Goal: Task Accomplishment & Management: Manage account settings

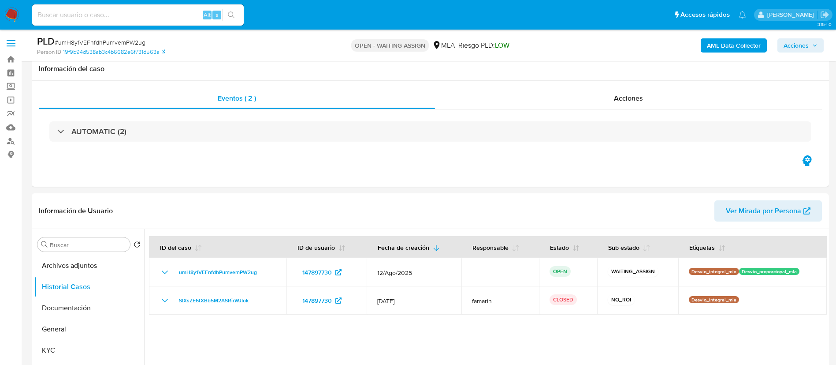
select select "10"
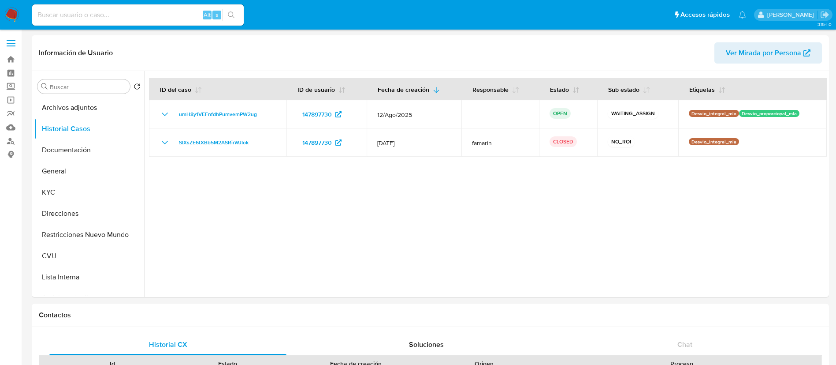
select select "10"
click at [199, 12] on input at bounding box center [138, 14] width 212 height 11
paste input "vXxVLPsCh92U681OtHpOW0bG"
type input "vXxVLPsCh92U681OtHpOW0bG"
click at [227, 12] on button "search-icon" at bounding box center [231, 15] width 18 height 12
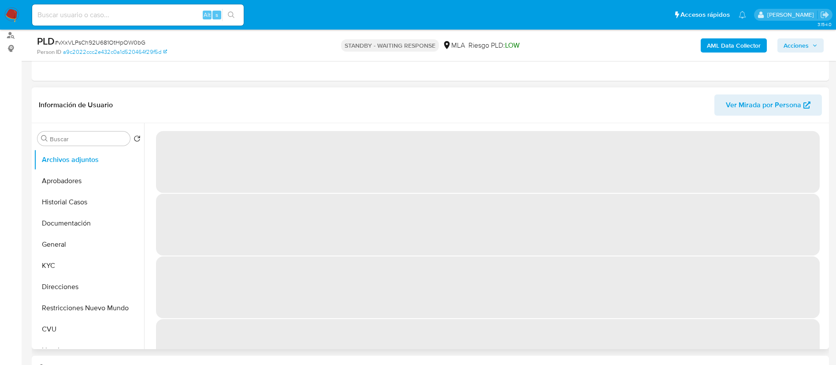
scroll to position [132, 0]
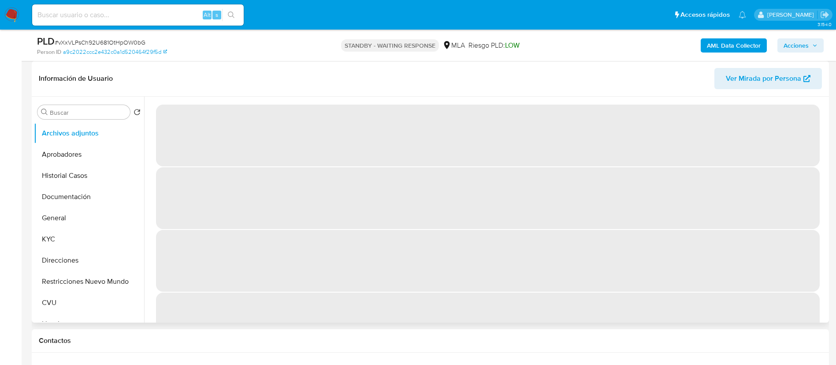
select select "10"
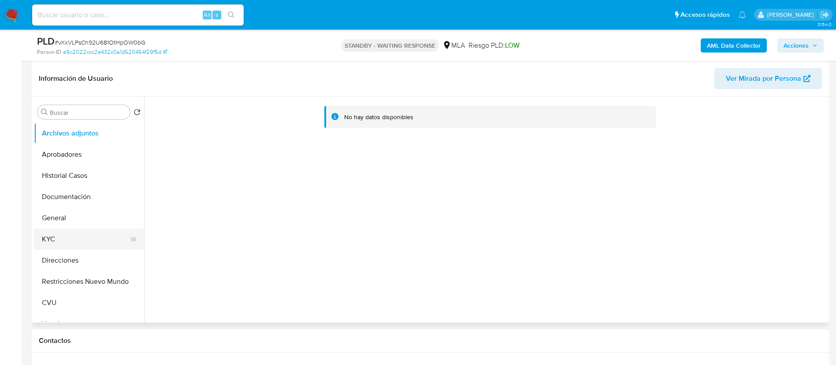
click at [84, 244] on button "KYC" at bounding box center [85, 238] width 103 height 21
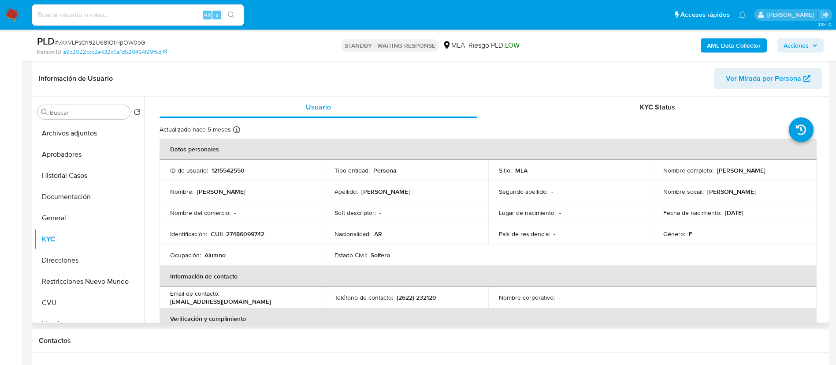
click at [236, 171] on p "1215542550" at bounding box center [228, 170] width 33 height 8
copy p "1215542550"
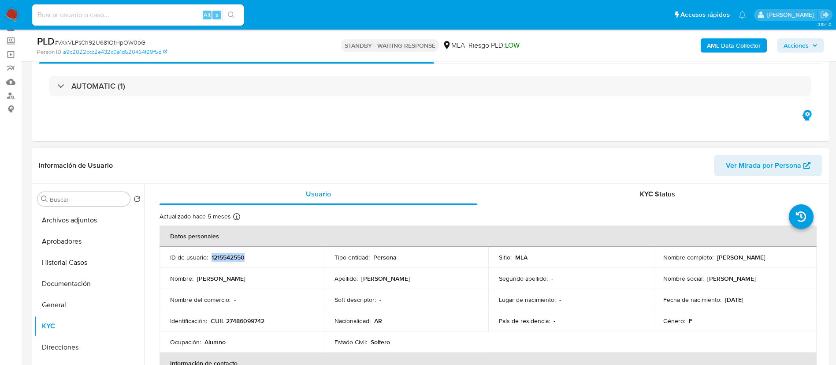
scroll to position [66, 0]
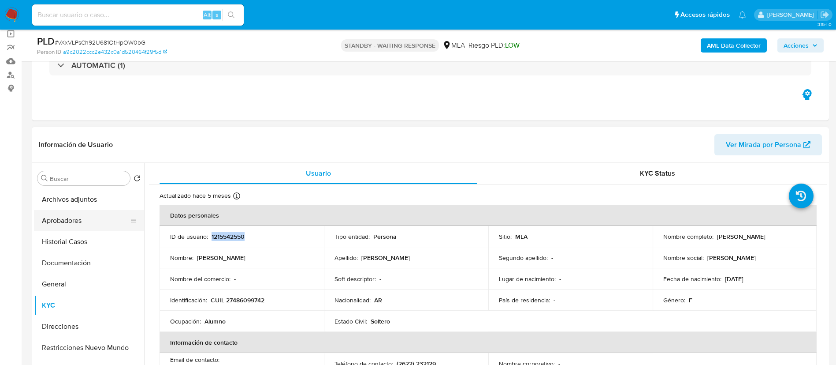
click at [82, 217] on button "Aprobadores" at bounding box center [85, 220] width 103 height 21
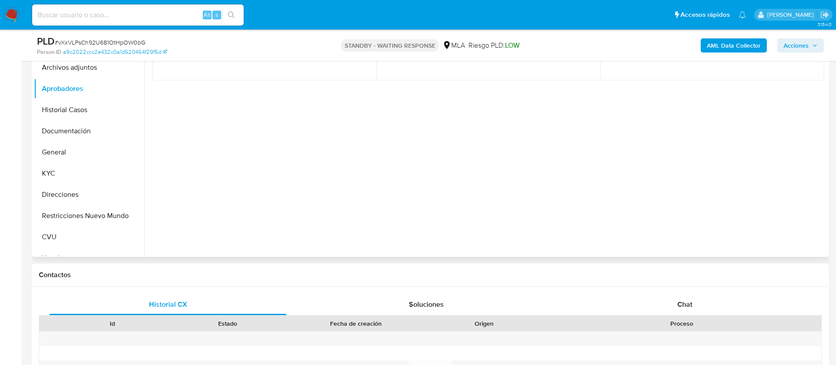
scroll to position [198, 0]
click at [112, 176] on button "KYC" at bounding box center [85, 172] width 103 height 21
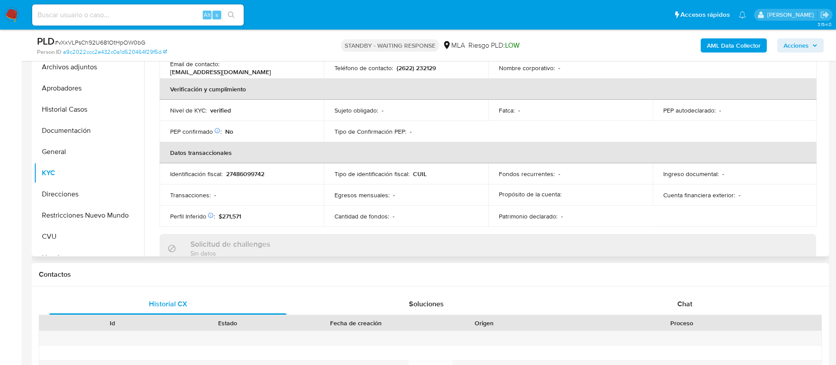
scroll to position [456, 0]
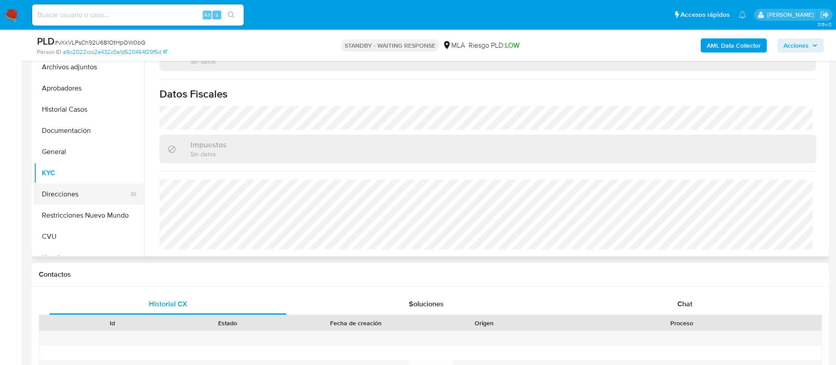
click at [80, 186] on button "Direcciones" at bounding box center [85, 193] width 103 height 21
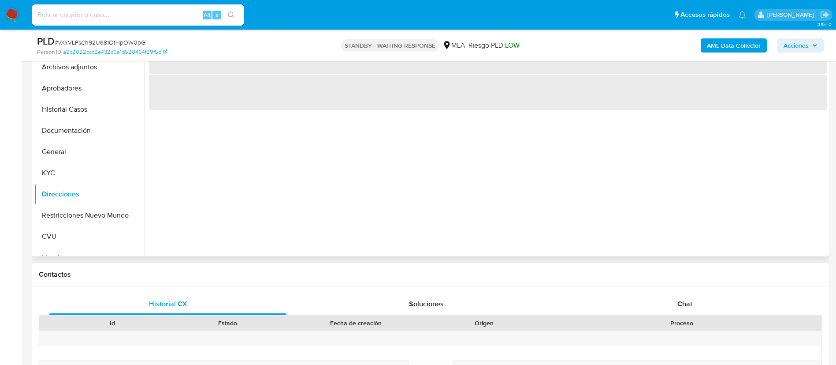
scroll to position [132, 0]
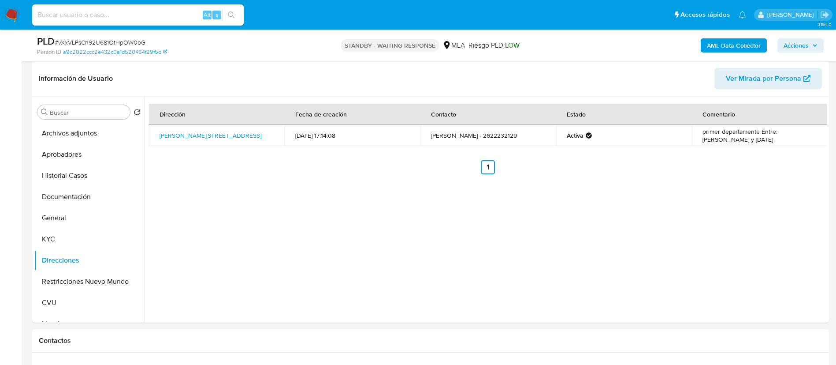
click at [161, 16] on input at bounding box center [138, 14] width 212 height 11
paste input "UYL4W14hltp1KLmZ1AHkTyrj"
type input "UYL4W14hltp1KLmZ1AHkTyrj"
click at [228, 19] on button "search-icon" at bounding box center [231, 15] width 18 height 12
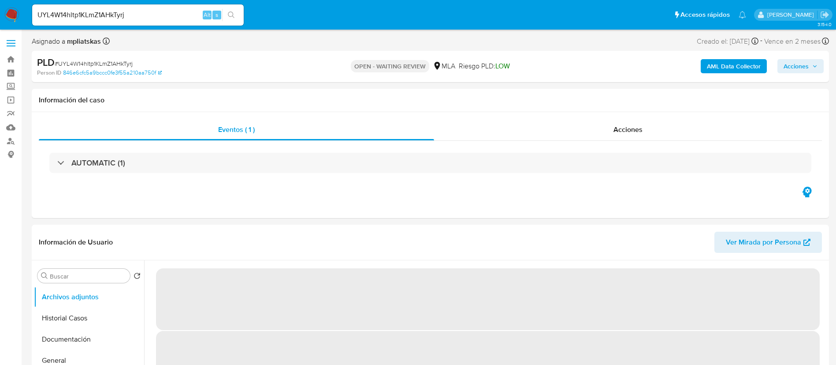
select select "10"
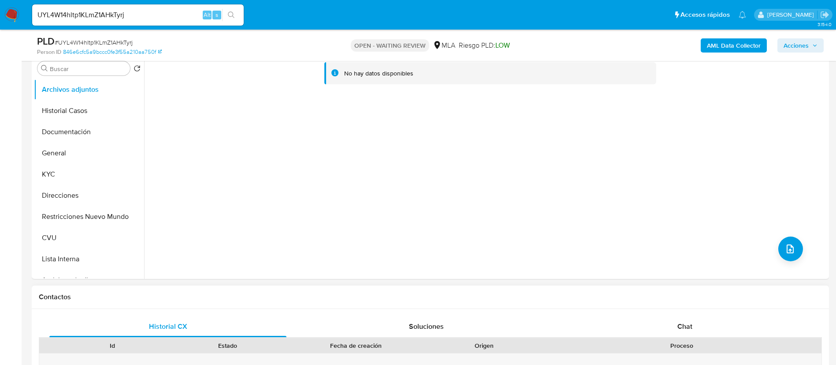
scroll to position [198, 0]
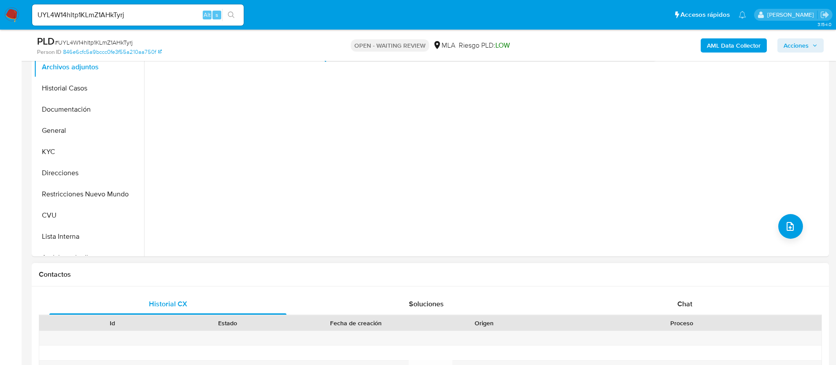
click at [634, 289] on div "Historial CX Soluciones Chat Id Estado Fecha de creación Origen Proceso Anterio…" at bounding box center [431, 360] width 798 height 149
click at [638, 293] on div "Chat" at bounding box center [684, 303] width 237 height 21
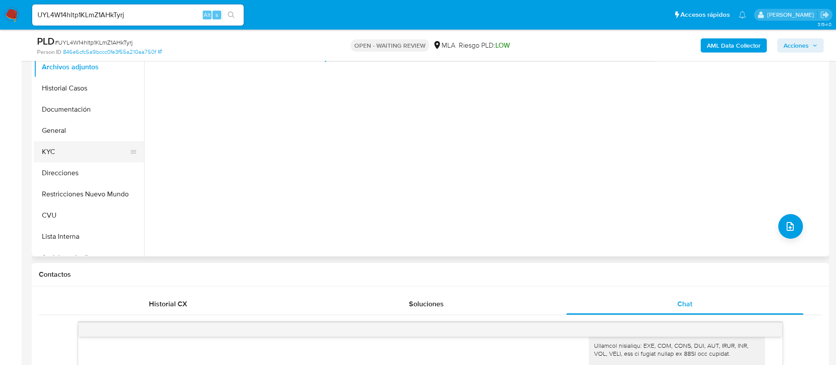
click at [76, 152] on button "KYC" at bounding box center [85, 151] width 103 height 21
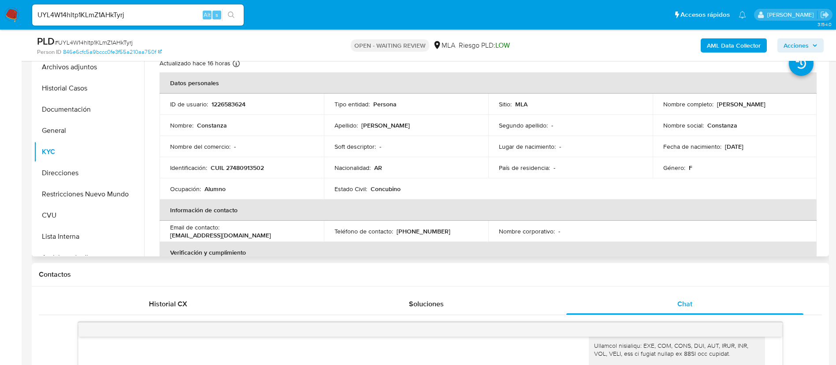
scroll to position [132, 0]
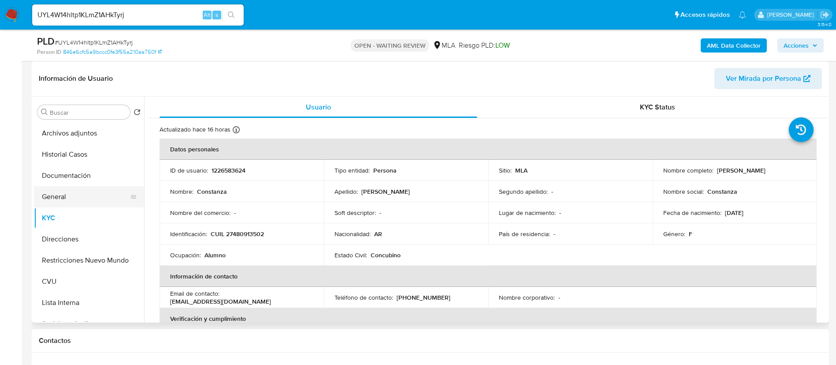
click at [57, 197] on button "General" at bounding box center [85, 196] width 103 height 21
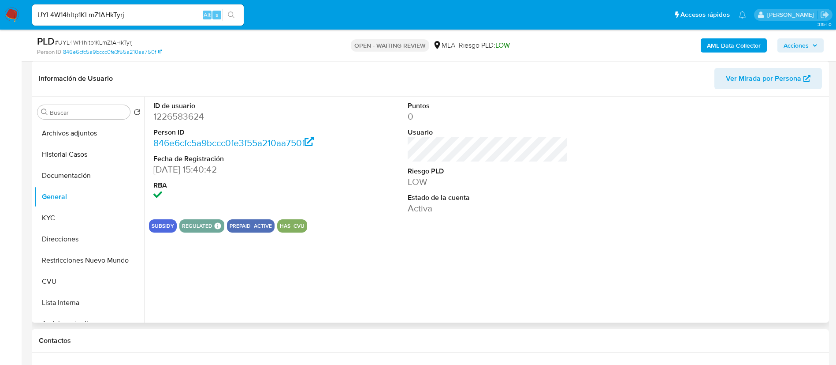
click at [185, 119] on dd "1226583624" at bounding box center [233, 116] width 161 height 12
copy dd "1226583624"
click at [89, 223] on button "KYC" at bounding box center [85, 217] width 103 height 21
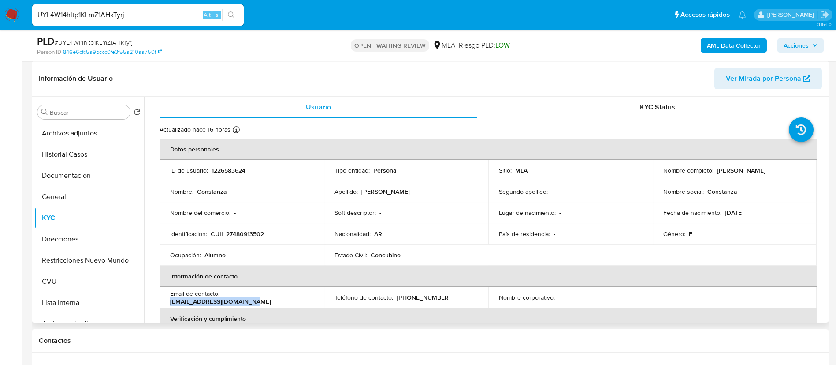
drag, startPoint x: 222, startPoint y: 294, endPoint x: 292, endPoint y: 296, distance: 70.1
click at [271, 298] on p "cotifernandez12@gmail.com" at bounding box center [220, 301] width 101 height 8
drag, startPoint x: 396, startPoint y: 295, endPoint x: 406, endPoint y: 294, distance: 10.2
click at [399, 296] on p "(11) 38414835" at bounding box center [424, 297] width 54 height 8
drag, startPoint x: 406, startPoint y: 294, endPoint x: 413, endPoint y: 293, distance: 6.7
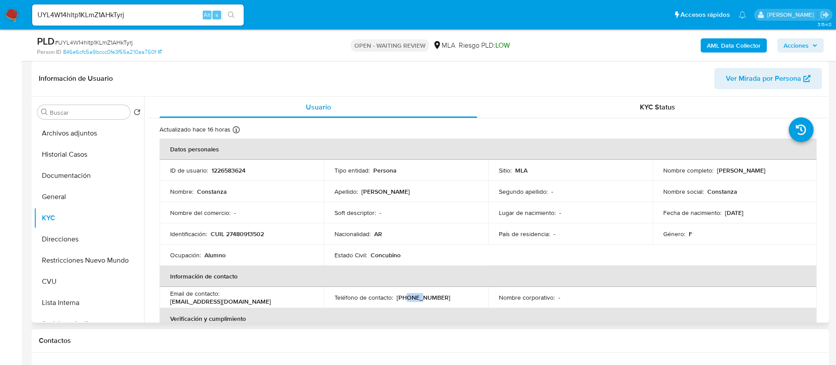
click at [413, 293] on p "(11) 38414835" at bounding box center [424, 297] width 54 height 8
drag, startPoint x: 395, startPoint y: 298, endPoint x: 428, endPoint y: 296, distance: 33.1
click at [435, 293] on div "Teléfono de contacto : (11) 38414835" at bounding box center [406, 297] width 143 height 8
drag, startPoint x: 414, startPoint y: 302, endPoint x: 401, endPoint y: 301, distance: 12.8
click at [401, 301] on p "(11) 38414835" at bounding box center [424, 297] width 54 height 8
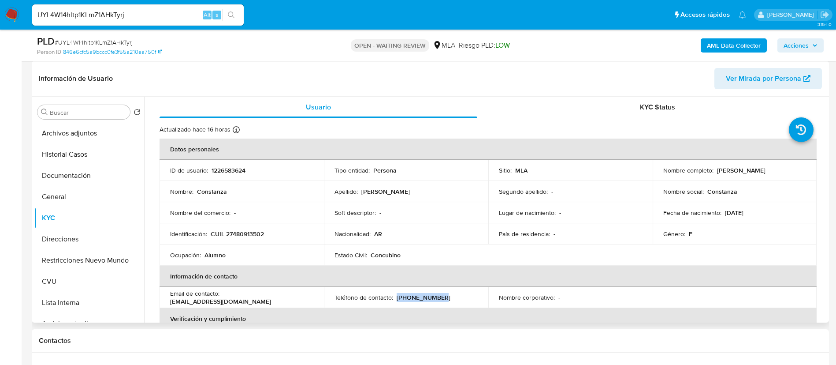
drag, startPoint x: 396, startPoint y: 300, endPoint x: 438, endPoint y: 294, distance: 42.2
click at [438, 294] on div "Teléfono de contacto : (11) 38414835" at bounding box center [406, 297] width 143 height 8
drag, startPoint x: 721, startPoint y: 212, endPoint x: 759, endPoint y: 209, distance: 38.1
click at [759, 209] on div "Fecha de nacimiento : 16/08/2007" at bounding box center [734, 213] width 143 height 8
copy div "16/08/2007"
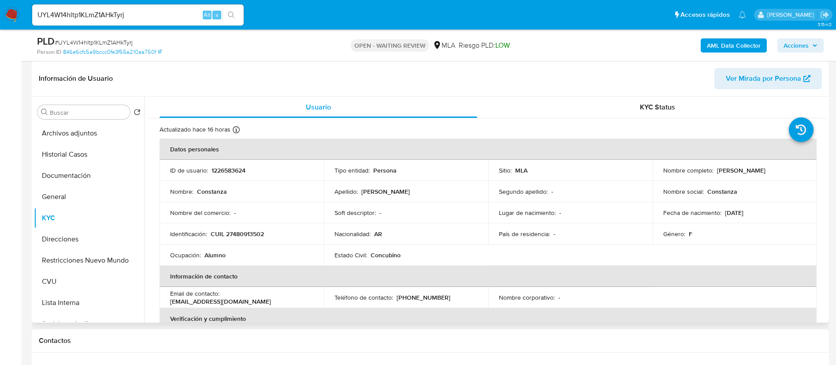
click at [233, 168] on p "1226583624" at bounding box center [229, 170] width 34 height 8
copy p "1226583624"
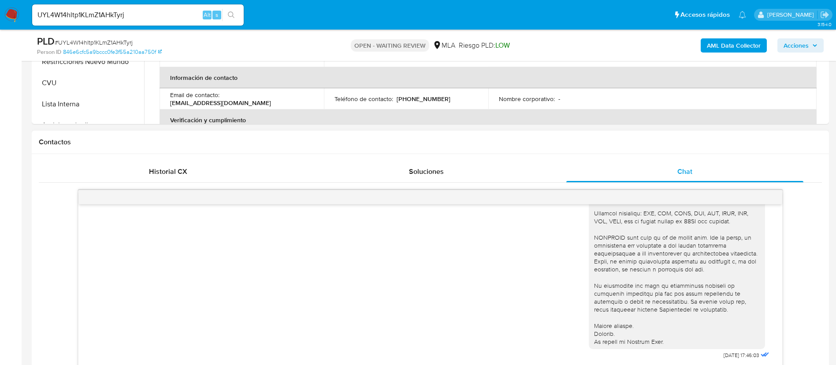
scroll to position [529, 0]
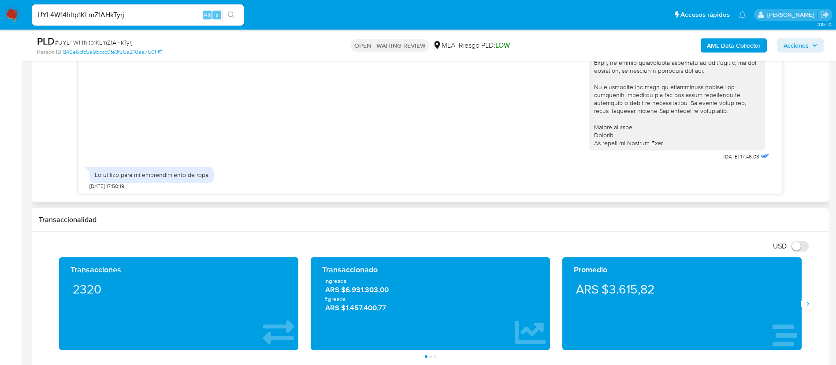
click at [142, 177] on div "Lo utilizo para mi emprendimiento de ropa" at bounding box center [152, 175] width 114 height 8
copy div "Lo utilizo para mi emprendimiento de ropa"
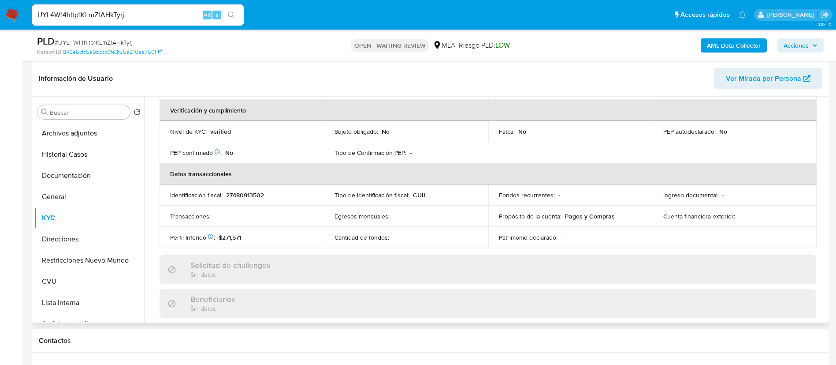
scroll to position [456, 0]
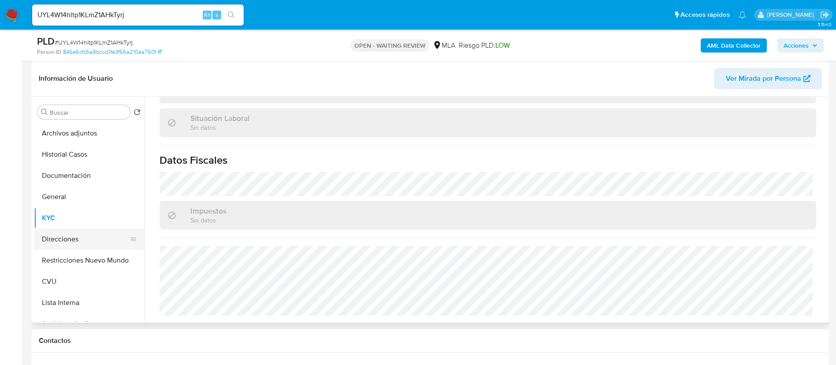
click at [48, 239] on button "Direcciones" at bounding box center [85, 238] width 103 height 21
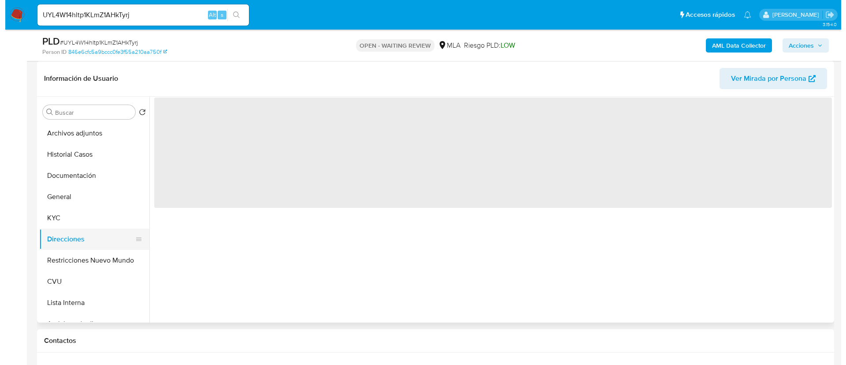
scroll to position [0, 0]
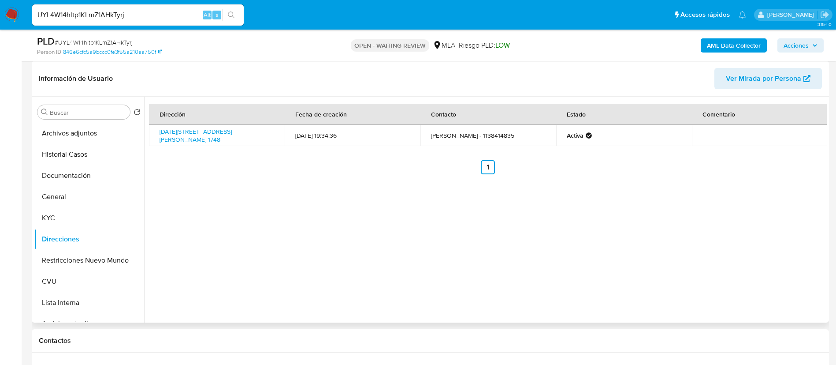
drag, startPoint x: 765, startPoint y: 78, endPoint x: 753, endPoint y: 179, distance: 102.1
click at [753, 179] on div "Información de Usuario Ver Mirada por Persona Buscar Volver al orden por defect…" at bounding box center [431, 191] width 798 height 261
click at [723, 42] on b "AML Data Collector" at bounding box center [734, 45] width 54 height 14
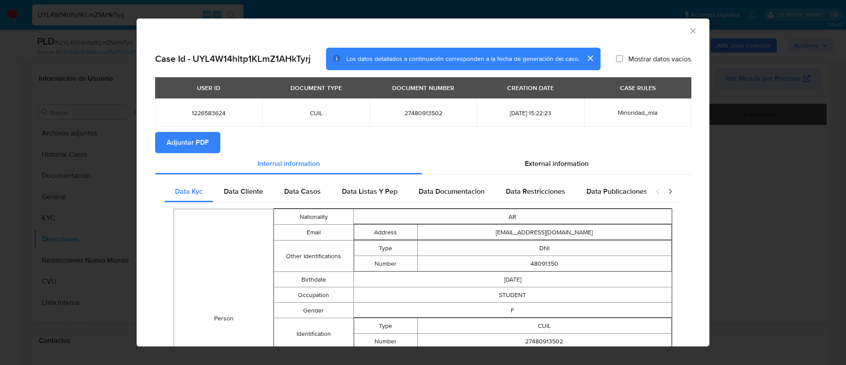
click at [199, 144] on span "Adjuntar PDF" at bounding box center [188, 142] width 42 height 19
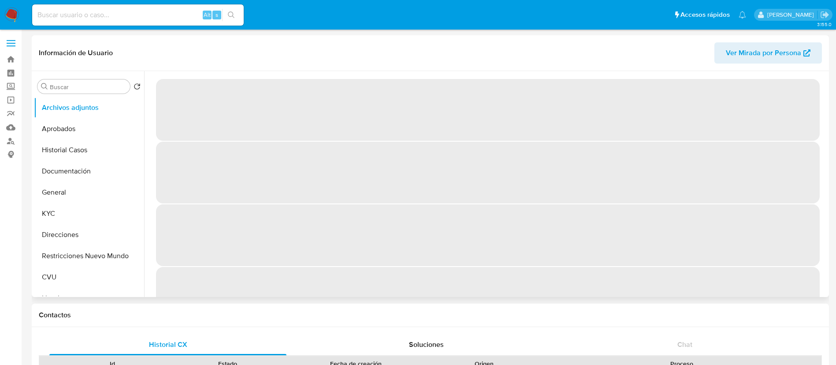
select select "10"
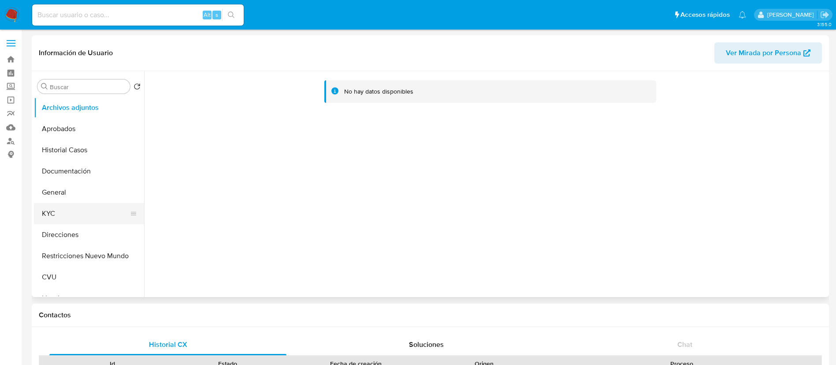
click at [70, 219] on button "KYC" at bounding box center [85, 213] width 103 height 21
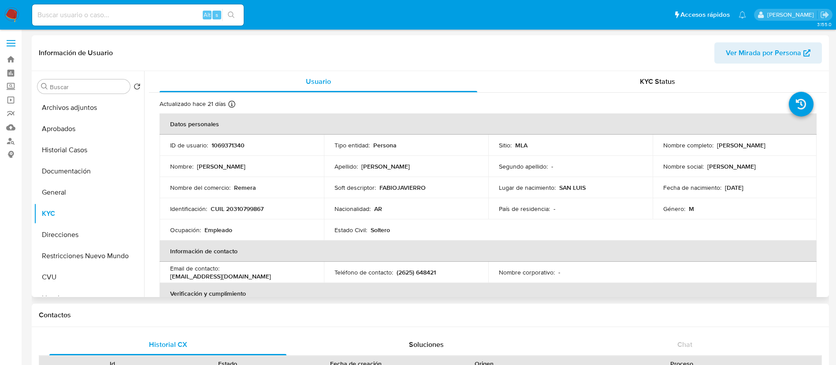
drag, startPoint x: 713, startPoint y: 144, endPoint x: 791, endPoint y: 141, distance: 78.1
click at [791, 141] on div "Nombre completo : Fabio Javier Rodriguez" at bounding box center [734, 145] width 143 height 8
drag, startPoint x: 211, startPoint y: 207, endPoint x: 267, endPoint y: 206, distance: 56.0
click at [267, 206] on div "Identificación : CUIL 20310799867" at bounding box center [241, 209] width 143 height 8
copy p "CUIL 20310799867"
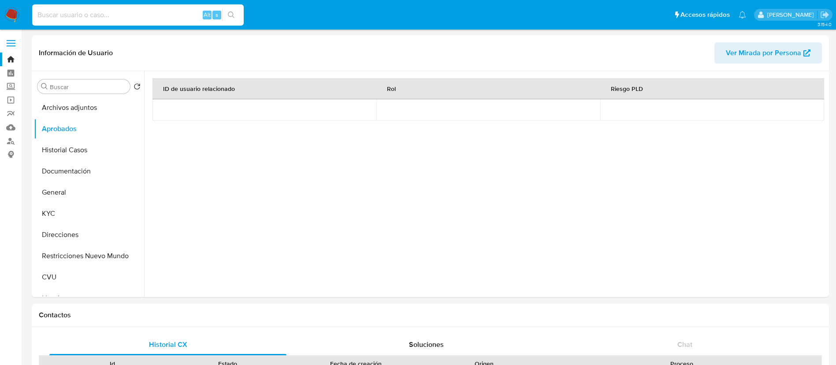
select select "10"
click at [169, 20] on input at bounding box center [138, 14] width 212 height 11
type input "623456390"
click at [227, 22] on div "623456390 Alt s" at bounding box center [138, 14] width 212 height 21
click at [239, 10] on button "search-icon" at bounding box center [231, 15] width 18 height 12
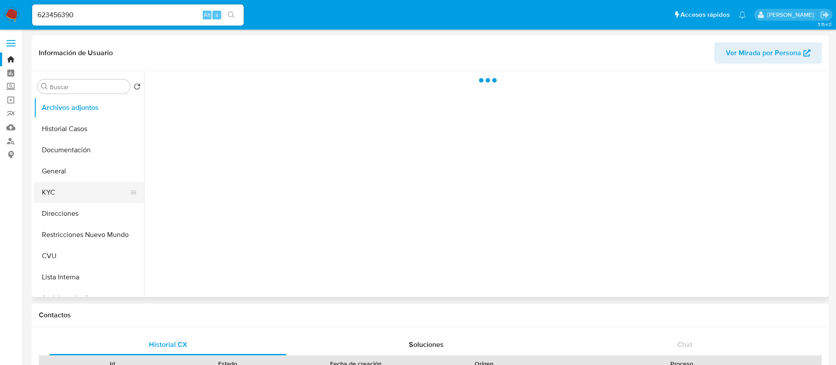
click at [82, 190] on button "KYC" at bounding box center [85, 192] width 103 height 21
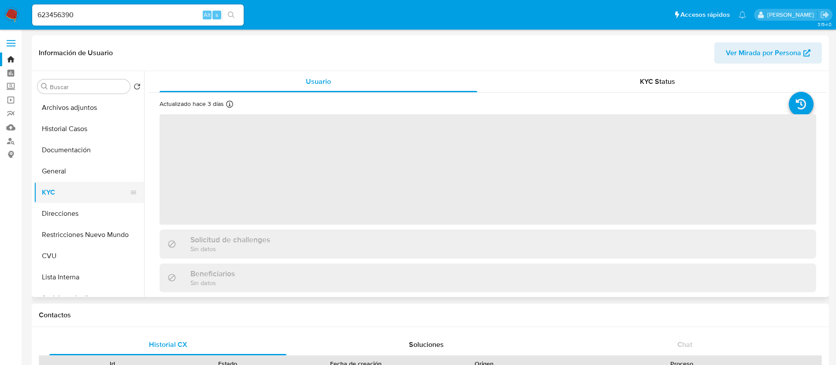
select select "10"
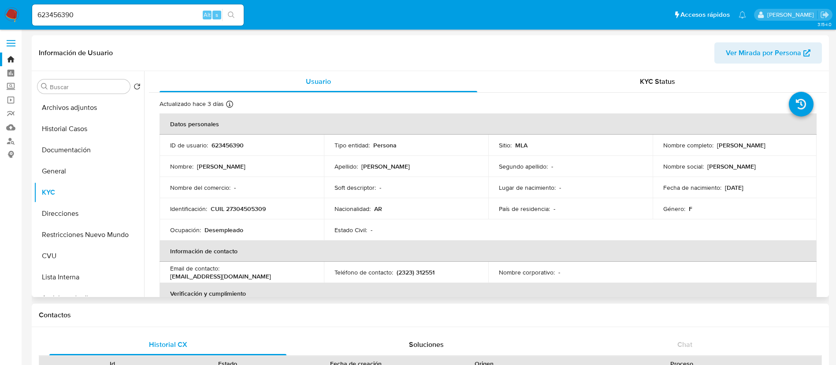
drag, startPoint x: 715, startPoint y: 145, endPoint x: 778, endPoint y: 146, distance: 63.0
click at [778, 146] on div "Nombre completo : Natalia Patricia Agnes" at bounding box center [734, 145] width 143 height 8
copy p "Natalia Patricia Agnes"
drag, startPoint x: 211, startPoint y: 209, endPoint x: 272, endPoint y: 204, distance: 61.0
click at [272, 204] on td "Identificación : CUIL 27304505309" at bounding box center [242, 208] width 164 height 21
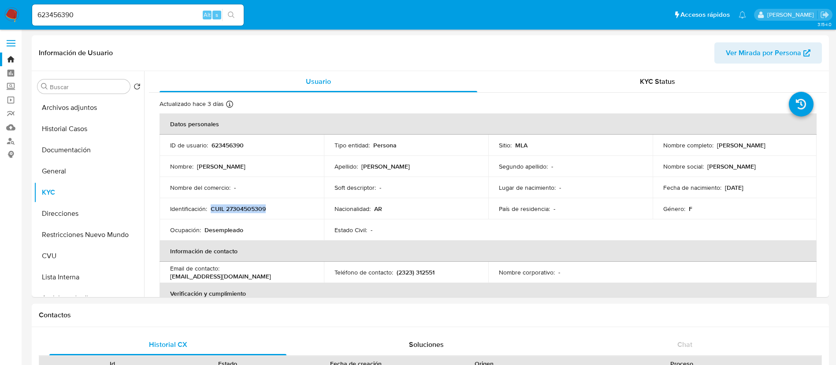
copy p "CUIL 27304505309"
click at [19, 11] on nav "Pausado Ver notificaciones 623456390 Alt s Accesos rápidos Presiona las siguien…" at bounding box center [418, 15] width 836 height 30
click at [15, 13] on img at bounding box center [11, 14] width 15 height 15
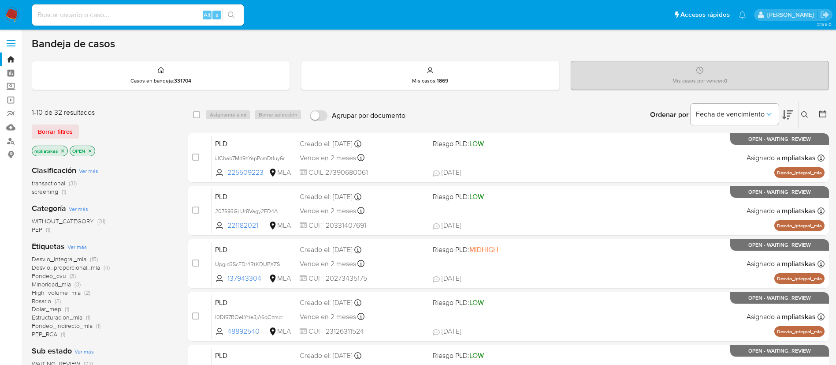
click at [807, 109] on button at bounding box center [806, 114] width 15 height 11
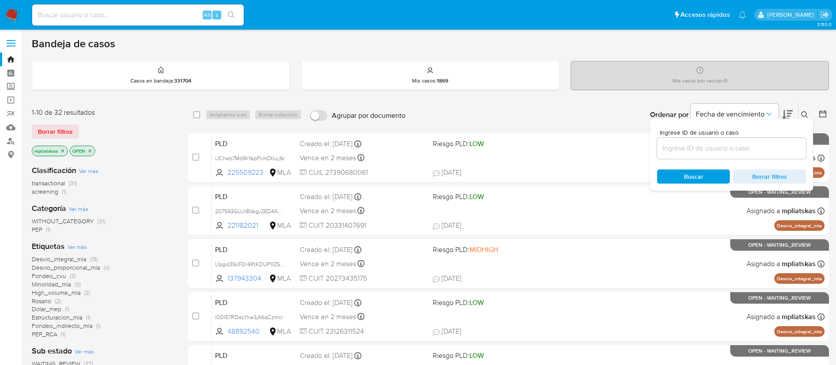
click at [724, 145] on input at bounding box center [731, 147] width 149 height 11
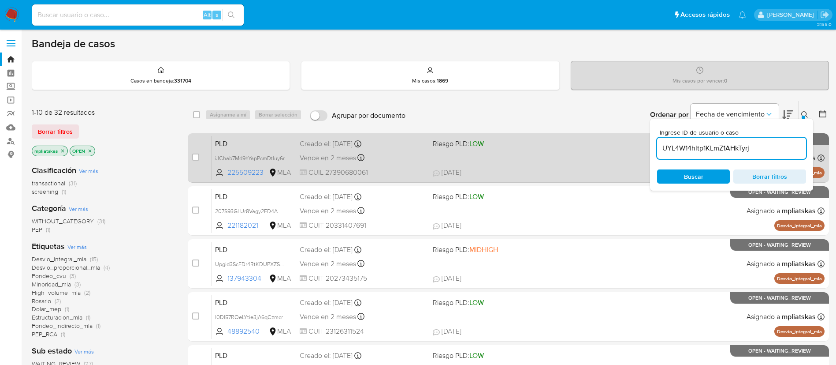
type input "UYL4W14hltp1KLmZ1AHkTyrj"
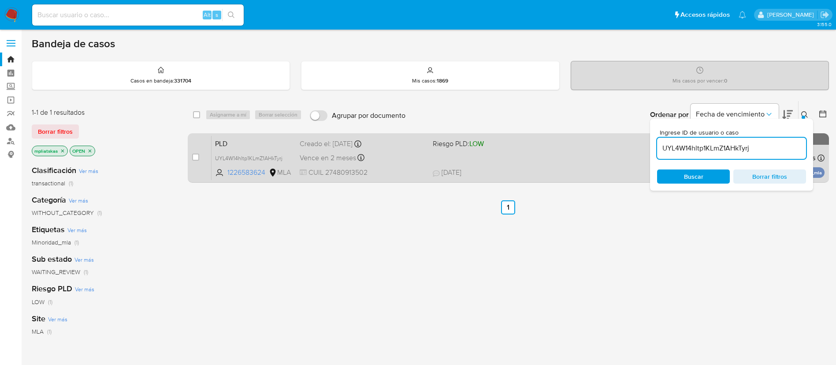
drag, startPoint x: 197, startPoint y: 157, endPoint x: 213, endPoint y: 134, distance: 28.1
click at [197, 158] on input "checkbox" at bounding box center [195, 156] width 7 height 7
checkbox input "true"
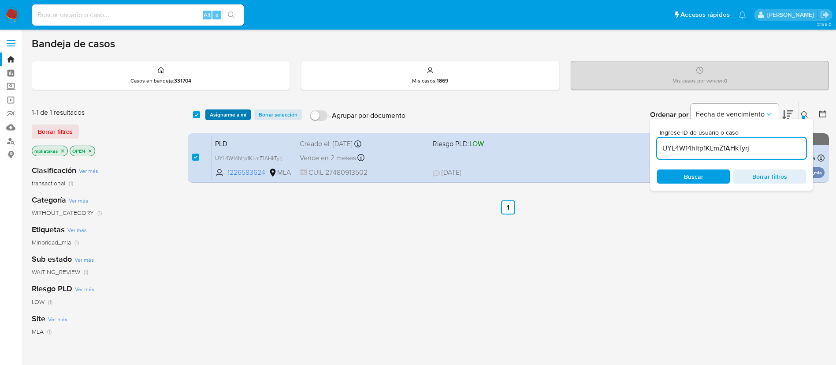
click at [217, 116] on span "Asignarme a mí" at bounding box center [228, 114] width 37 height 9
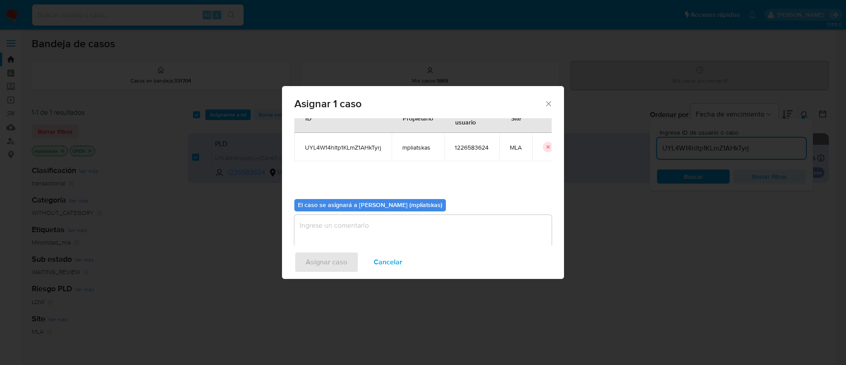
scroll to position [46, 0]
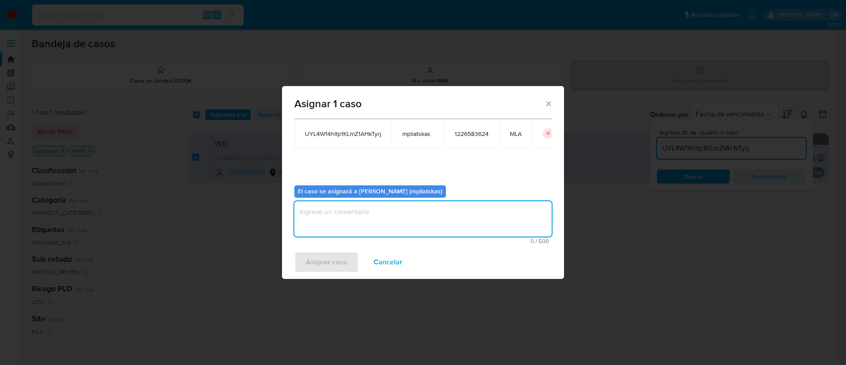
click at [345, 235] on textarea "assign-modal" at bounding box center [422, 218] width 257 height 35
click at [330, 264] on span "Asignar caso" at bounding box center [326, 261] width 41 height 19
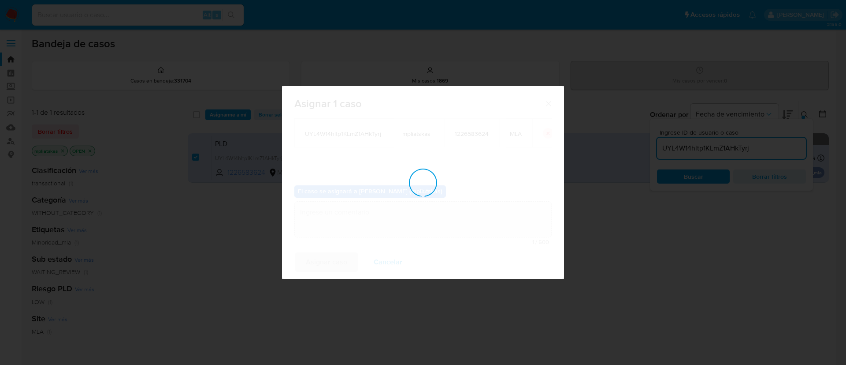
checkbox input "false"
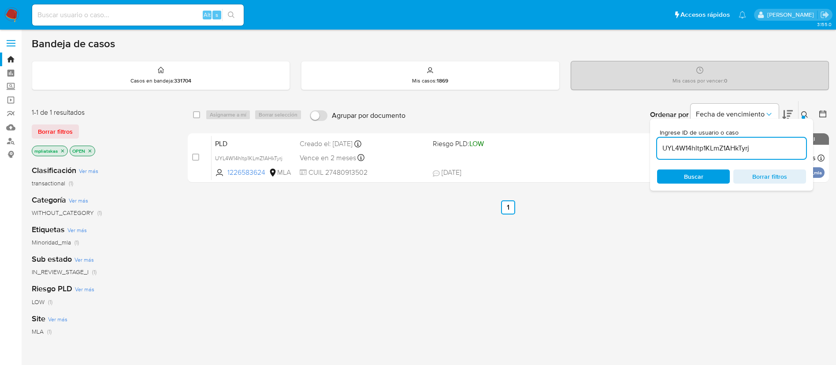
click at [709, 145] on input "UYL4W14hltp1KLmZ1AHkTyrj" at bounding box center [731, 147] width 149 height 11
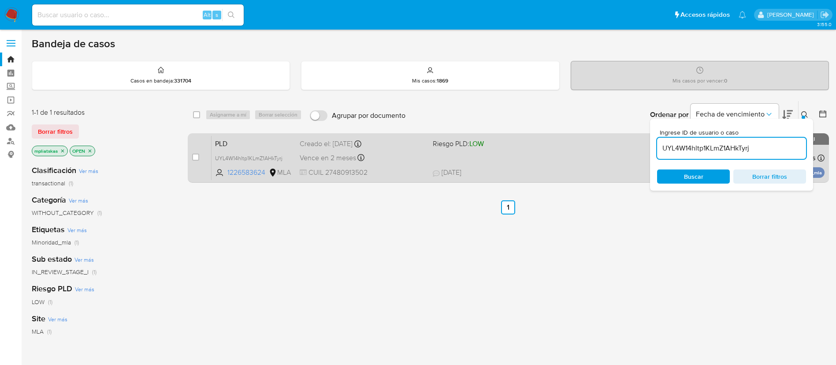
paste input "uzqjqs8kdNAhhY12nY3U0Aad"
type input "uzqjqs8kdNAhhY12nY3U0Aad"
click at [196, 154] on input "checkbox" at bounding box center [195, 156] width 7 height 7
checkbox input "true"
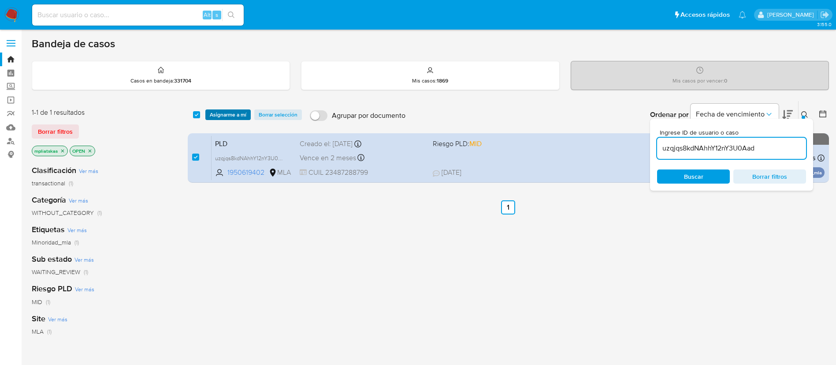
click at [223, 118] on span "Asignarme a mí" at bounding box center [228, 114] width 37 height 9
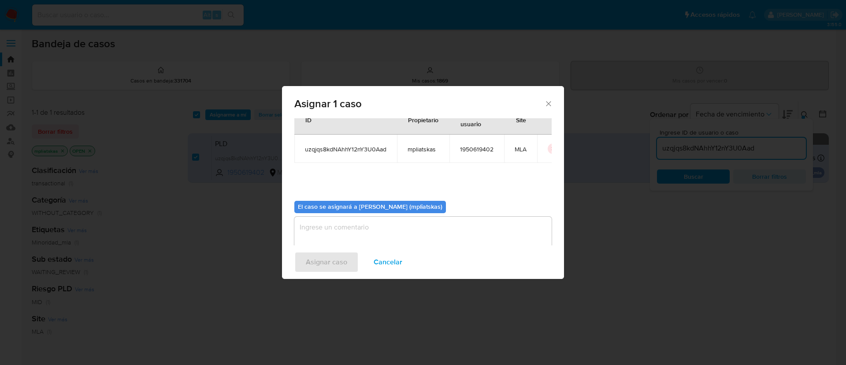
scroll to position [46, 0]
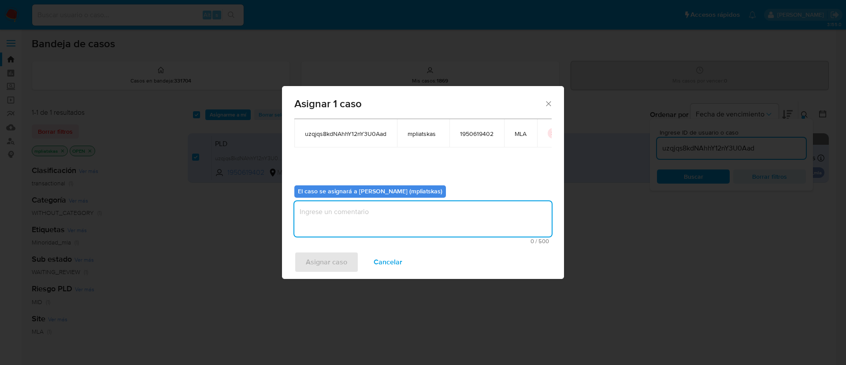
click at [342, 232] on textarea "assign-modal" at bounding box center [422, 218] width 257 height 35
click at [327, 258] on span "Asignar caso" at bounding box center [326, 261] width 41 height 19
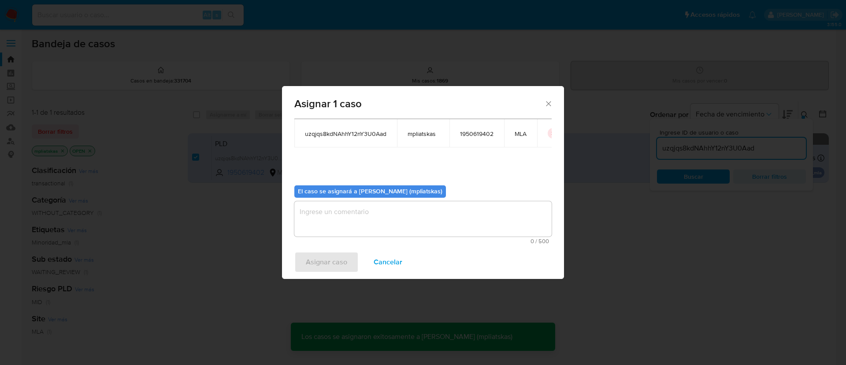
checkbox input "false"
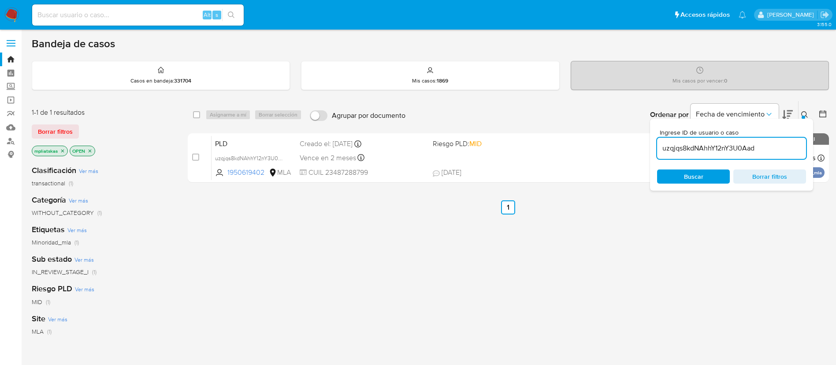
click at [695, 143] on input "uzqjqs8kdNAhhY12nY3U0Aad" at bounding box center [731, 147] width 149 height 11
paste input "KAOhVzigQze4O3V9onjUzq5P"
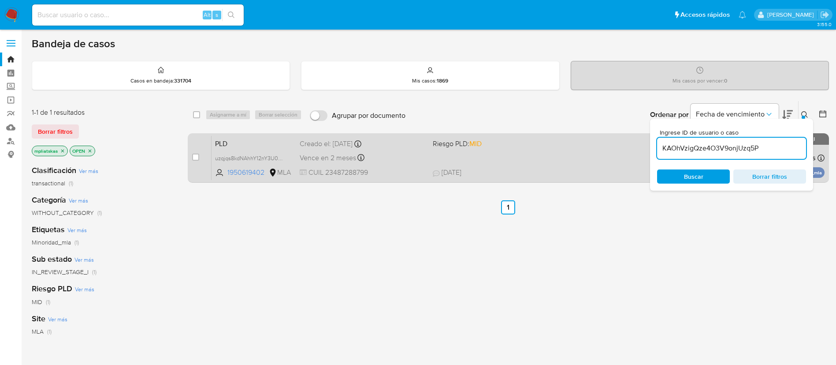
type input "KAOhVzigQze4O3V9onjUzq5P"
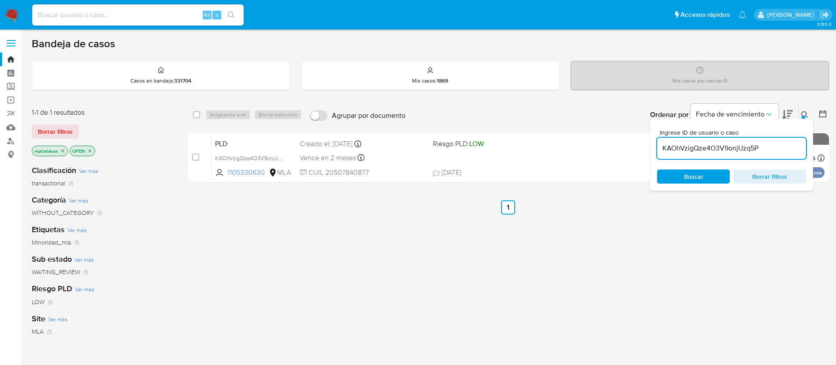
click at [194, 155] on input "checkbox" at bounding box center [195, 156] width 7 height 7
checkbox input "true"
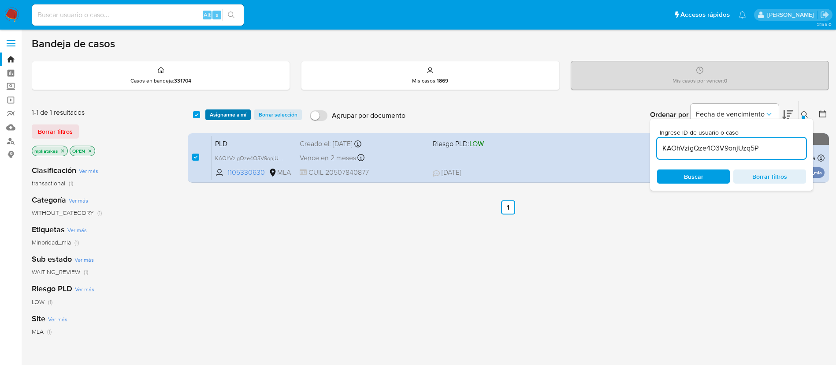
click at [220, 114] on span "Asignarme a mí" at bounding box center [228, 114] width 37 height 9
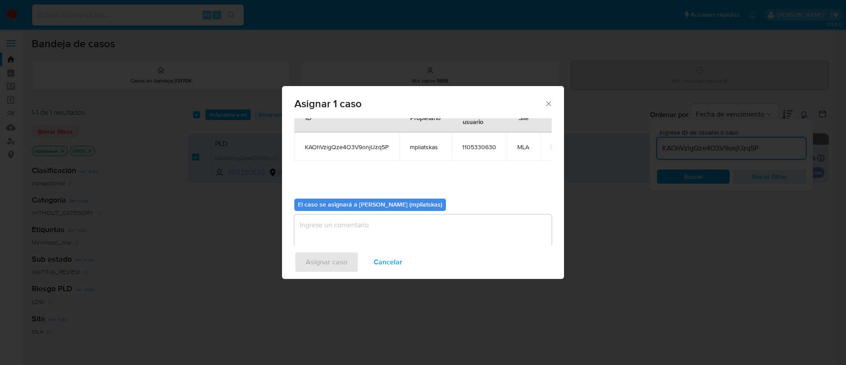
scroll to position [46, 0]
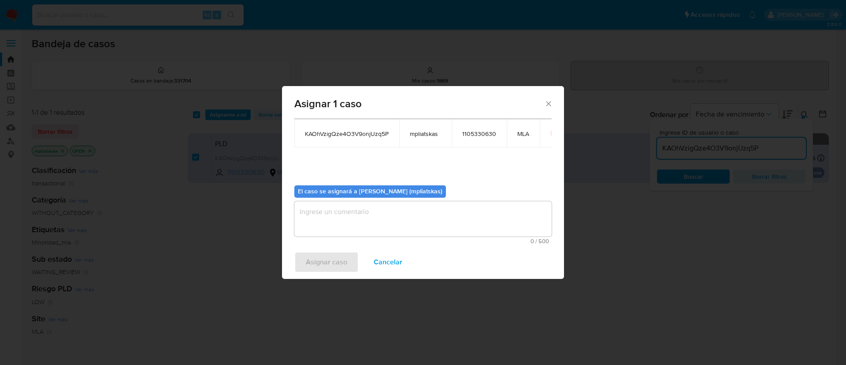
click at [349, 251] on div "Asignar caso Cancelar" at bounding box center [423, 262] width 282 height 34
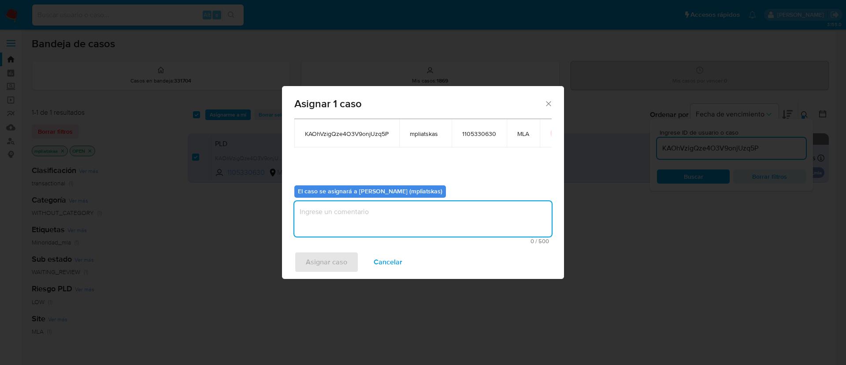
click at [342, 229] on textarea "assign-modal" at bounding box center [422, 218] width 257 height 35
click at [332, 257] on span "Asignar caso" at bounding box center [326, 261] width 41 height 19
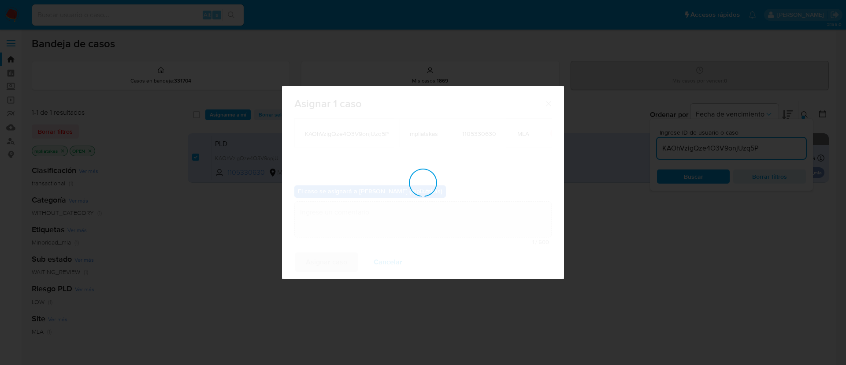
checkbox input "false"
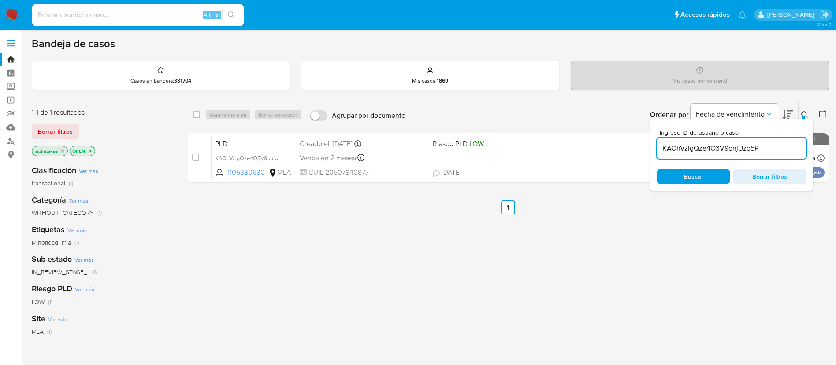
click at [733, 147] on input "KAOhVzigQze4O3V9onjUzq5P" at bounding box center [731, 147] width 149 height 11
click at [712, 176] on span "Buscar" at bounding box center [693, 176] width 60 height 12
click at [684, 231] on div "select-all-cases-checkbox Asignarme a mí Borrar selección Agrupar por documento…" at bounding box center [508, 300] width 641 height 399
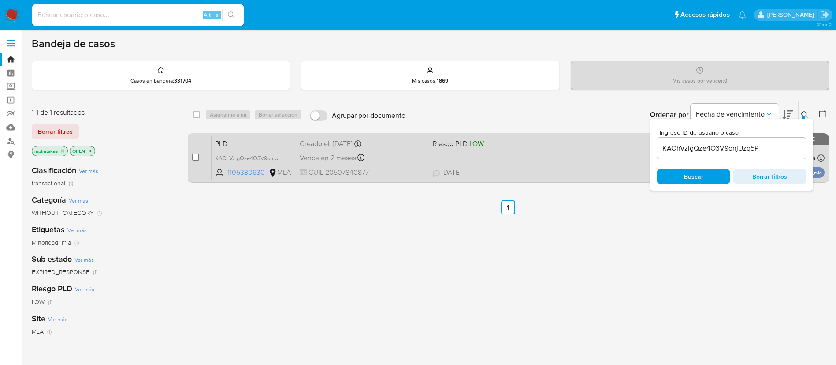
click at [195, 154] on input "checkbox" at bounding box center [195, 156] width 7 height 7
checkbox input "true"
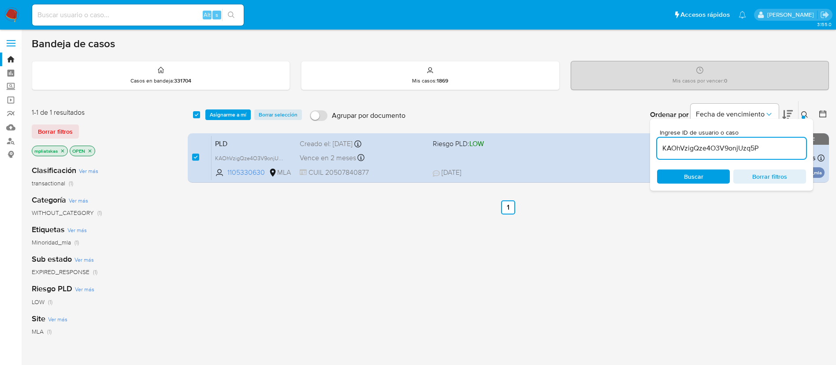
click at [687, 146] on input "KAOhVzigQze4O3V9onjUzq5P" at bounding box center [731, 147] width 149 height 11
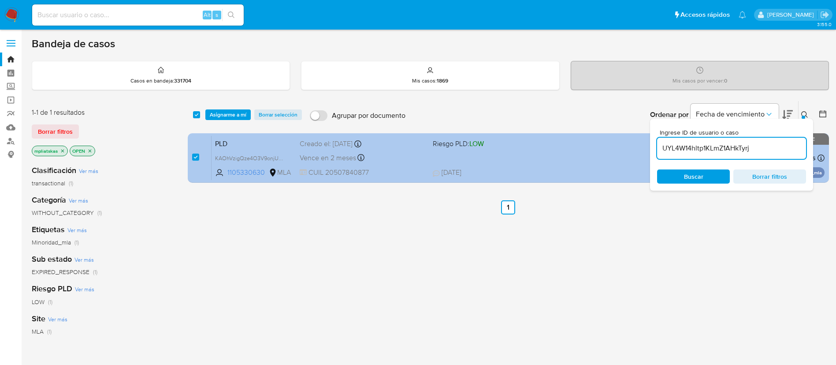
type input "UYL4W14hltp1KLmZ1AHkTyrj"
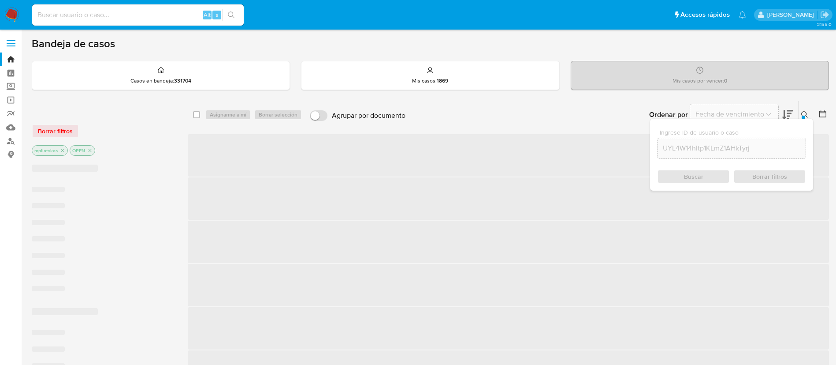
checkbox input "false"
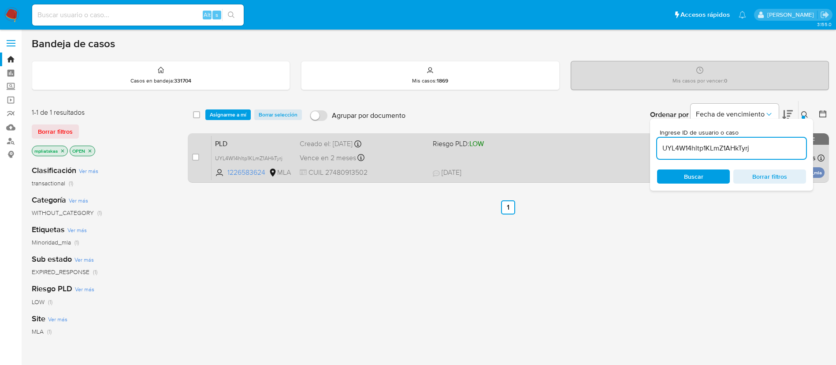
click at [199, 153] on span at bounding box center [195, 156] width 7 height 7
click at [196, 157] on input "checkbox" at bounding box center [195, 156] width 7 height 7
checkbox input "true"
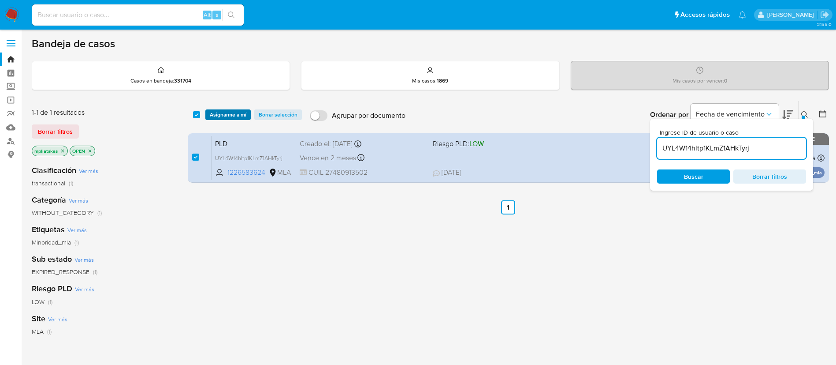
click at [229, 112] on span "Asignarme a mí" at bounding box center [228, 114] width 37 height 9
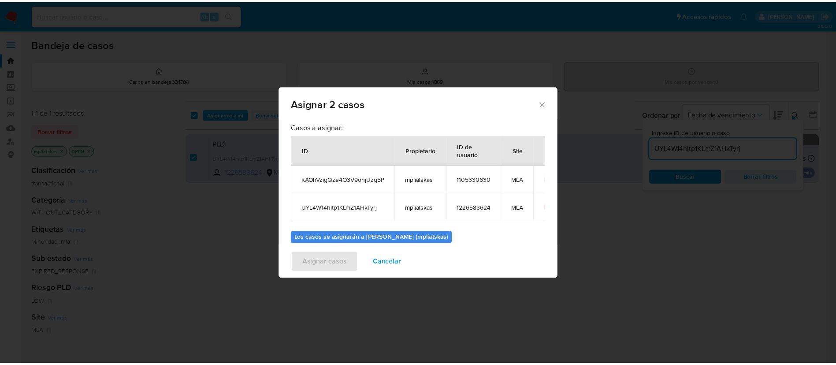
scroll to position [53, 0]
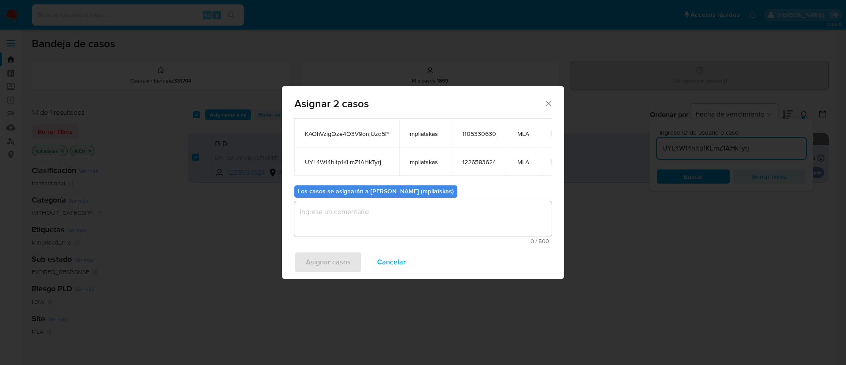
click at [431, 209] on textarea "assign-modal" at bounding box center [422, 218] width 257 height 35
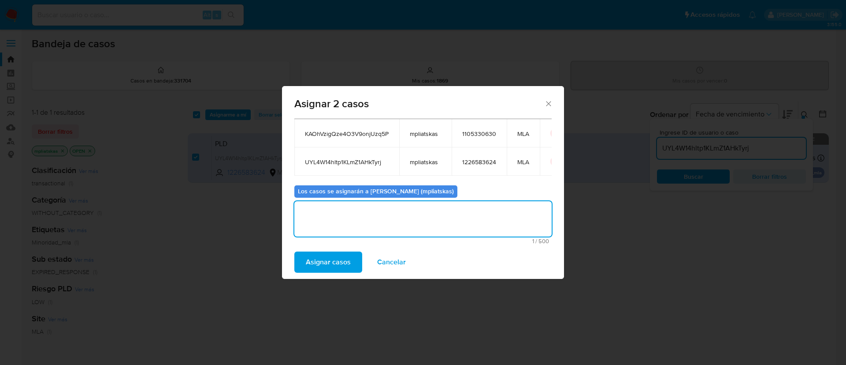
click at [354, 262] on button "Asignar casos" at bounding box center [328, 261] width 68 height 21
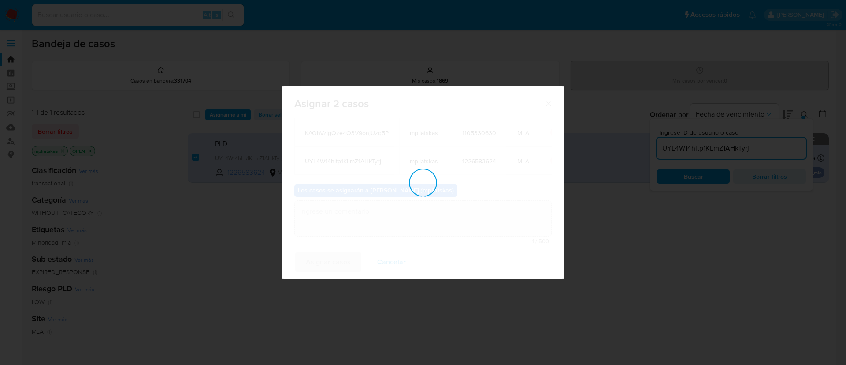
checkbox input "false"
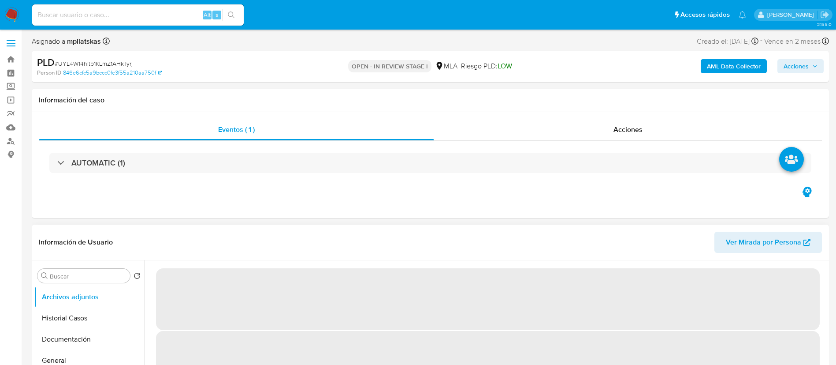
select select "10"
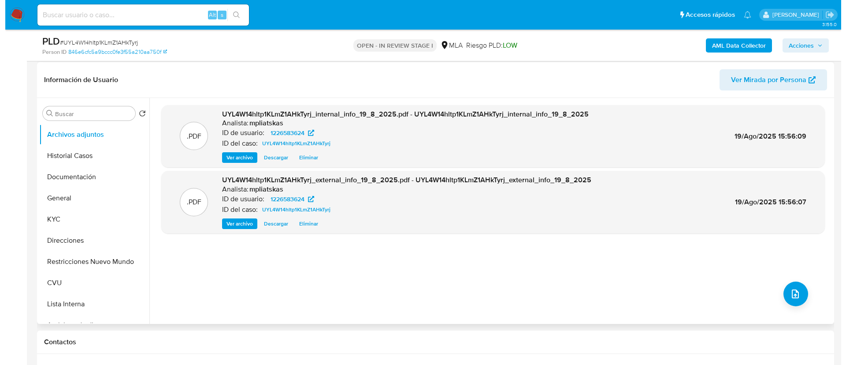
scroll to position [132, 0]
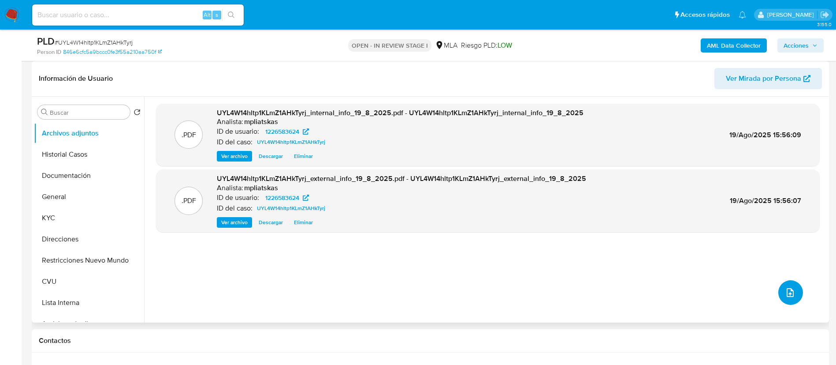
click at [785, 293] on icon "upload-file" at bounding box center [790, 292] width 11 height 11
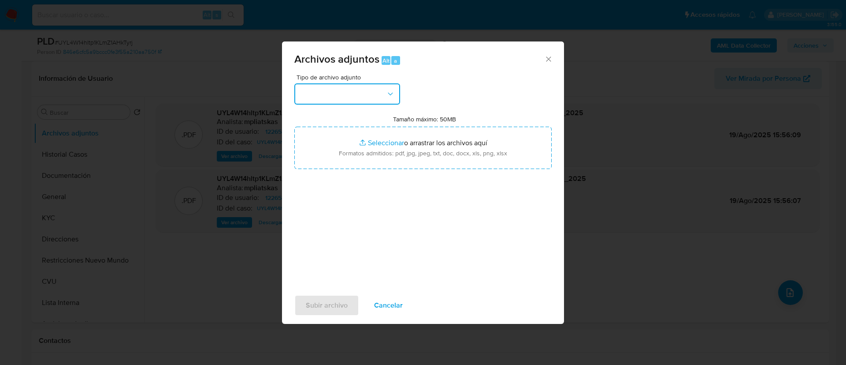
click at [364, 99] on button "button" at bounding box center [347, 93] width 106 height 21
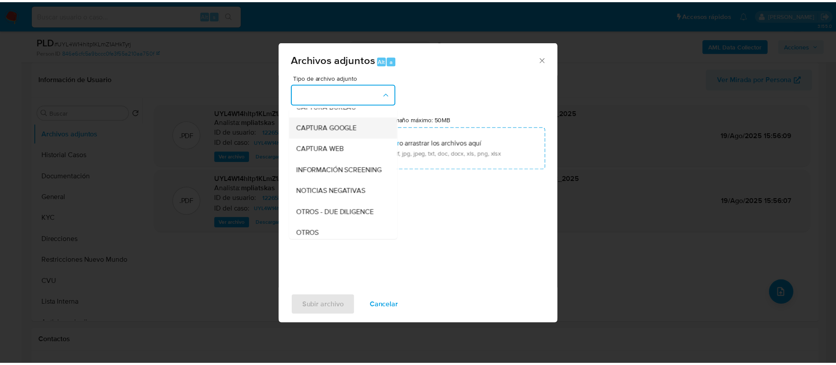
scroll to position [66, 0]
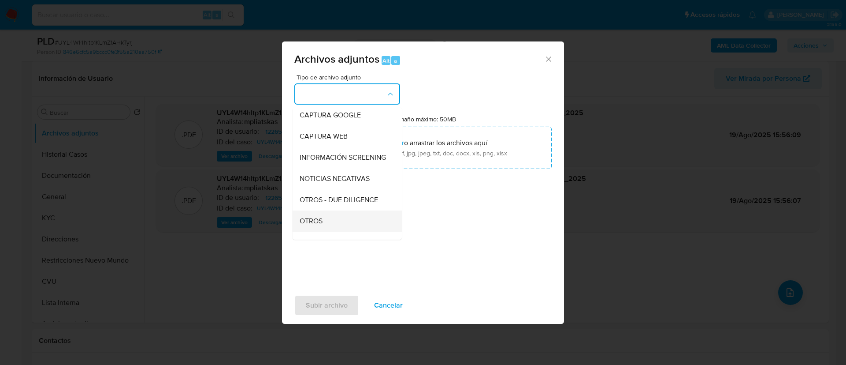
click at [321, 225] on span "OTROS" at bounding box center [311, 220] width 23 height 9
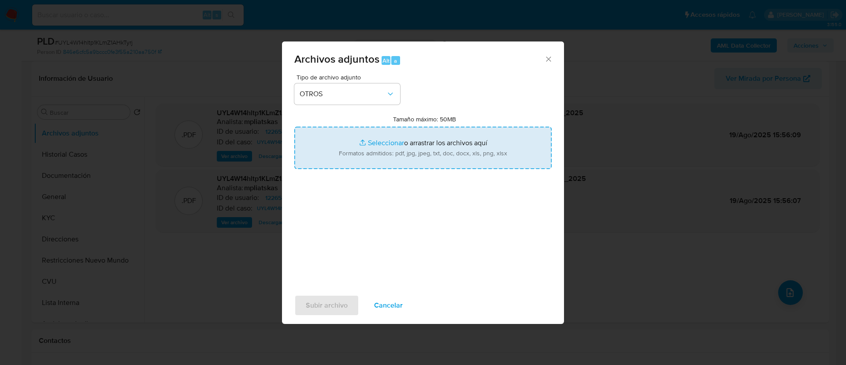
click at [345, 151] on input "Tamaño máximo: 50MB Seleccionar archivos" at bounding box center [422, 148] width 257 height 42
type input "C:\fakepath\1226583624 Movimientos.xlsx"
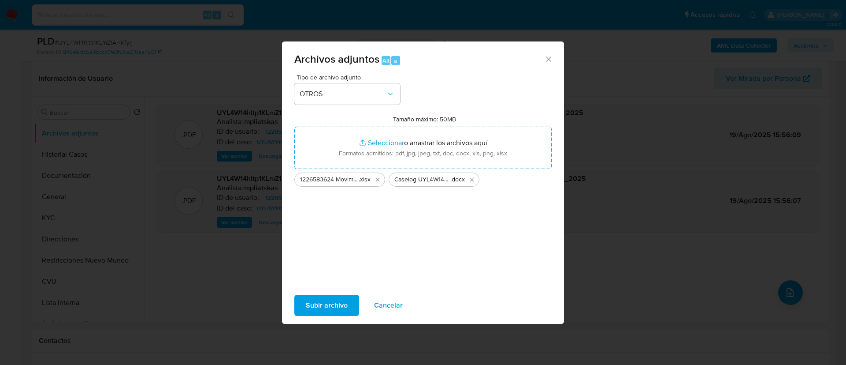
click at [340, 297] on span "Subir archivo" at bounding box center [327, 304] width 42 height 19
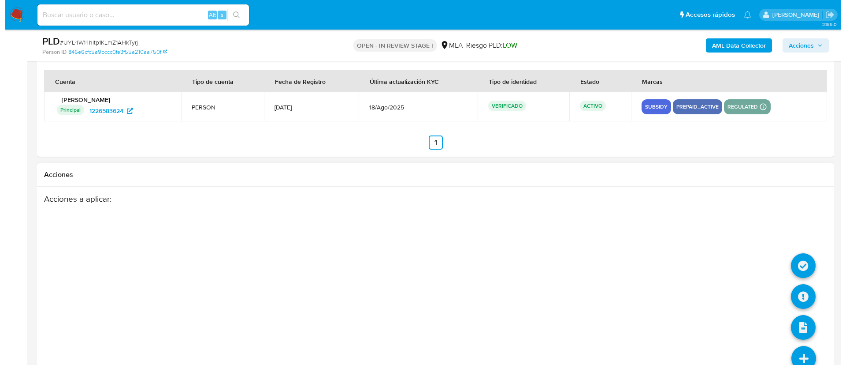
scroll to position [1388, 0]
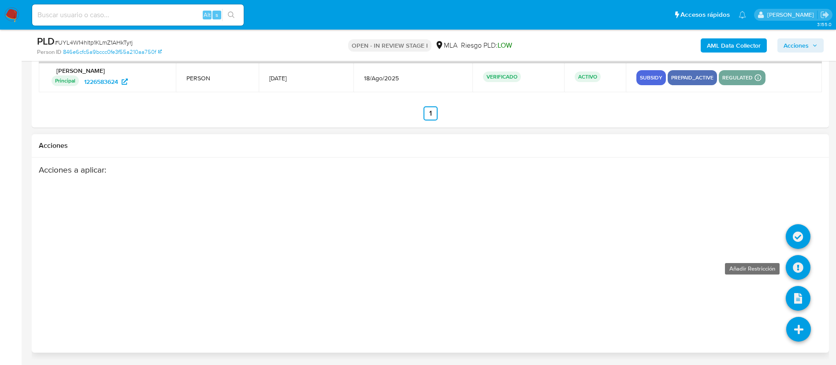
click at [797, 259] on icon at bounding box center [798, 267] width 25 height 25
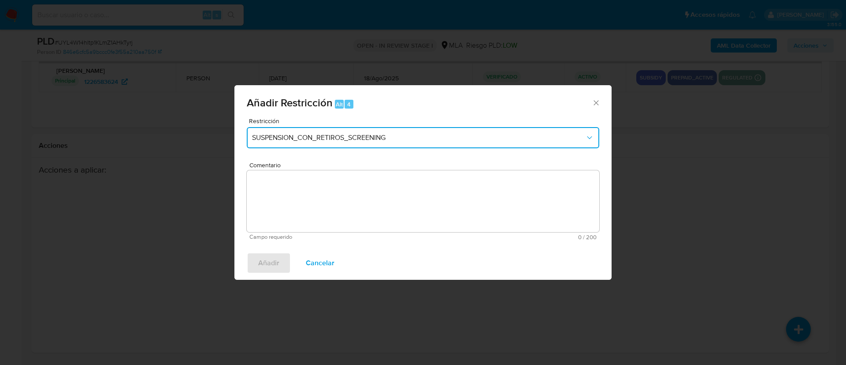
click at [384, 144] on button "SUSPENSION_CON_RETIROS_SCREENING" at bounding box center [423, 137] width 353 height 21
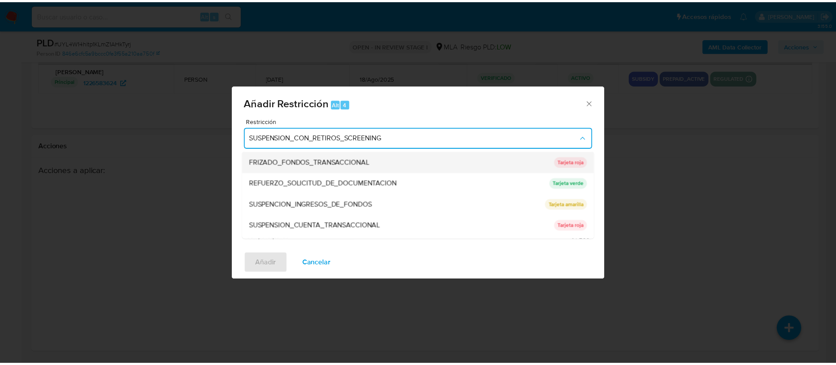
scroll to position [187, 0]
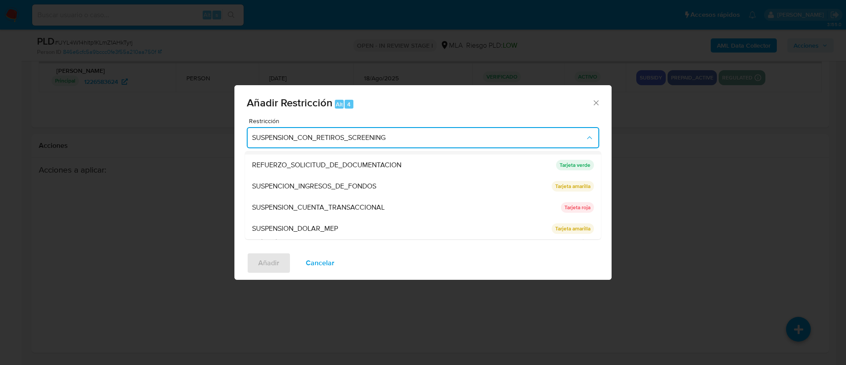
click at [366, 203] on span "SUSPENSION_CUENTA_TRANSACCIONAL" at bounding box center [318, 207] width 133 height 9
click at [366, 202] on textarea "Comentario" at bounding box center [423, 201] width 353 height 62
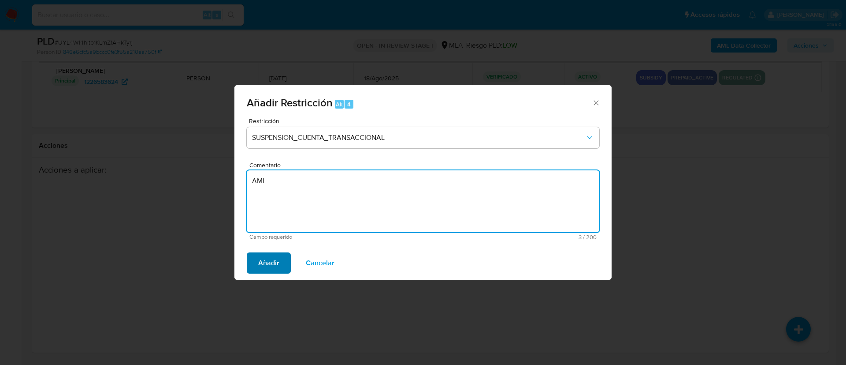
type textarea "AML"
drag, startPoint x: 275, startPoint y: 257, endPoint x: 291, endPoint y: 257, distance: 15.9
click at [275, 257] on span "Añadir" at bounding box center [268, 262] width 21 height 19
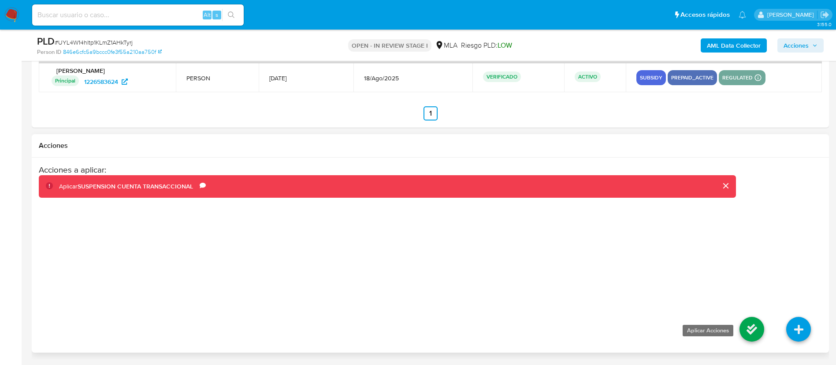
click at [753, 318] on icon at bounding box center [752, 329] width 25 height 25
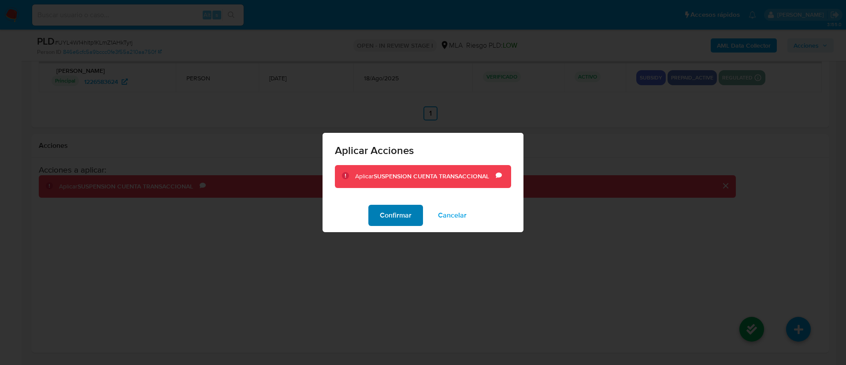
click at [396, 213] on span "Confirmar" at bounding box center [396, 214] width 32 height 19
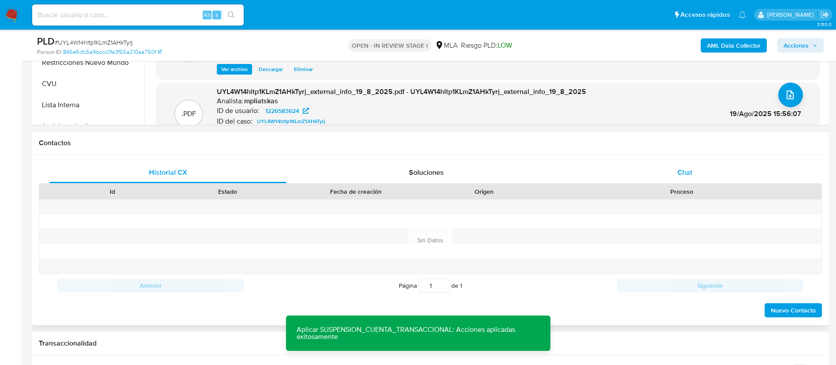
click at [667, 167] on div "Chat" at bounding box center [684, 172] width 237 height 21
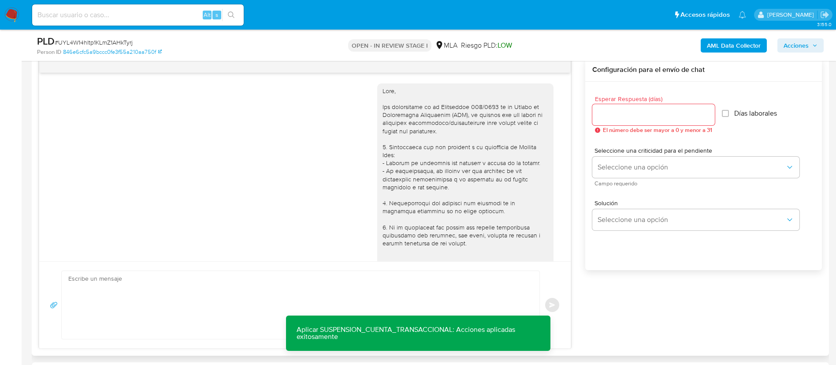
scroll to position [250, 0]
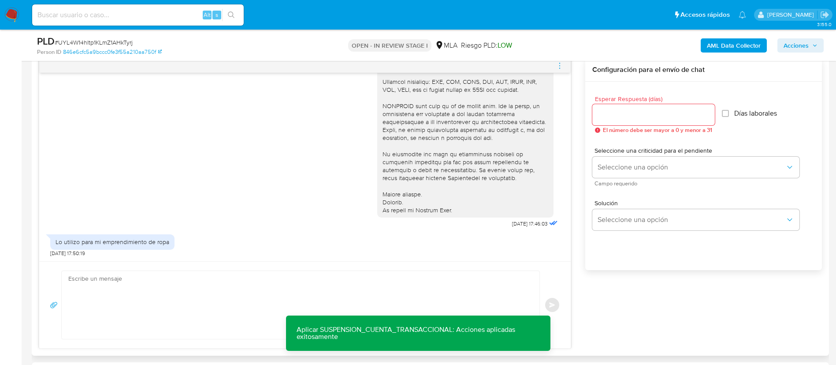
click at [407, 299] on textarea at bounding box center [298, 305] width 460 height 68
paste textarea "Muchas gracias por tu respuesta. Analizamos tu caso y verificamos que no te enc…"
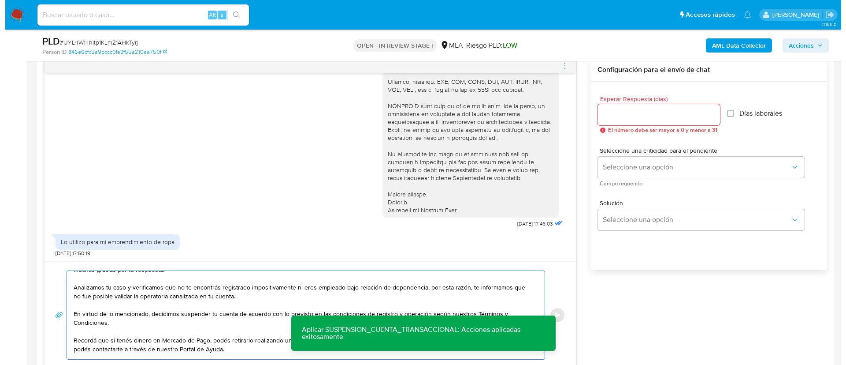
scroll to position [0, 0]
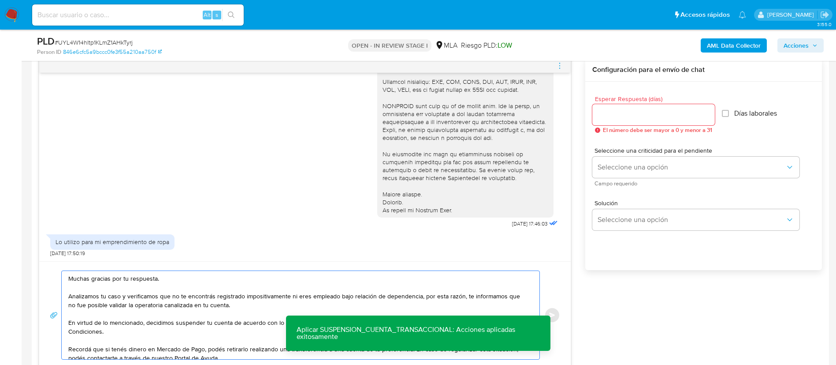
type textarea "Muchas gracias por tu respuesta. Analizamos tu caso y verificamos que no te enc…"
click at [625, 123] on div at bounding box center [654, 114] width 123 height 21
click at [622, 121] on div at bounding box center [654, 114] width 123 height 21
click at [621, 119] on input "Esperar Respuesta (días)" at bounding box center [654, 114] width 123 height 11
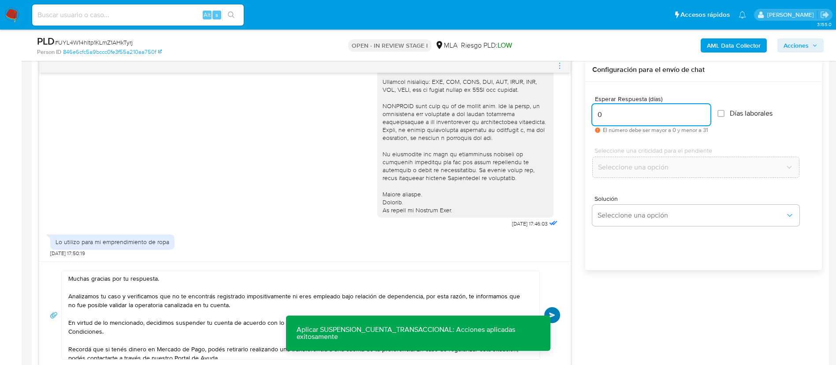
type input "0"
click at [556, 317] on button "Enviar" at bounding box center [552, 315] width 16 height 16
click at [560, 63] on icon "menu-action" at bounding box center [560, 66] width 8 height 8
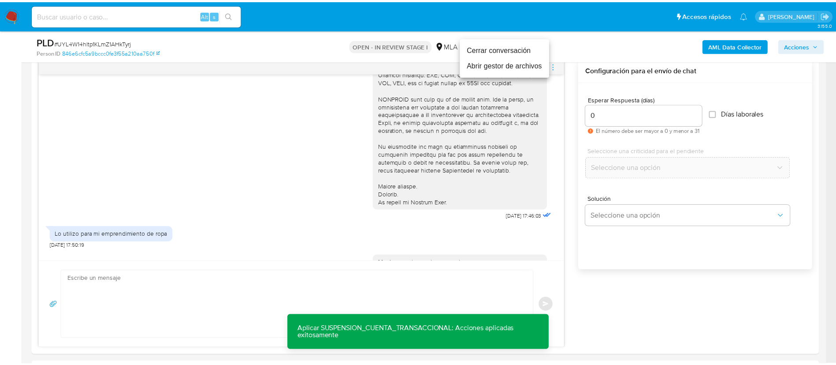
scroll to position [412, 0]
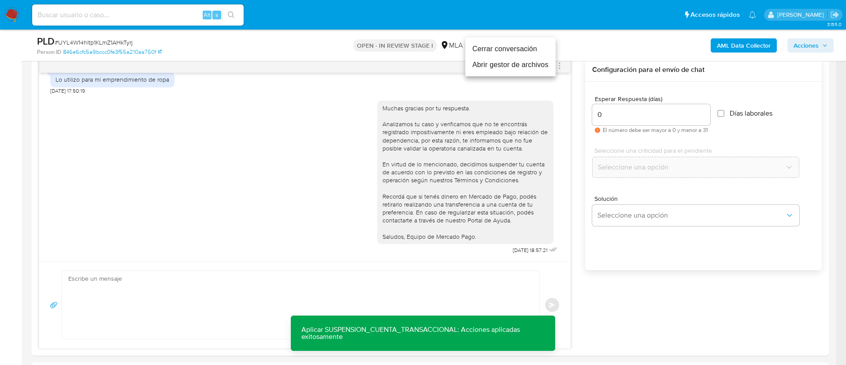
click at [522, 48] on li "Cerrar conversación" at bounding box center [511, 49] width 90 height 16
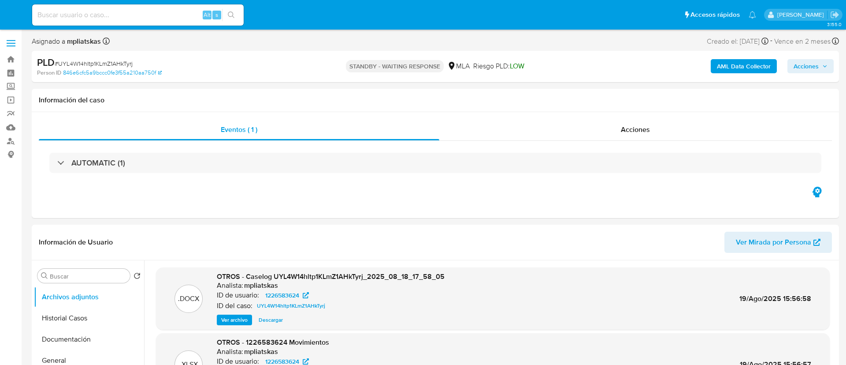
select select "10"
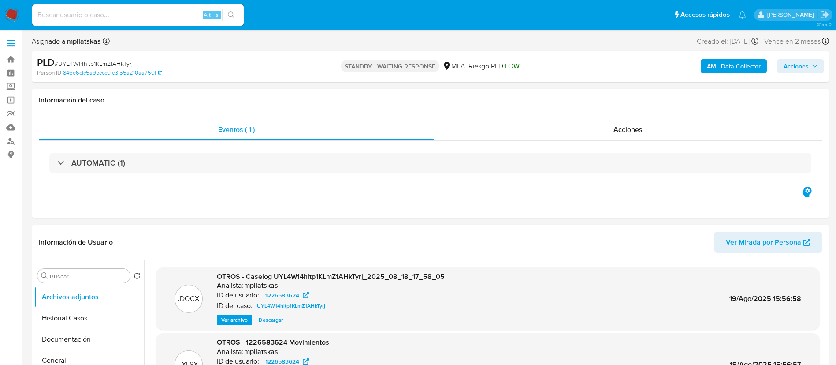
click at [171, 16] on input at bounding box center [138, 14] width 212 height 11
paste input "uzqjqs8kdNAhhY12nY3U0Aad"
type input "uzqjqs8kdNAhhY12nY3U0Aad"
click at [230, 19] on button "search-icon" at bounding box center [231, 15] width 18 height 12
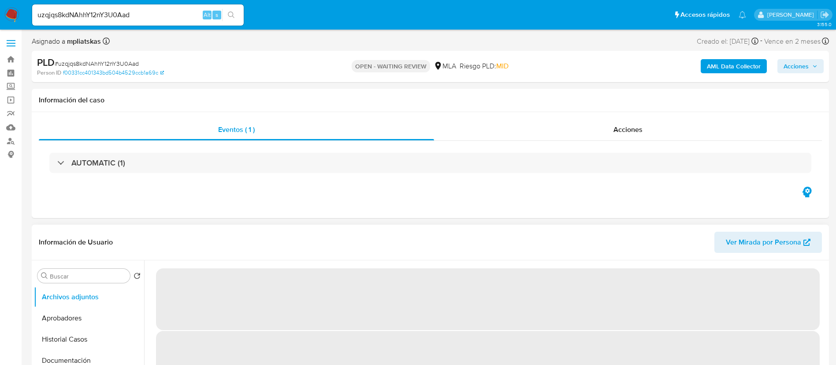
select select "10"
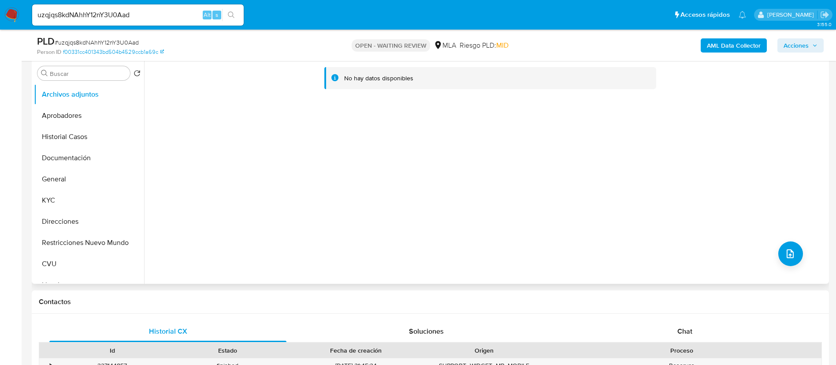
scroll to position [198, 0]
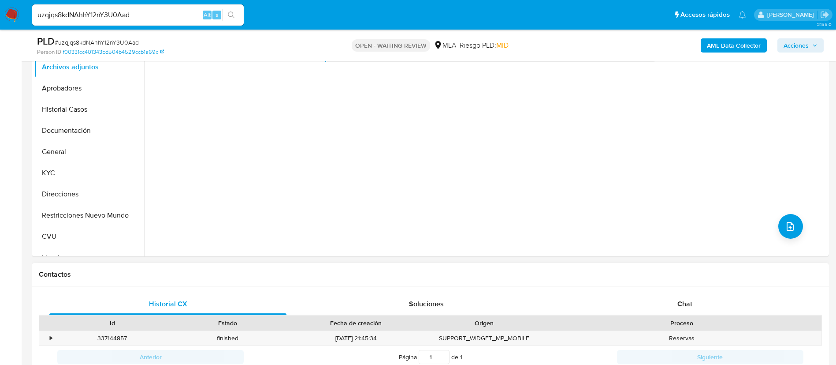
click at [637, 291] on div "Historial CX Soluciones Chat Id Estado Fecha de creación Origen Proceso • 33714…" at bounding box center [431, 330] width 798 height 89
click at [645, 306] on div "Chat" at bounding box center [684, 303] width 237 height 21
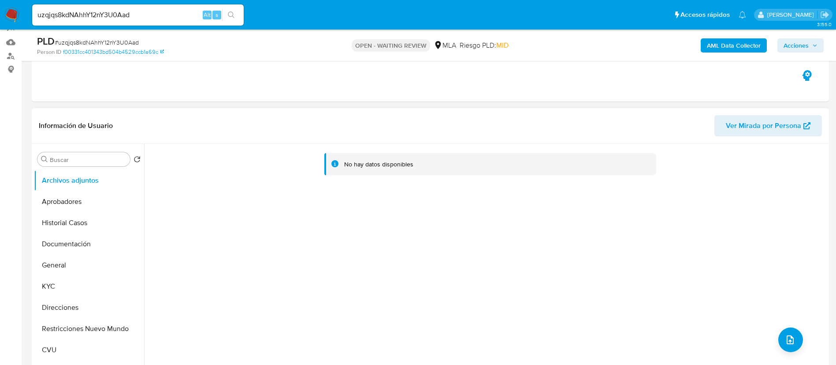
scroll to position [66, 0]
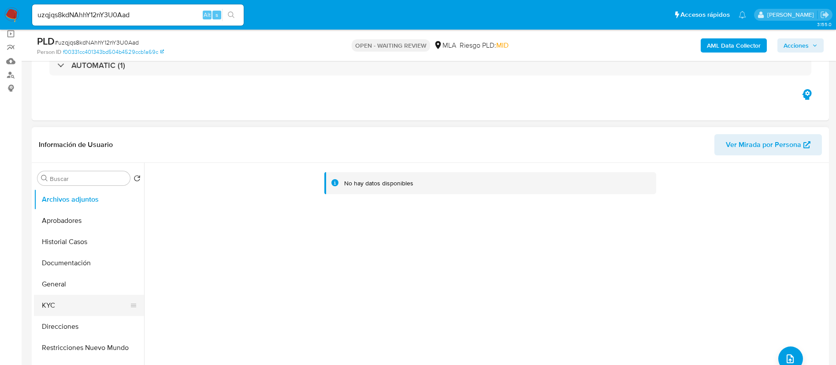
click at [86, 297] on button "KYC" at bounding box center [85, 304] width 103 height 21
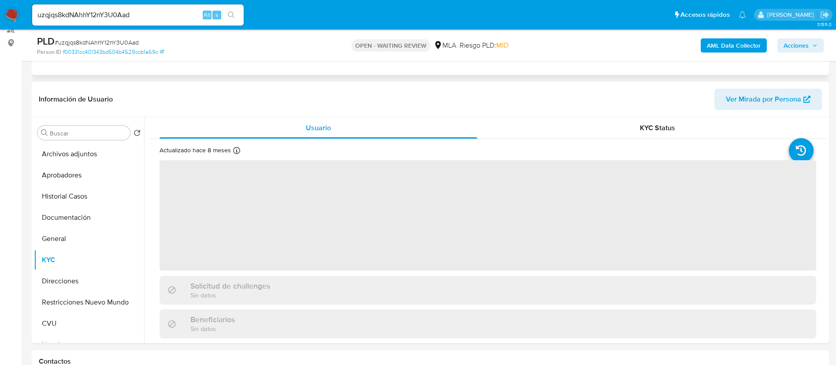
scroll to position [132, 0]
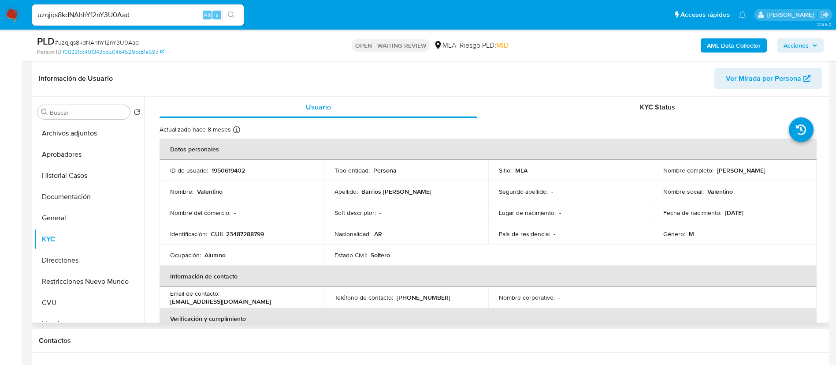
click at [218, 175] on td "ID de usuario : 1950619402" at bounding box center [242, 170] width 164 height 21
click at [216, 170] on p "1950619402" at bounding box center [229, 170] width 34 height 8
drag, startPoint x: 216, startPoint y: 170, endPoint x: 238, endPoint y: 144, distance: 33.8
click at [216, 170] on p "1950619402" at bounding box center [229, 170] width 34 height 8
copy p "1950619402"
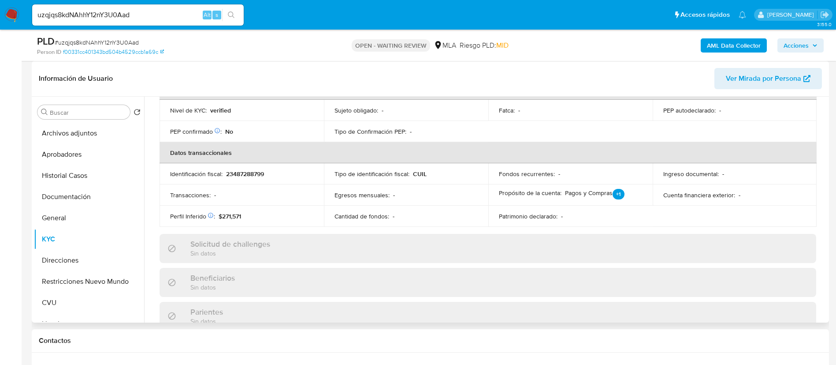
scroll to position [456, 0]
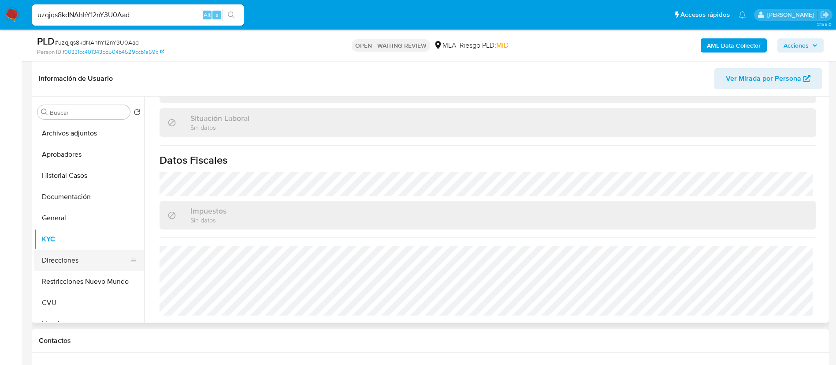
click at [68, 255] on button "Direcciones" at bounding box center [85, 260] width 103 height 21
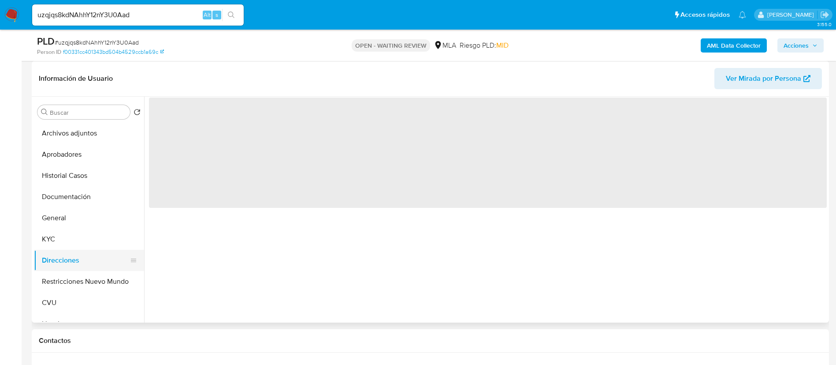
scroll to position [0, 0]
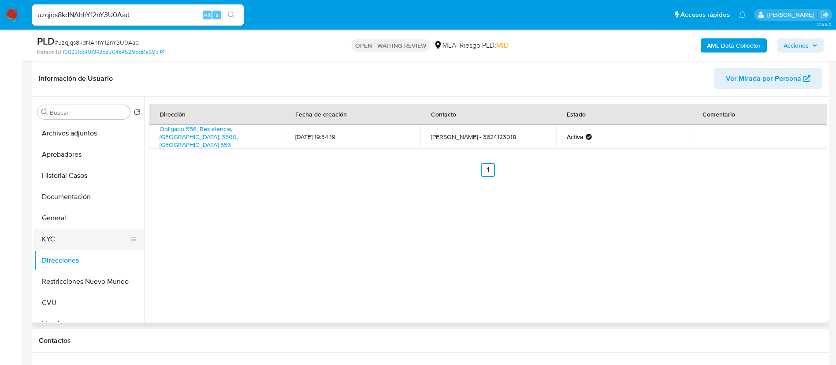
click at [82, 234] on button "KYC" at bounding box center [85, 238] width 103 height 21
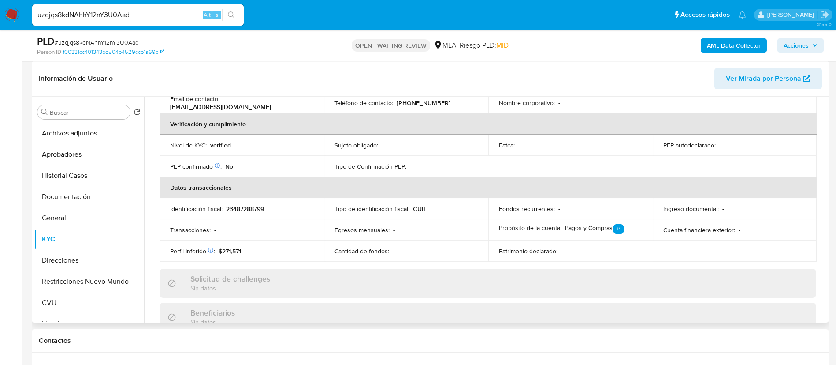
scroll to position [198, 0]
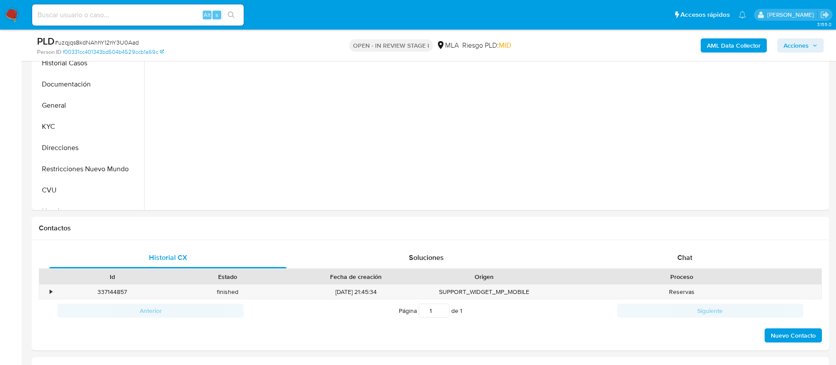
scroll to position [265, 0]
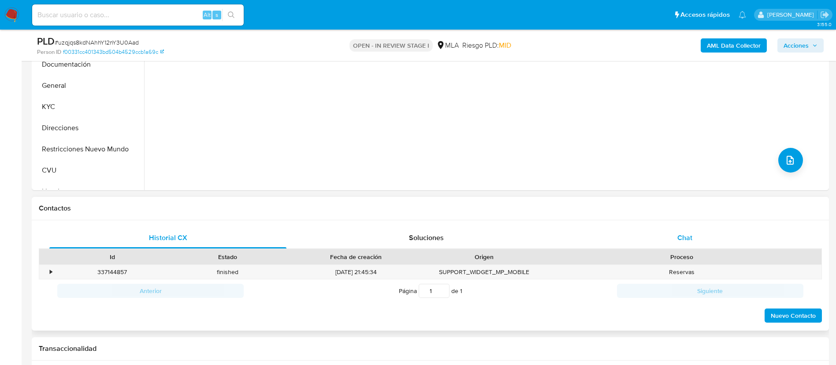
select select "10"
click at [624, 239] on div "Chat" at bounding box center [684, 237] width 237 height 21
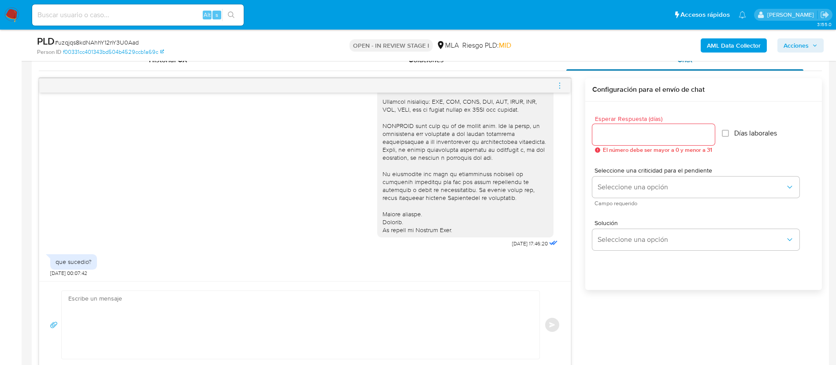
scroll to position [463, 0]
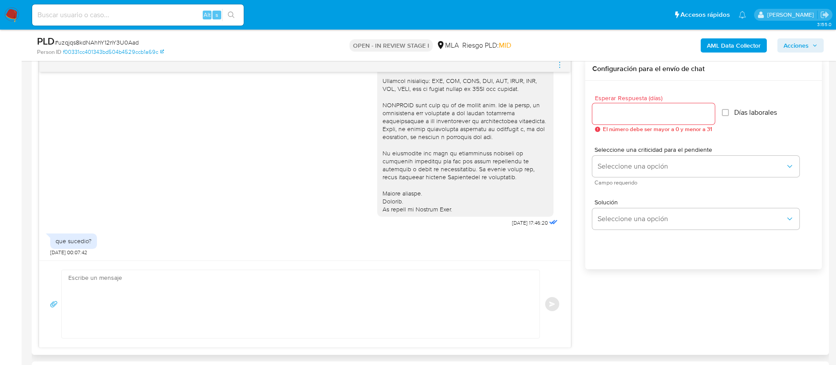
click at [407, 317] on textarea at bounding box center [298, 304] width 460 height 68
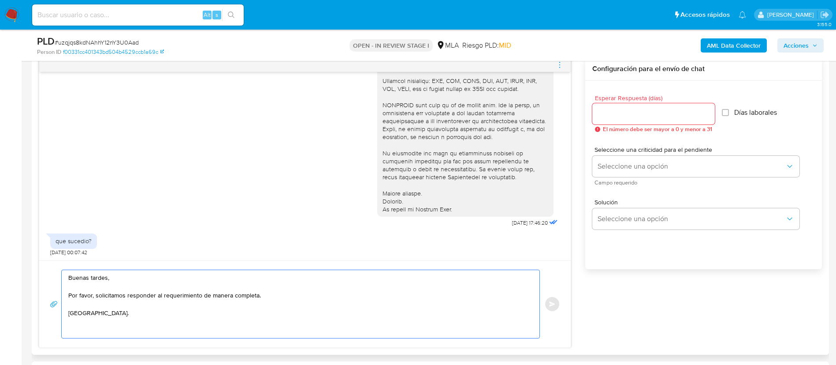
type textarea "Buenas tardes, Por favor, solicitamos responder al requerimiento de manera comp…"
click at [617, 111] on input "Esperar Respuesta (días)" at bounding box center [654, 113] width 123 height 11
type input "2"
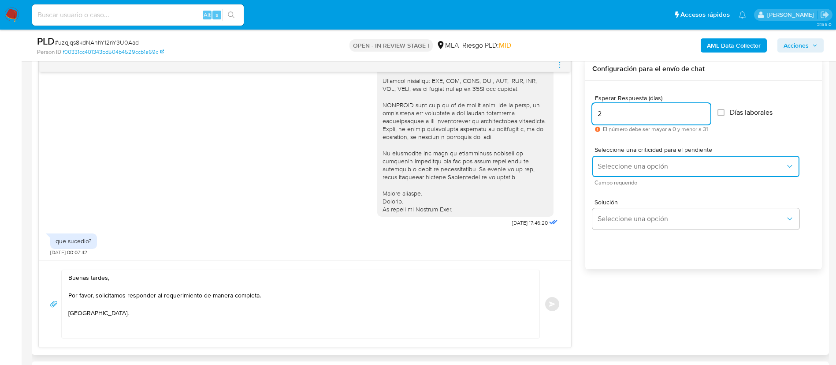
click at [609, 166] on span "Seleccione una opción" at bounding box center [692, 166] width 188 height 9
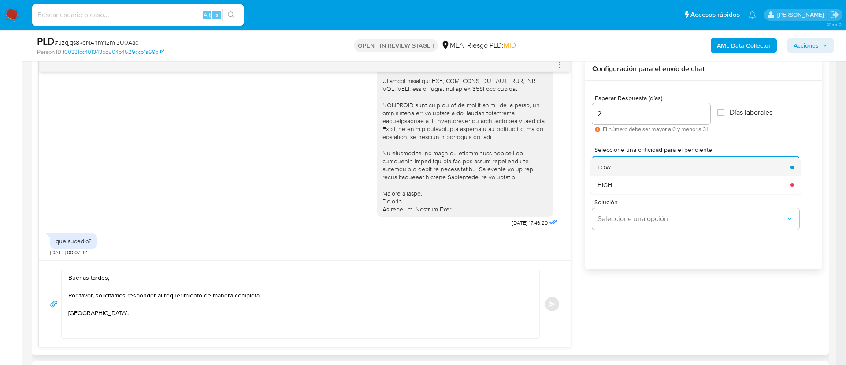
click at [609, 171] on span "LOW" at bounding box center [604, 167] width 13 height 8
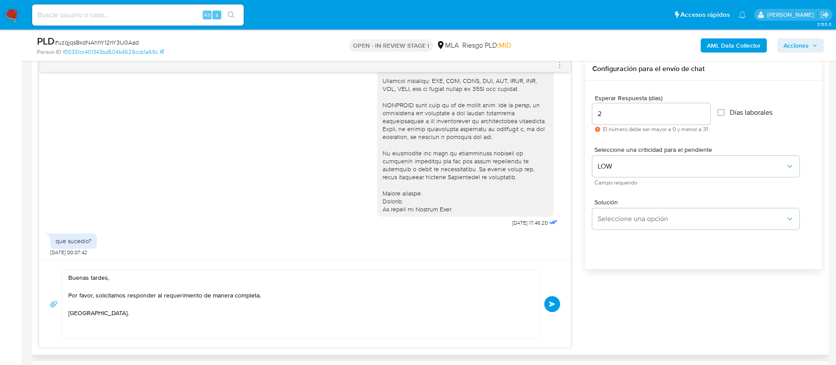
click at [556, 299] on button "Enviar" at bounding box center [552, 304] width 16 height 16
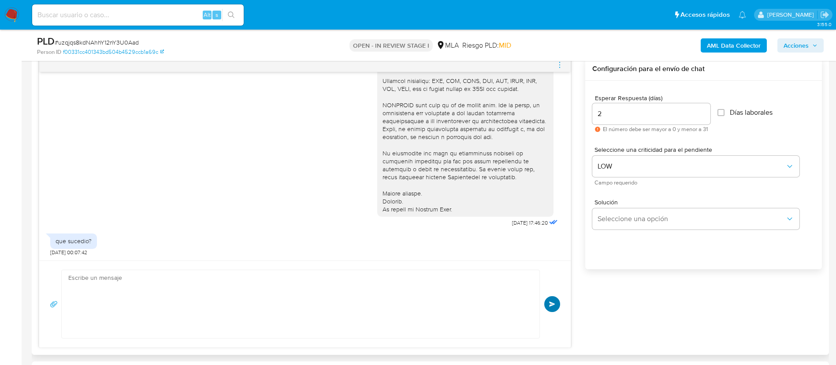
scroll to position [324, 0]
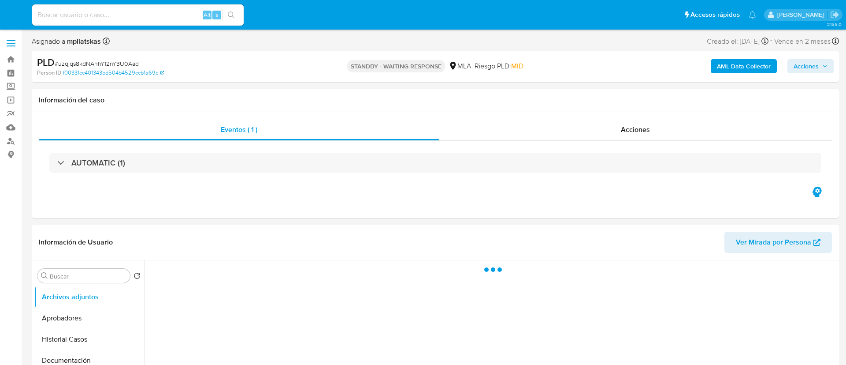
select select "10"
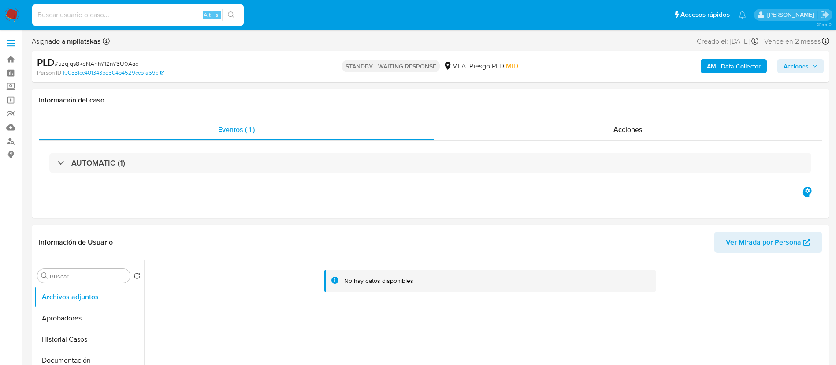
click at [179, 12] on input at bounding box center [138, 14] width 212 height 11
paste input "a3lZ2TorPHQzLuaHc2su97yF"
type input "a3lZ2TorPHQzLuaHc2su97yF"
click at [238, 16] on button "search-icon" at bounding box center [231, 15] width 18 height 12
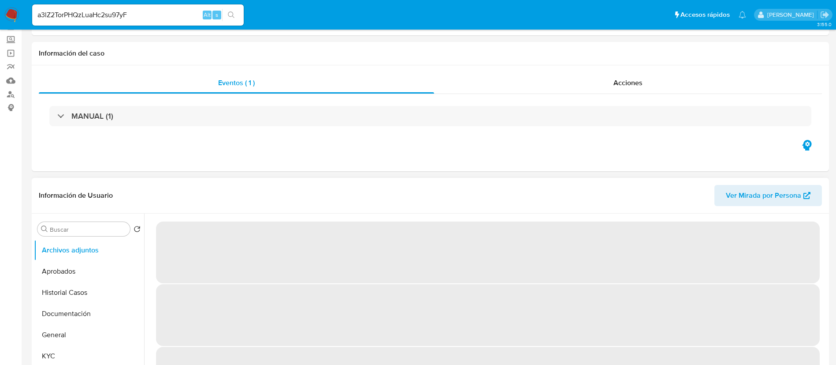
select select "10"
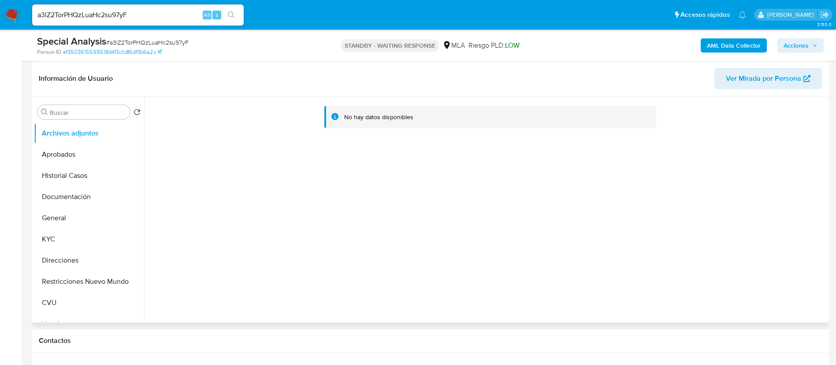
scroll to position [265, 0]
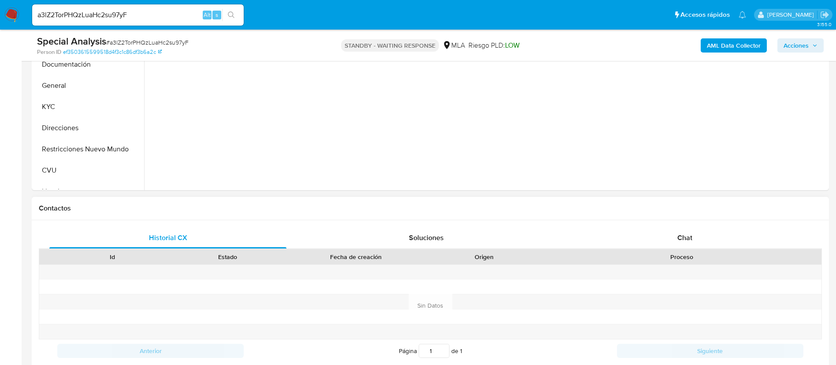
click at [685, 255] on div "Proceso" at bounding box center [681, 256] width 267 height 9
click at [678, 235] on span "Chat" at bounding box center [685, 237] width 15 height 10
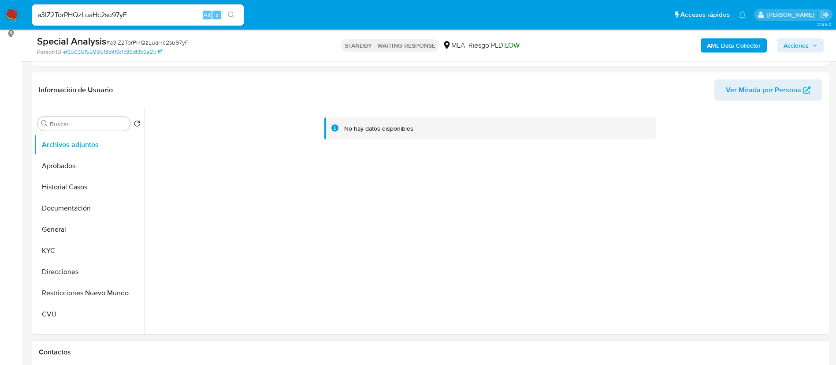
scroll to position [66, 0]
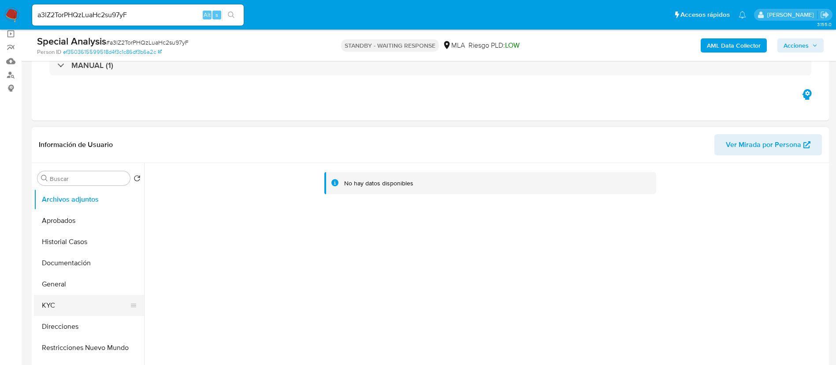
click at [77, 302] on button "KYC" at bounding box center [85, 304] width 103 height 21
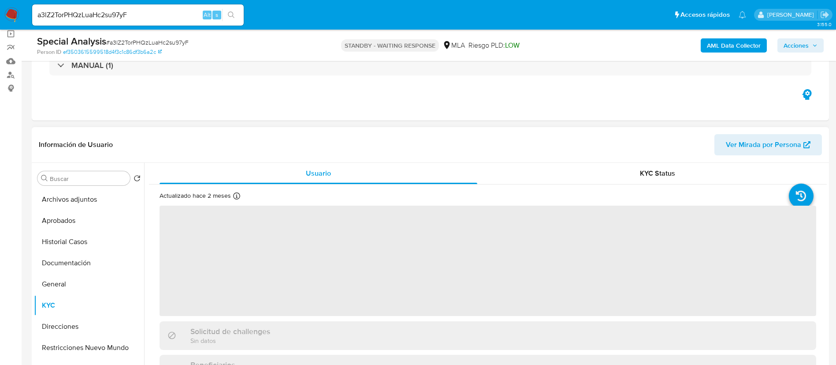
scroll to position [132, 0]
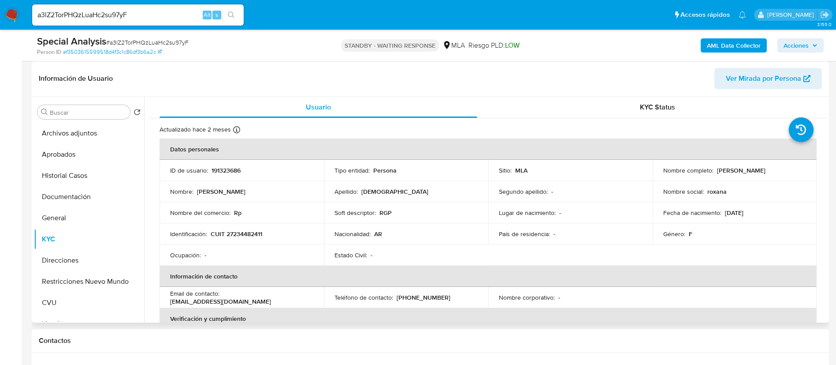
click at [227, 174] on p "191323686" at bounding box center [226, 170] width 29 height 8
copy p "191323686"
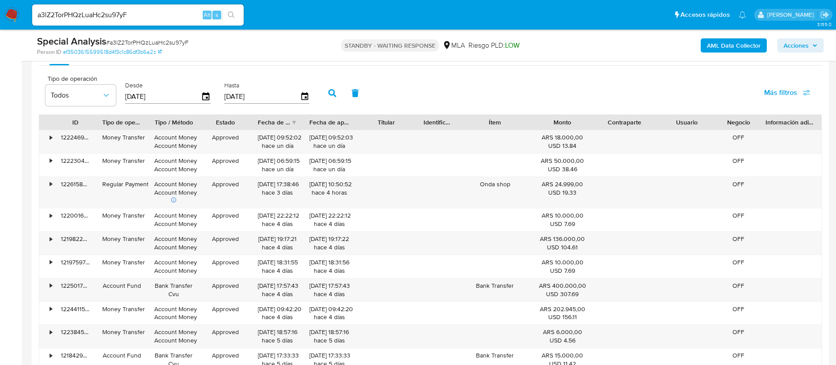
scroll to position [917, 0]
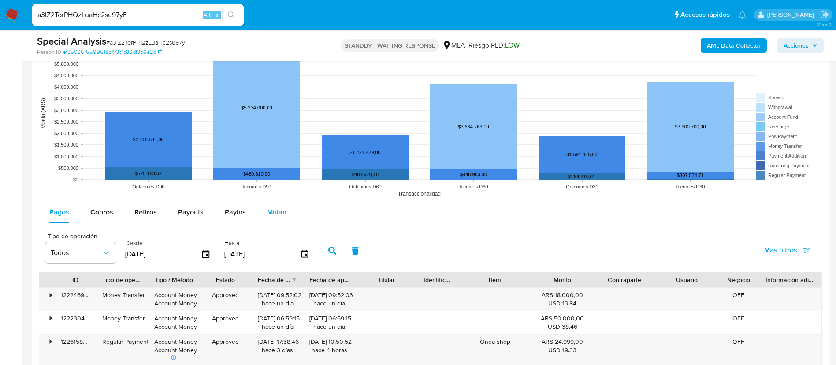
click at [257, 212] on button "Mulan" at bounding box center [277, 211] width 41 height 21
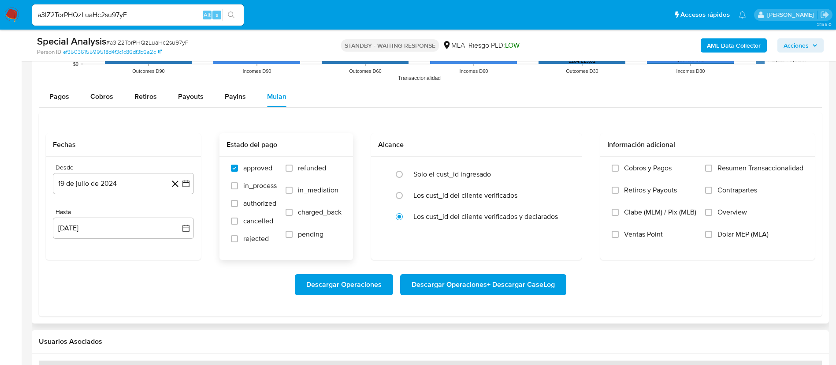
scroll to position [1115, 0]
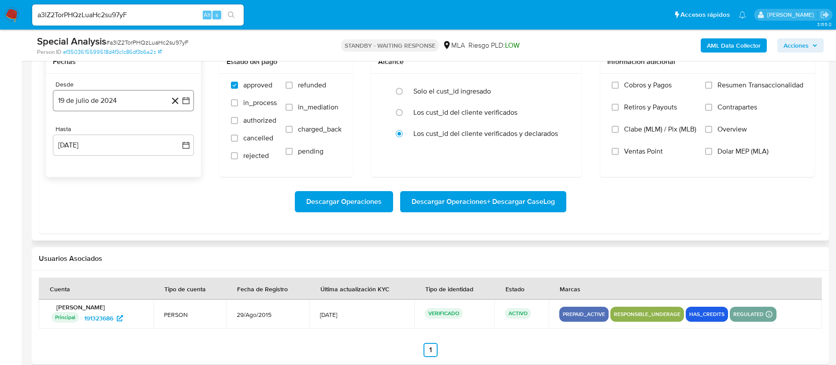
click at [184, 97] on icon "button" at bounding box center [186, 100] width 9 height 9
click at [123, 134] on span "julio 2024" at bounding box center [119, 132] width 33 height 9
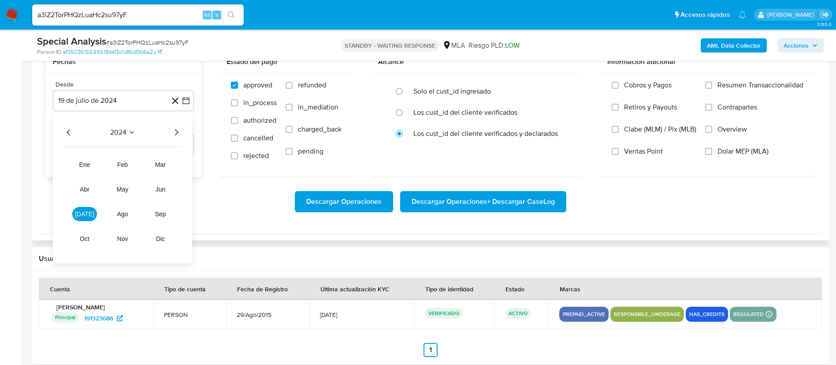
click at [175, 133] on icon "Año siguiente" at bounding box center [176, 132] width 11 height 11
click at [85, 189] on span "abr" at bounding box center [85, 189] width 10 height 7
click at [87, 164] on button "1" at bounding box center [88, 165] width 14 height 14
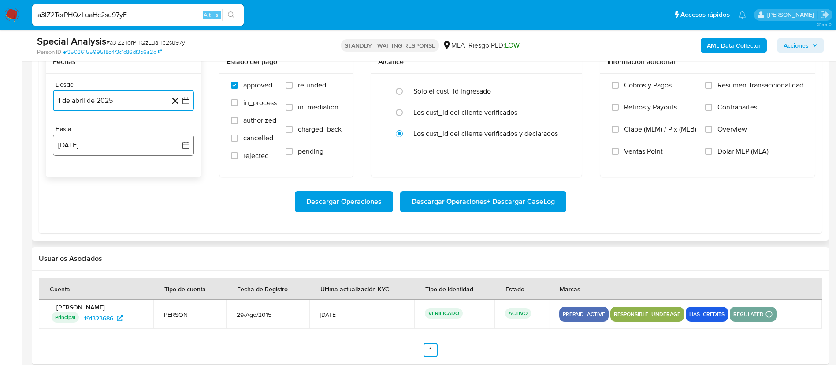
click at [187, 145] on icon "button" at bounding box center [186, 145] width 9 height 9
click at [68, 177] on icon "Mes anterior" at bounding box center [68, 176] width 11 height 11
click at [124, 278] on button "31" at bounding box center [123, 280] width 14 height 14
click at [321, 85] on span "refunded" at bounding box center [312, 85] width 28 height 9
click at [293, 85] on input "refunded" at bounding box center [289, 85] width 7 height 7
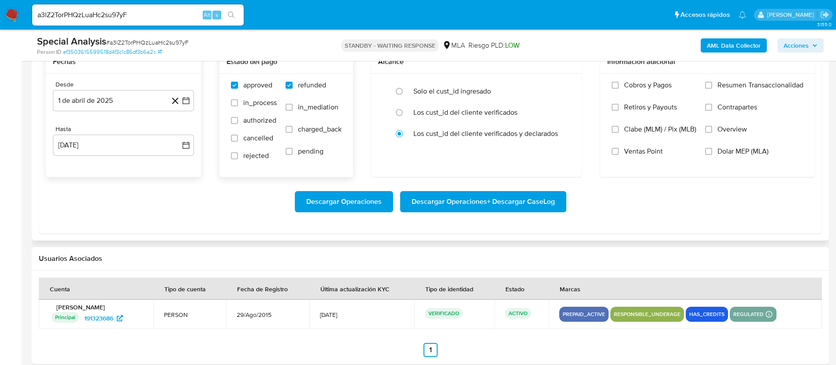
checkbox input "true"
click at [723, 147] on span "Dolar MEP (MLA)" at bounding box center [743, 151] width 51 height 9
click at [712, 148] on input "Dolar MEP (MLA)" at bounding box center [708, 151] width 7 height 7
click at [504, 194] on span "Descargar Operaciones + Descargar CaseLog" at bounding box center [483, 201] width 143 height 19
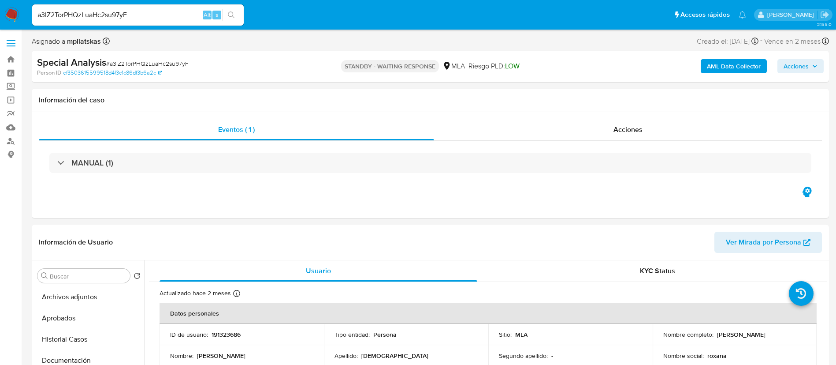
scroll to position [66, 0]
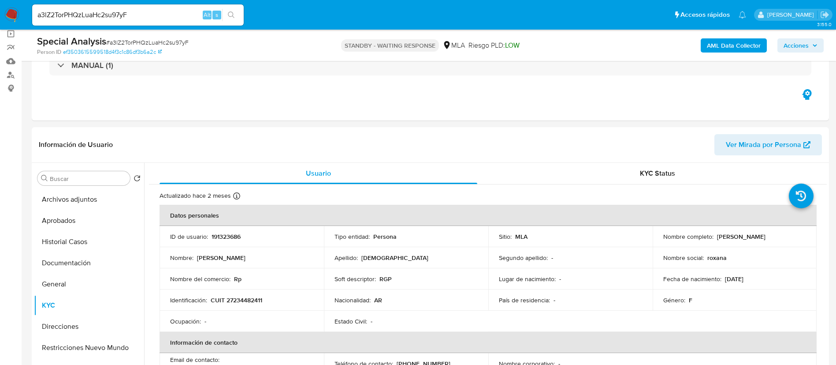
click at [203, 14] on div "Alt" at bounding box center [207, 15] width 9 height 9
click at [194, 12] on input "a3lZ2TorPHQzLuaHc2su97yF" at bounding box center [138, 14] width 212 height 11
paste input "KAOhVzigQze4O3V9onjUzq5P"
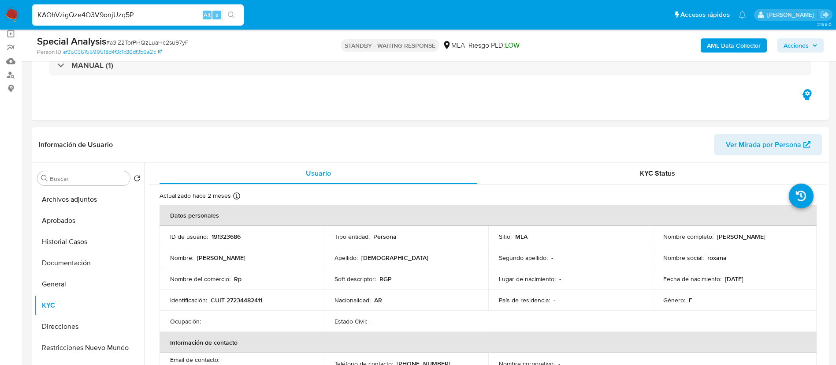
type input "KAOhVzigQze4O3V9onjUzq5P"
click at [231, 16] on icon "search-icon" at bounding box center [231, 14] width 7 height 7
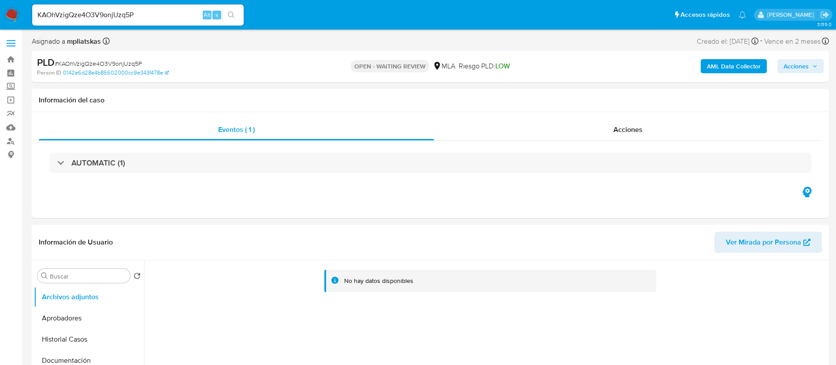
select select "10"
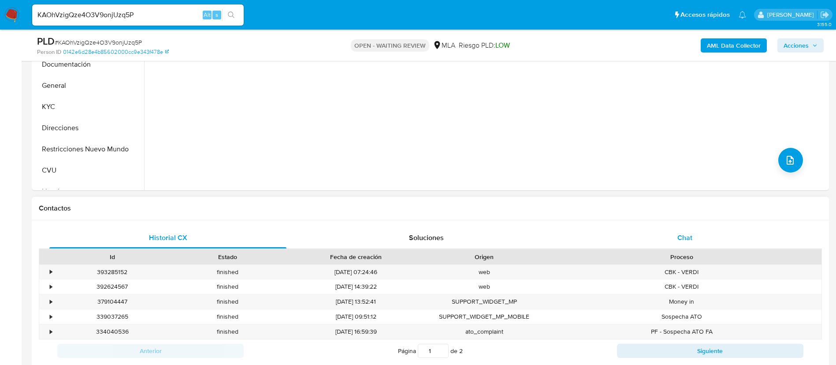
click at [650, 236] on div "Chat" at bounding box center [684, 237] width 237 height 21
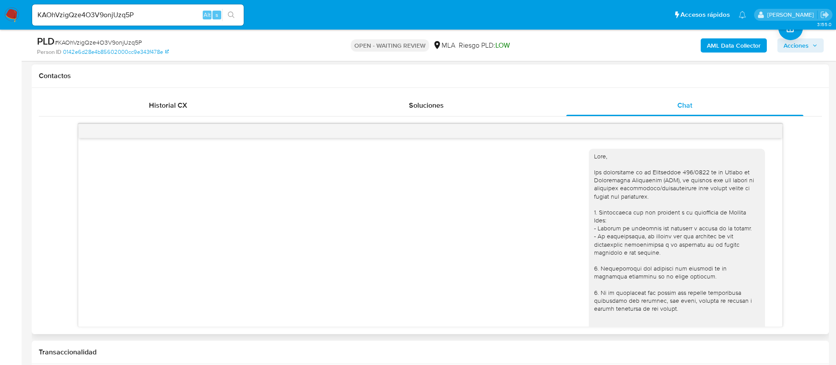
scroll to position [312, 0]
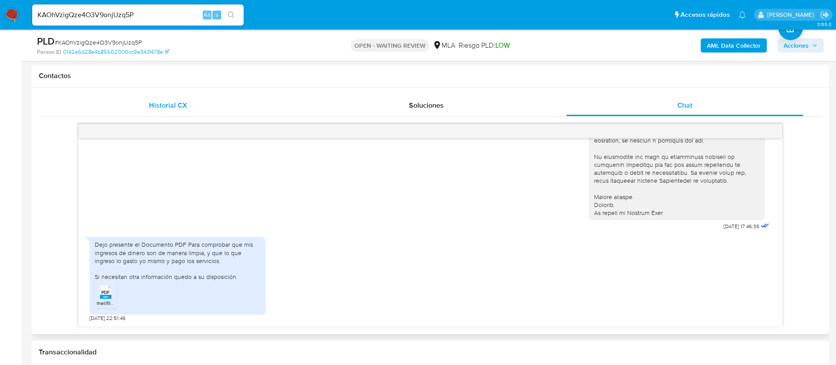
click at [193, 109] on div "Historial CX" at bounding box center [167, 105] width 237 height 21
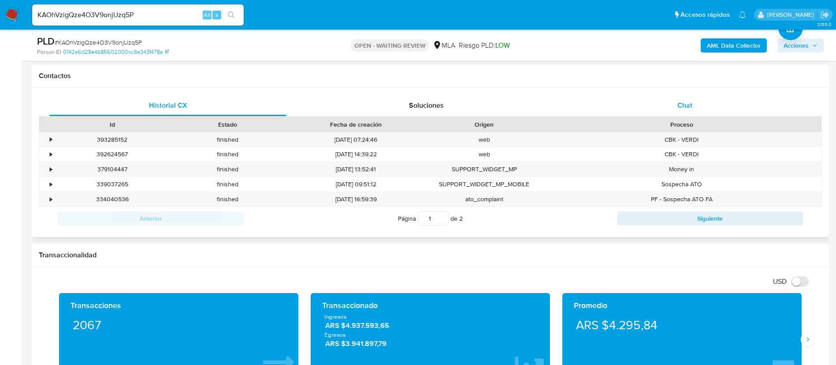
click at [694, 106] on div "Chat" at bounding box center [684, 105] width 237 height 21
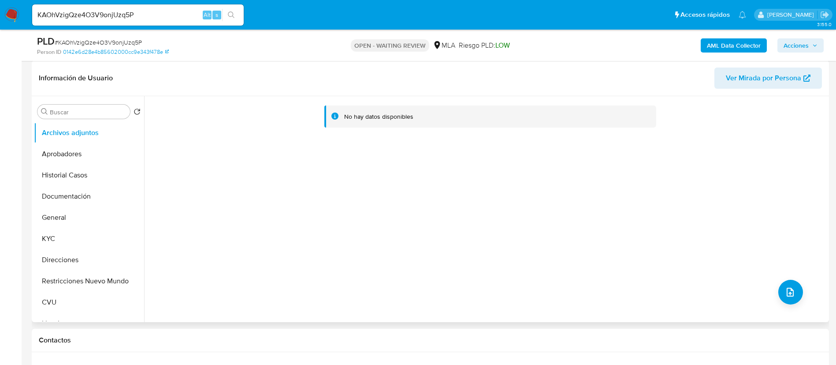
scroll to position [132, 0]
click at [54, 215] on button "General" at bounding box center [85, 217] width 103 height 21
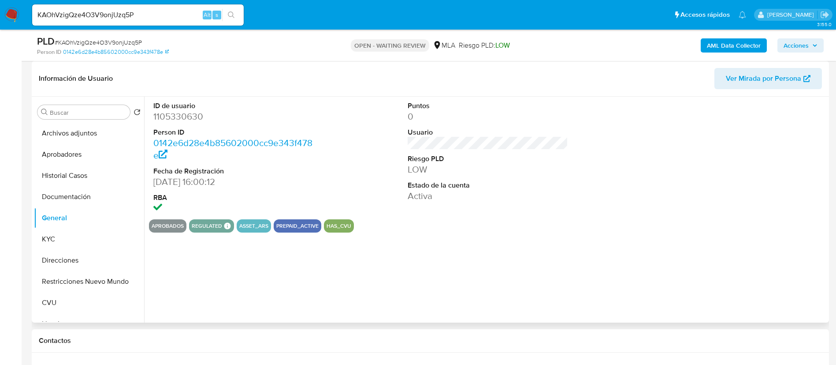
click at [177, 117] on dd "1105330630" at bounding box center [233, 116] width 161 height 12
copy dd "1105330630"
click at [80, 245] on button "KYC" at bounding box center [85, 238] width 103 height 21
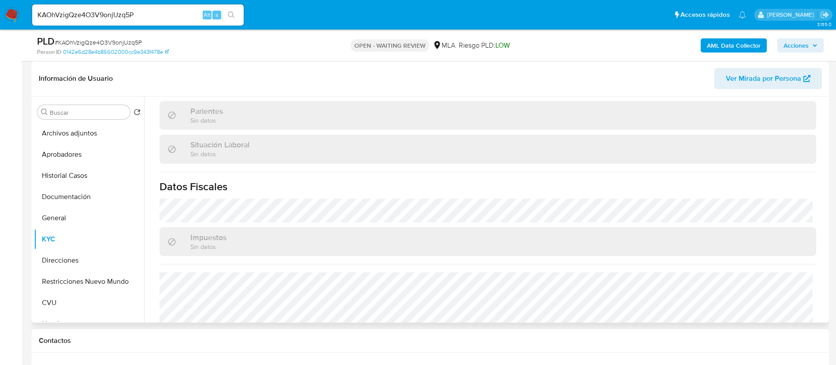
scroll to position [456, 0]
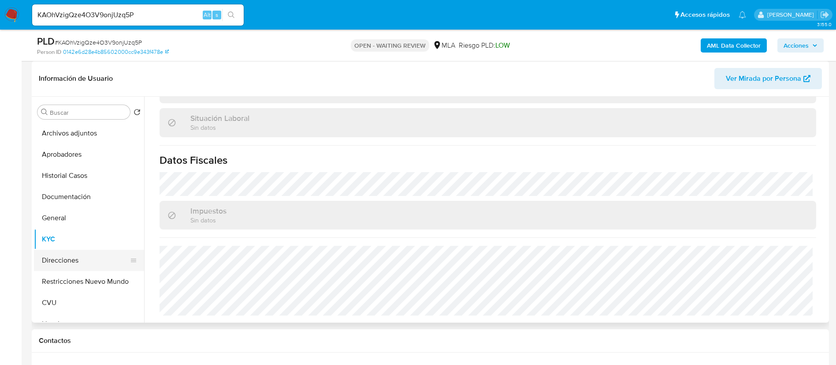
click at [89, 261] on button "Direcciones" at bounding box center [85, 260] width 103 height 21
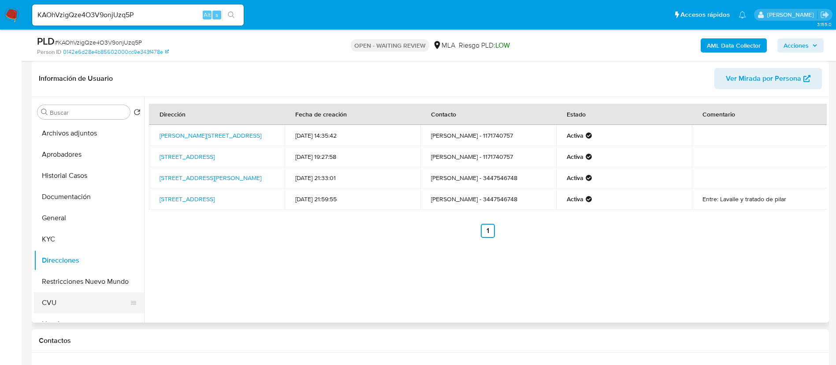
click at [65, 300] on button "CVU" at bounding box center [85, 302] width 103 height 21
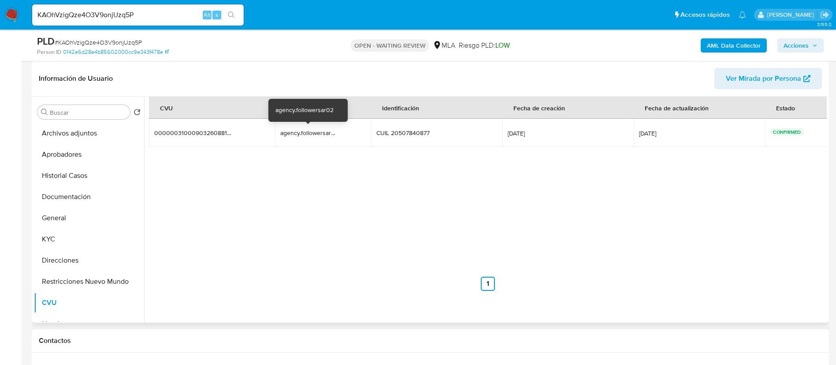
click at [320, 133] on div "agency.followersar02" at bounding box center [308, 133] width 56 height 8
click at [80, 235] on button "KYC" at bounding box center [85, 238] width 103 height 21
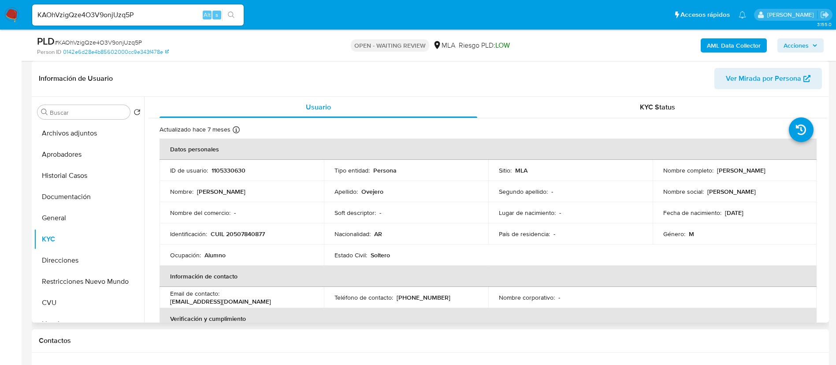
click at [246, 303] on p "ovejerojuanmanuell@gmail.com" at bounding box center [220, 301] width 101 height 8
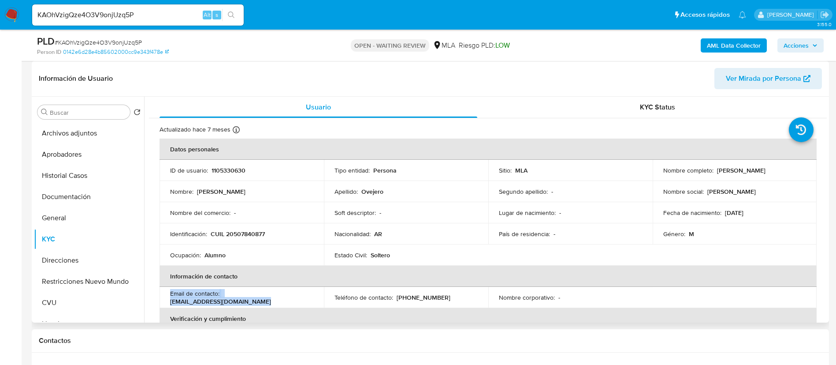
click at [246, 303] on p "ovejerojuanmanuell@gmail.com" at bounding box center [220, 301] width 101 height 8
click at [264, 307] on td "Email de contacto : ovejerojuanmanuell@gmail.com" at bounding box center [242, 297] width 164 height 21
drag, startPoint x: 258, startPoint y: 302, endPoint x: 167, endPoint y: 307, distance: 91.4
click at [167, 307] on td "Email de contacto : ovejerojuanmanuell@gmail.com" at bounding box center [242, 297] width 164 height 21
drag, startPoint x: 412, startPoint y: 298, endPoint x: 438, endPoint y: 297, distance: 26.0
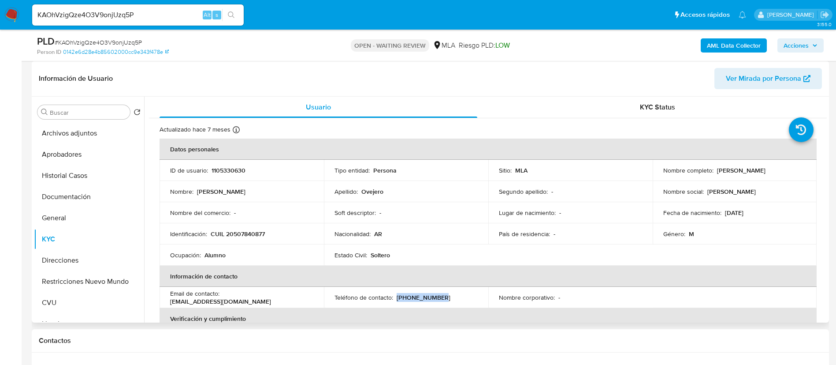
click at [438, 297] on div "Teléfono de contacto : (11) 71740757" at bounding box center [406, 297] width 143 height 8
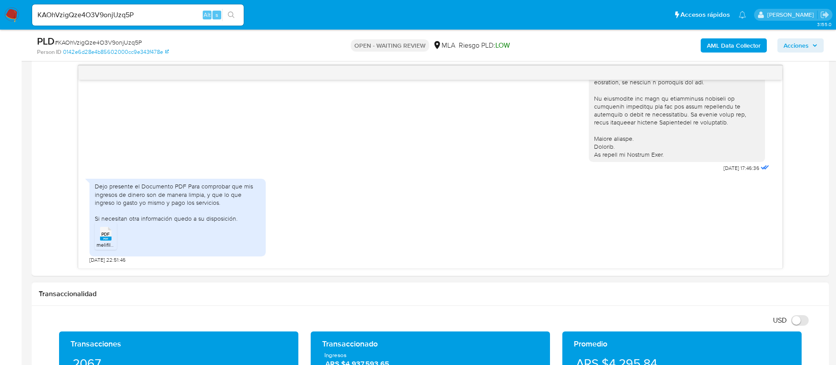
scroll to position [463, 0]
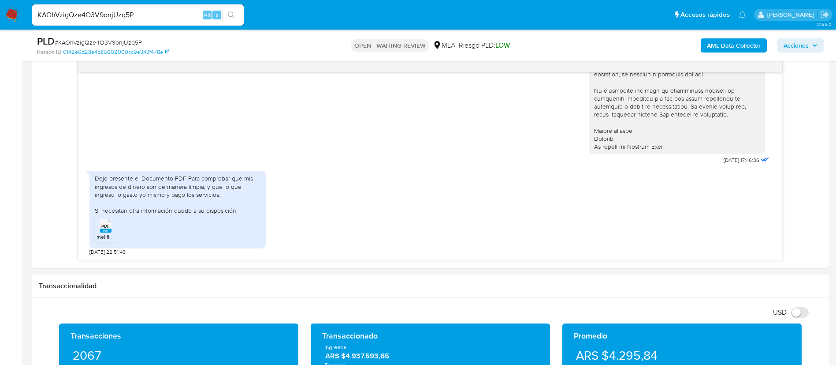
click at [107, 224] on span "PDF" at bounding box center [105, 226] width 8 height 6
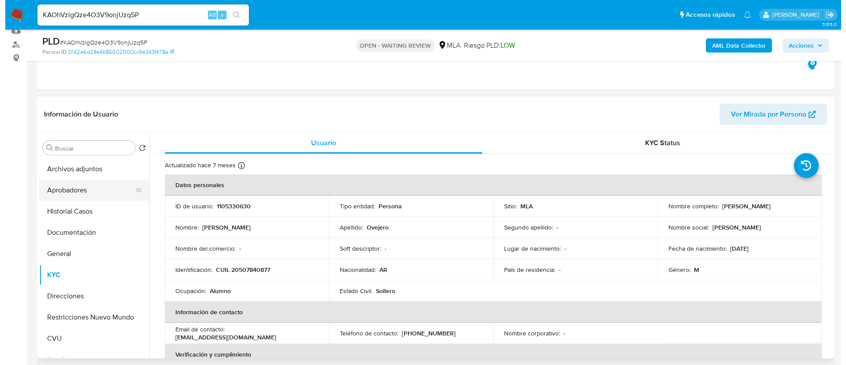
scroll to position [132, 0]
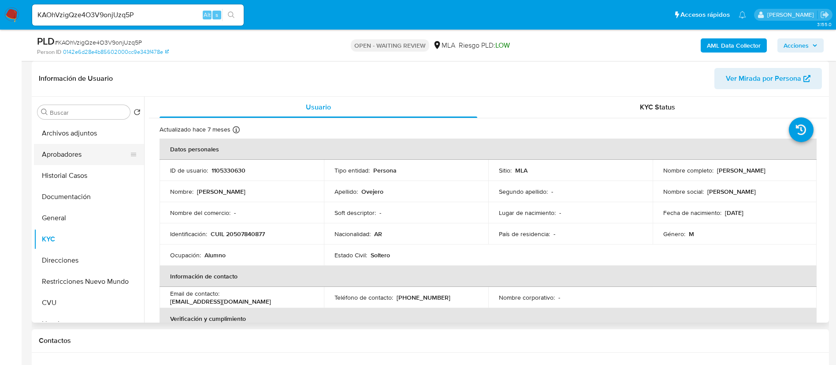
click at [82, 153] on button "Aprobadores" at bounding box center [85, 154] width 103 height 21
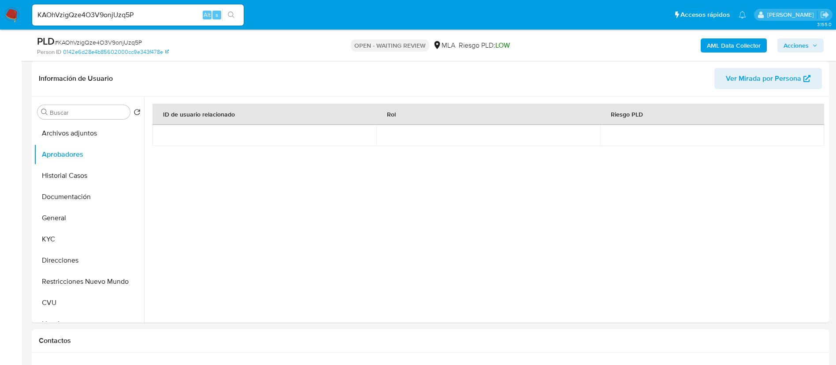
click at [762, 42] on button "AML Data Collector" at bounding box center [734, 45] width 66 height 14
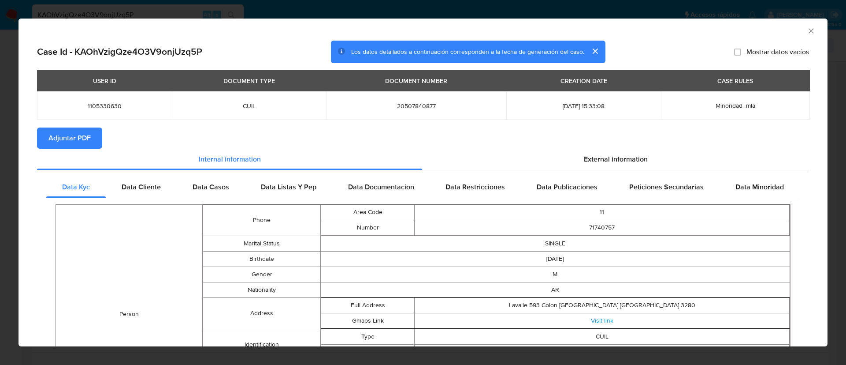
click at [75, 137] on span "Adjuntar PDF" at bounding box center [69, 137] width 42 height 19
click at [102, 102] on span "1105330630" at bounding box center [105, 106] width 114 height 8
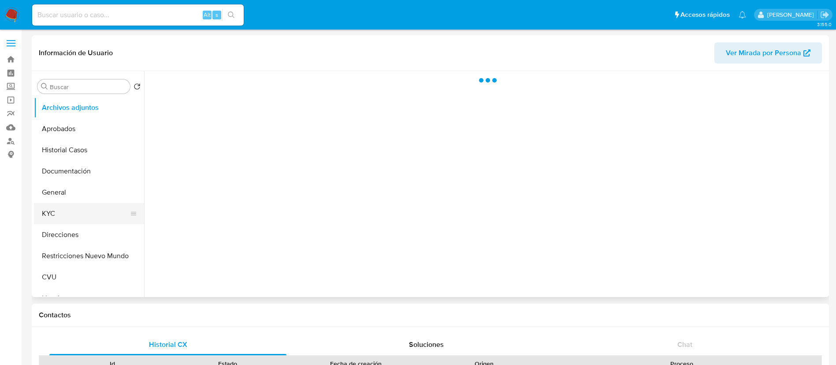
click at [76, 206] on button "KYC" at bounding box center [85, 213] width 103 height 21
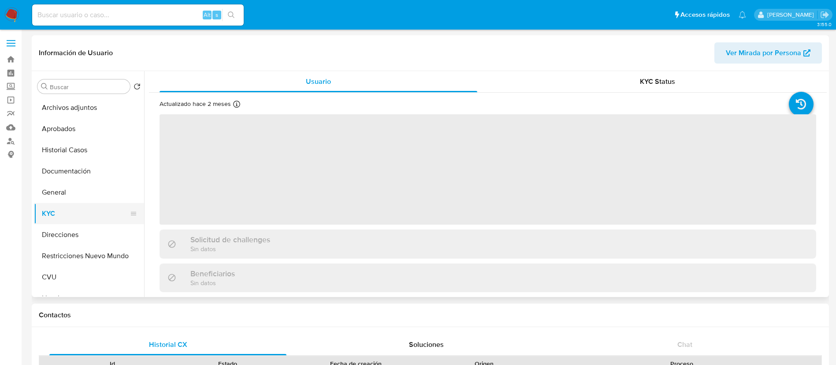
select select "10"
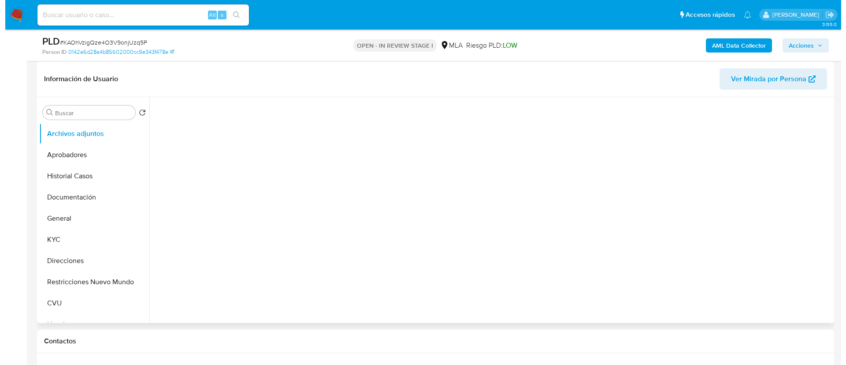
scroll to position [132, 0]
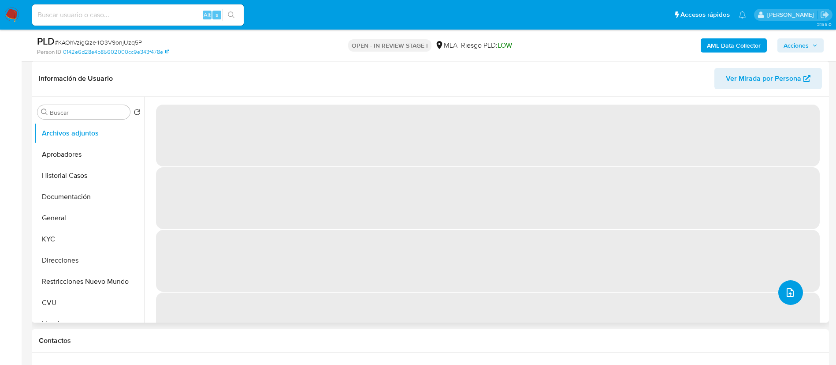
click at [785, 297] on span "upload-file" at bounding box center [790, 292] width 11 height 11
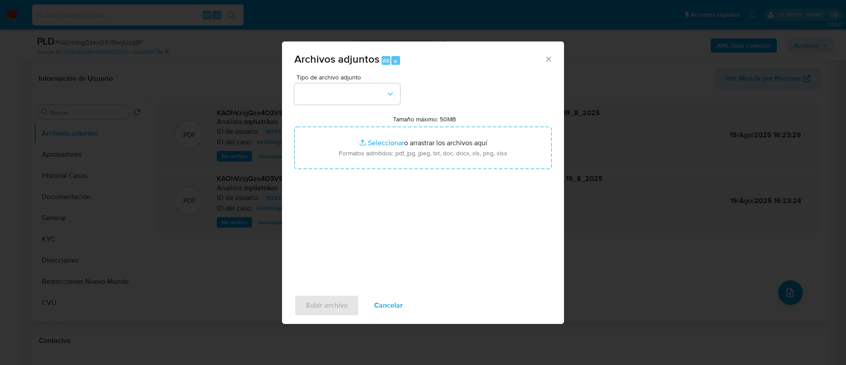
click at [308, 75] on span "Tipo de archivo adjunto" at bounding box center [350, 77] width 106 height 6
select select "10"
click at [320, 100] on button "button" at bounding box center [347, 93] width 106 height 21
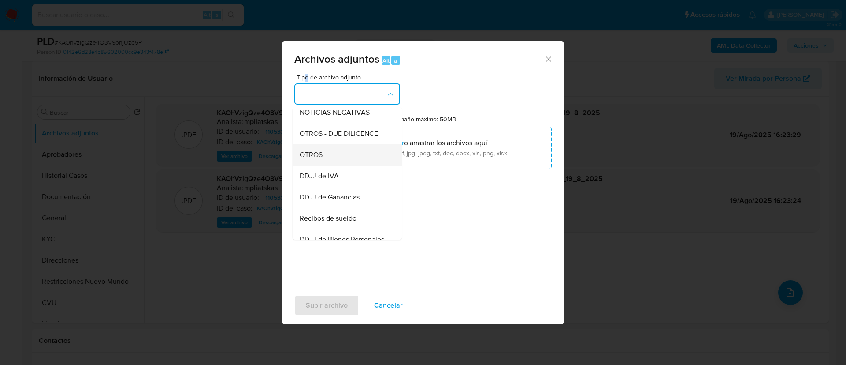
click at [330, 164] on div "OTROS" at bounding box center [345, 154] width 90 height 21
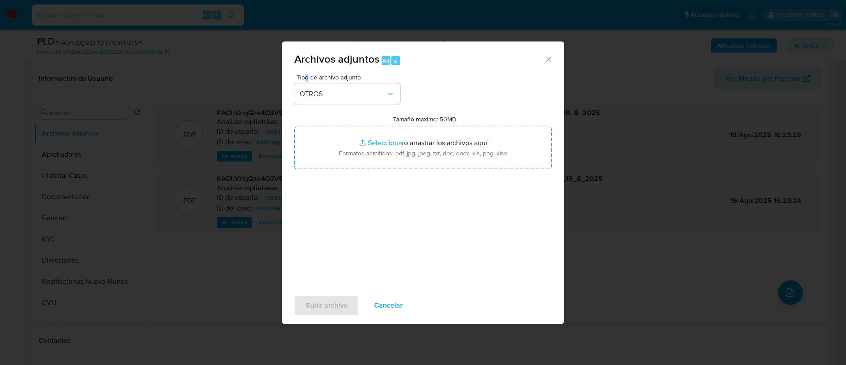
click at [330, 164] on input "Tamaño máximo: 50MB Seleccionar archivos" at bounding box center [422, 148] width 257 height 42
type input "C:\fakepath\1105330630 Movimientos.xlsx"
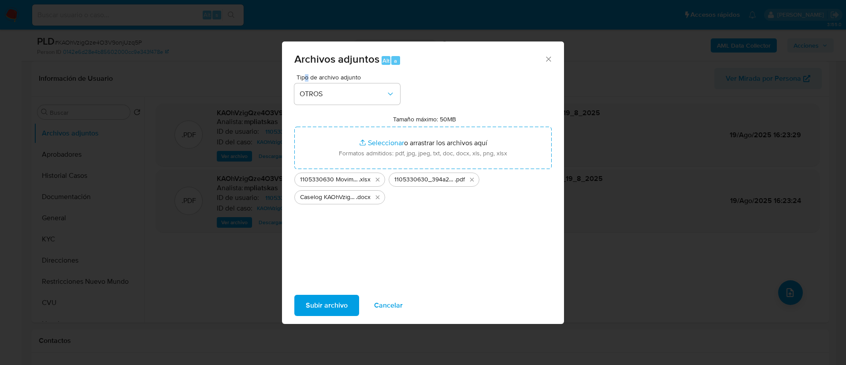
click at [310, 306] on span "Subir archivo" at bounding box center [327, 304] width 42 height 19
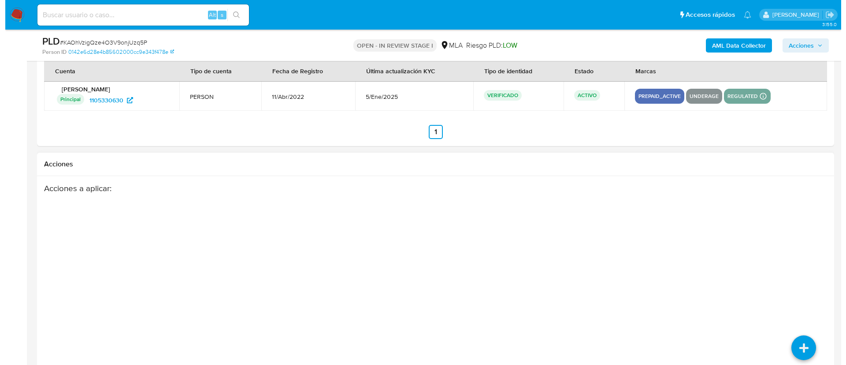
scroll to position [1388, 0]
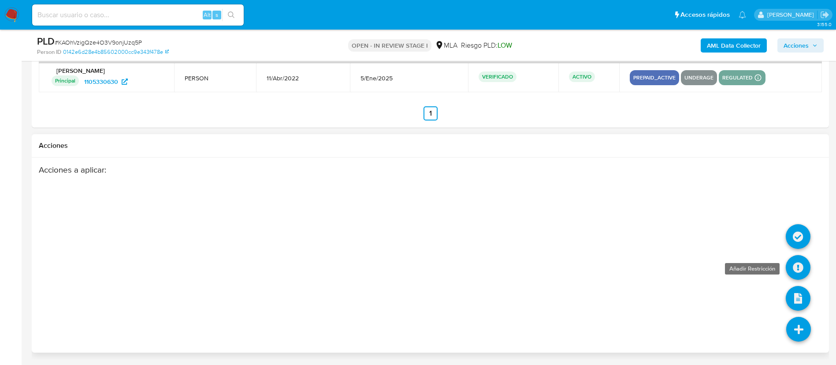
click at [798, 266] on icon at bounding box center [798, 267] width 25 height 25
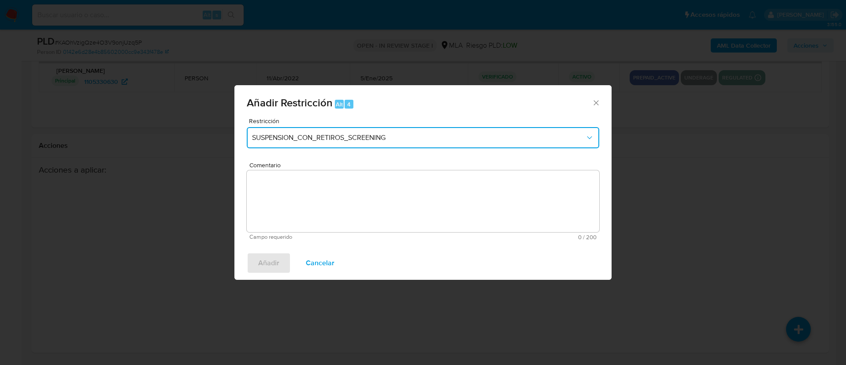
click at [291, 138] on span "SUSPENSION_CON_RETIROS_SCREENING" at bounding box center [418, 137] width 333 height 9
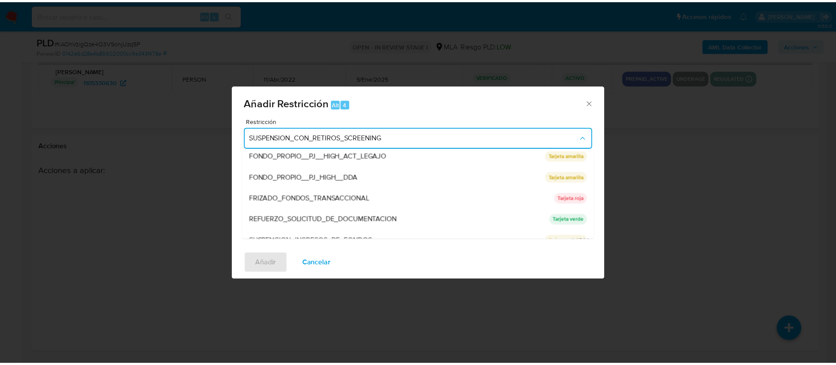
scroll to position [187, 0]
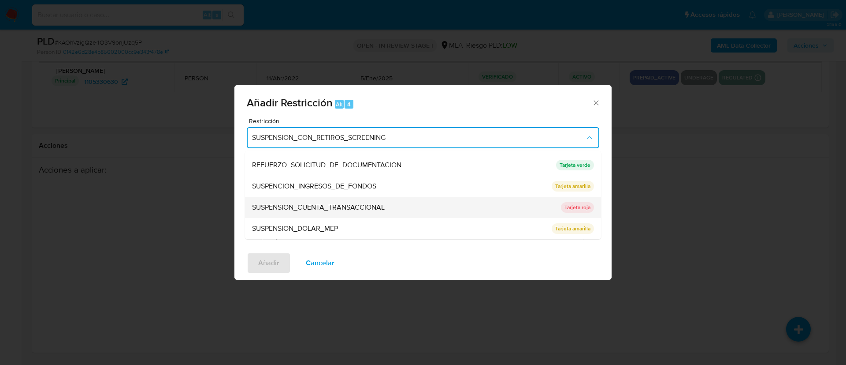
click at [327, 203] on span "SUSPENSION_CUENTA_TRANSACCIONAL" at bounding box center [318, 207] width 133 height 9
click at [327, 202] on textarea "Comentario" at bounding box center [423, 201] width 353 height 62
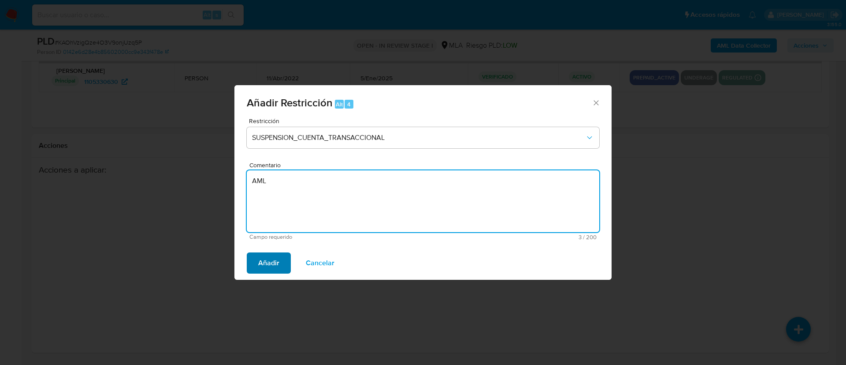
type textarea "AML"
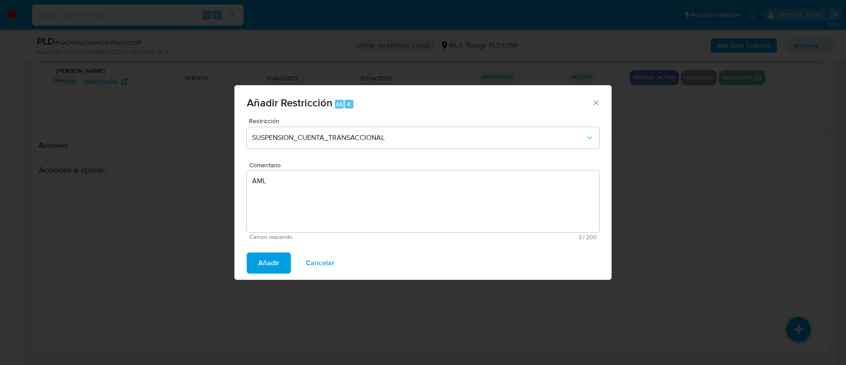
click at [276, 256] on span "Añadir" at bounding box center [268, 262] width 21 height 19
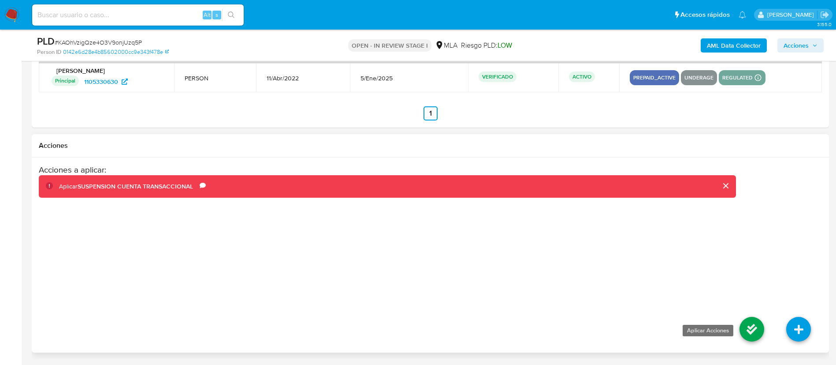
click at [749, 326] on icon at bounding box center [752, 329] width 25 height 25
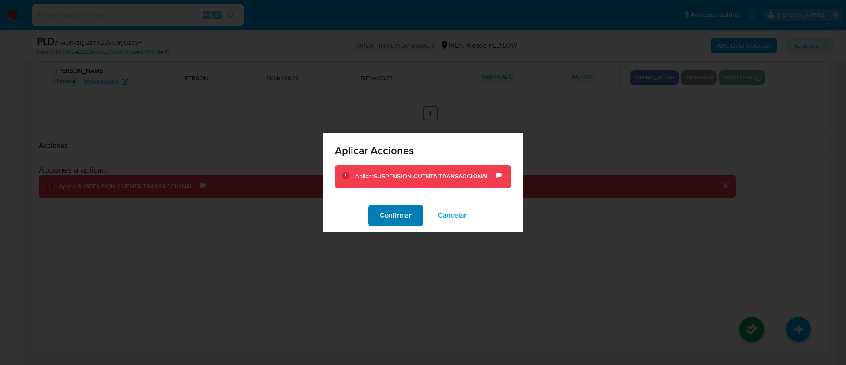
click at [369, 212] on button "Confirmar" at bounding box center [396, 215] width 55 height 21
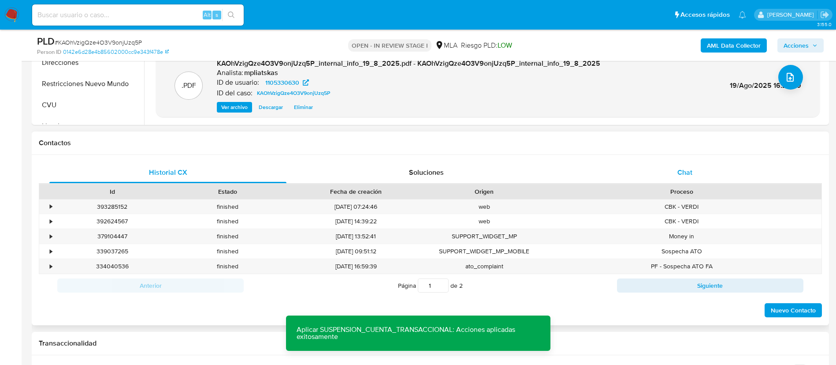
click at [725, 162] on div "Chat" at bounding box center [684, 172] width 237 height 21
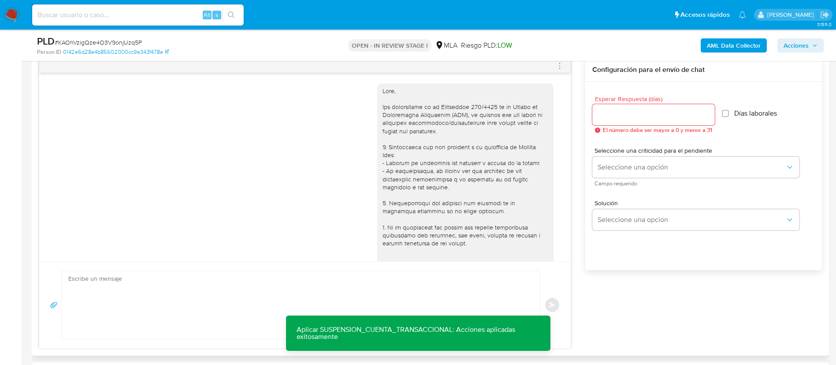
scroll to position [312, 0]
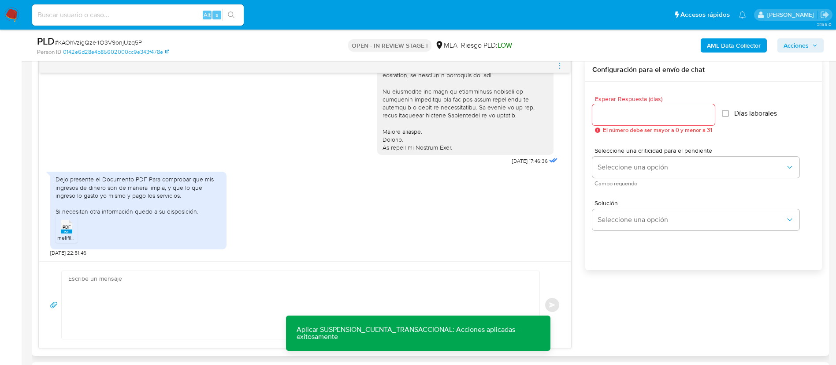
click at [243, 294] on textarea at bounding box center [298, 305] width 460 height 68
paste textarea "Muchas gracias por tu respuesta. Analizamos tu caso y verificamos que no te enc…"
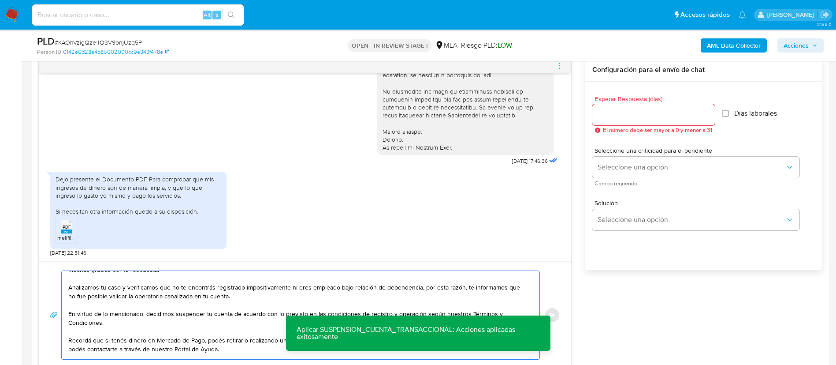
scroll to position [0, 0]
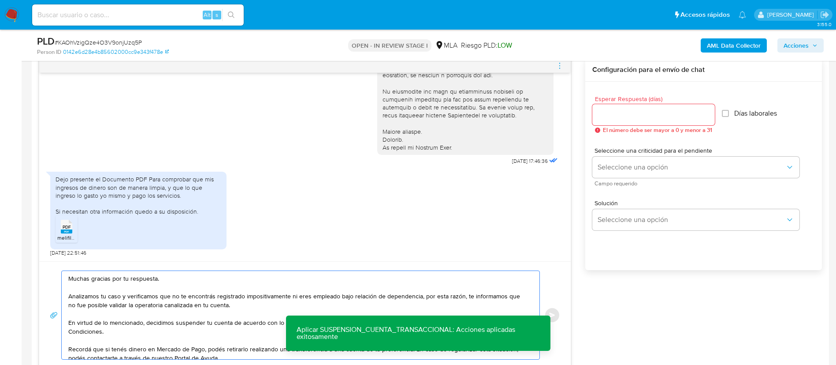
type textarea "Muchas gracias por tu respuesta. Analizamos tu caso y verificamos que no te enc…"
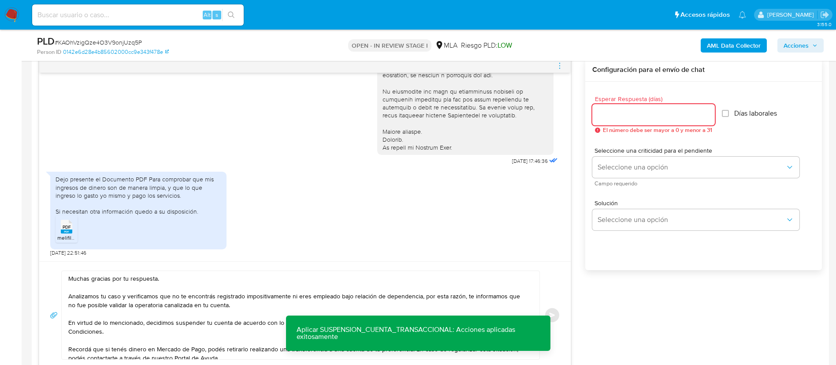
click at [620, 111] on input "Esperar Respuesta (días)" at bounding box center [654, 114] width 123 height 11
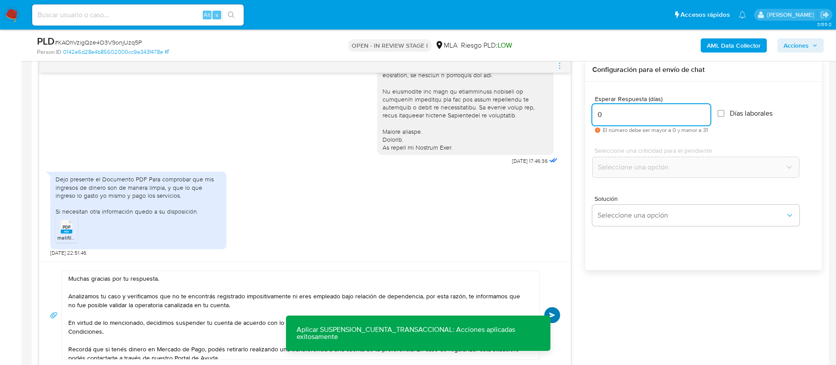
type input "0"
click at [558, 311] on button "Enviar" at bounding box center [552, 315] width 16 height 16
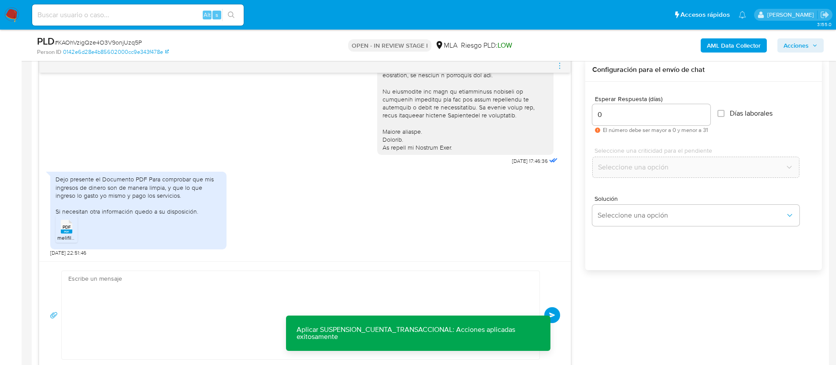
click at [560, 64] on icon "menu-action" at bounding box center [560, 66] width 8 height 8
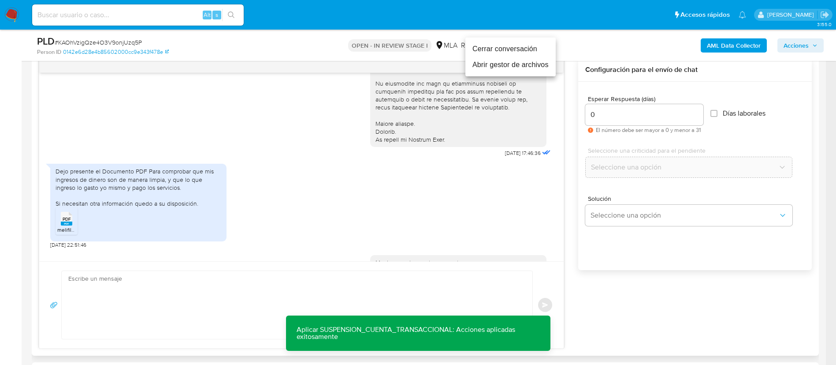
scroll to position [474, 0]
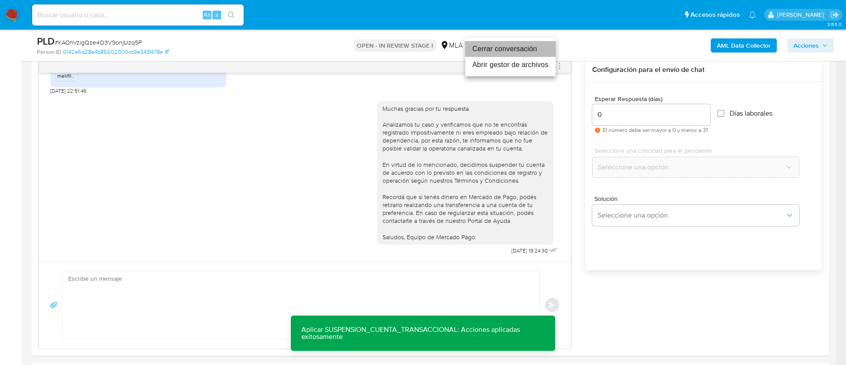
click at [512, 48] on li "Cerrar conversación" at bounding box center [511, 49] width 90 height 16
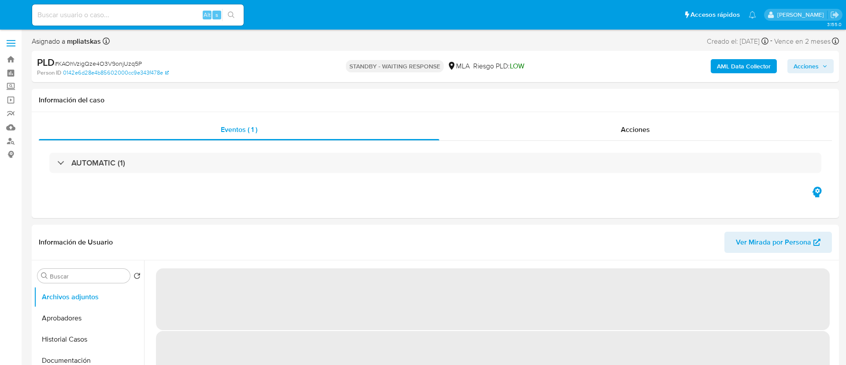
select select "10"
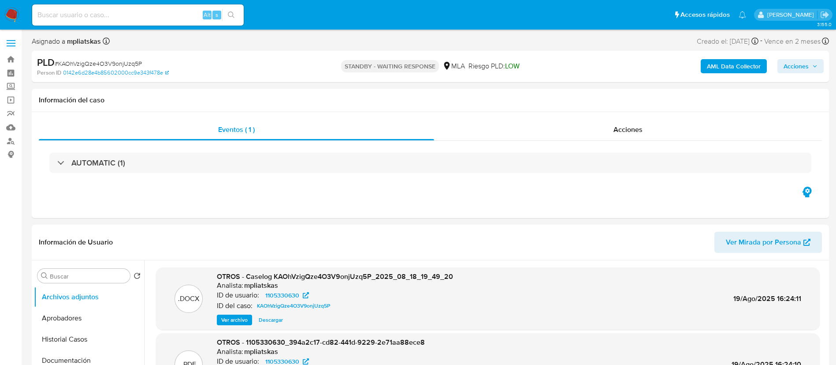
click at [194, 18] on input at bounding box center [138, 14] width 212 height 11
paste input "3KEFuoWsGs5fAbSUaU5B1YoW"
type input "3KEFuoWsGs5fAbSUaU5B1YoW"
click at [235, 23] on div "3KEFuoWsGs5fAbSUaU5B1YoW Alt s" at bounding box center [138, 14] width 212 height 21
click at [236, 18] on button "search-icon" at bounding box center [231, 15] width 18 height 12
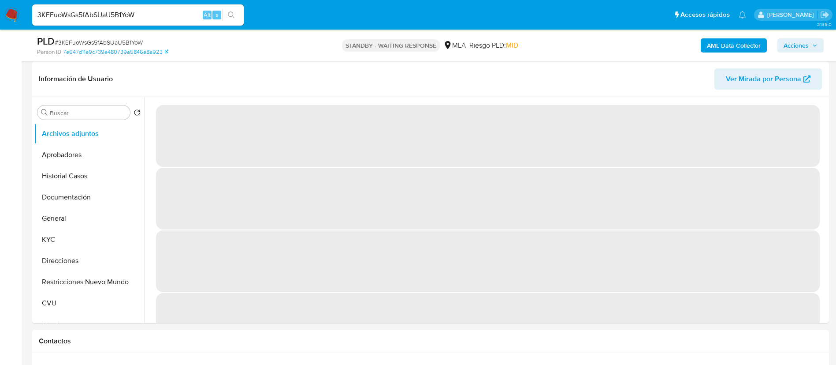
scroll to position [132, 0]
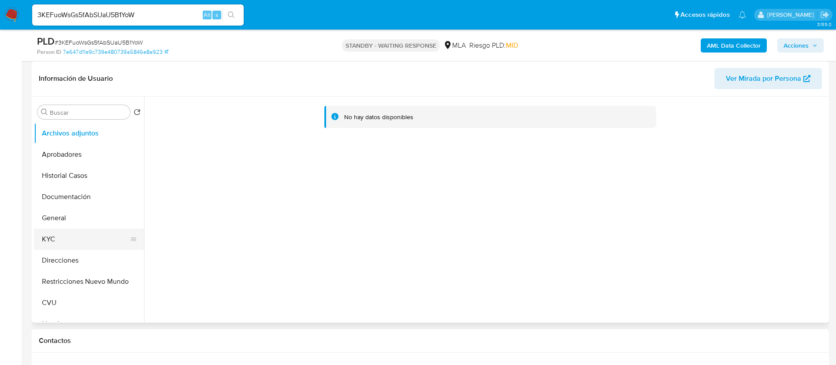
select select "10"
click at [78, 236] on button "KYC" at bounding box center [85, 238] width 103 height 21
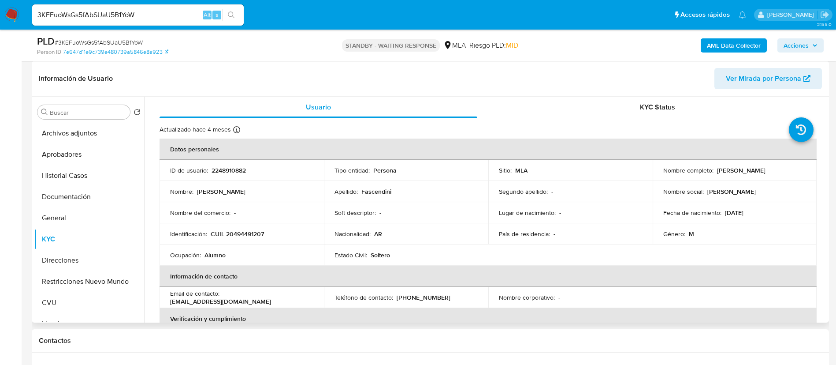
click at [243, 172] on p "2248910882" at bounding box center [229, 170] width 34 height 8
copy p "2248910882"
click at [63, 151] on button "Aprobadores" at bounding box center [85, 154] width 103 height 21
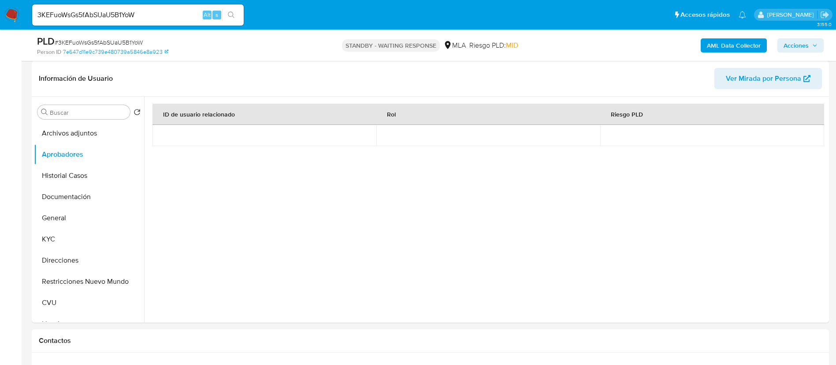
click at [178, 24] on div "3KEFuoWsGs5fAbSUaU5B1YoW Alt s" at bounding box center [138, 14] width 212 height 21
click at [178, 19] on input "3KEFuoWsGs5fAbSUaU5B1YoW" at bounding box center [138, 14] width 212 height 11
paste input "UYL4W14hltp1KLmZ1AHkTyrj"
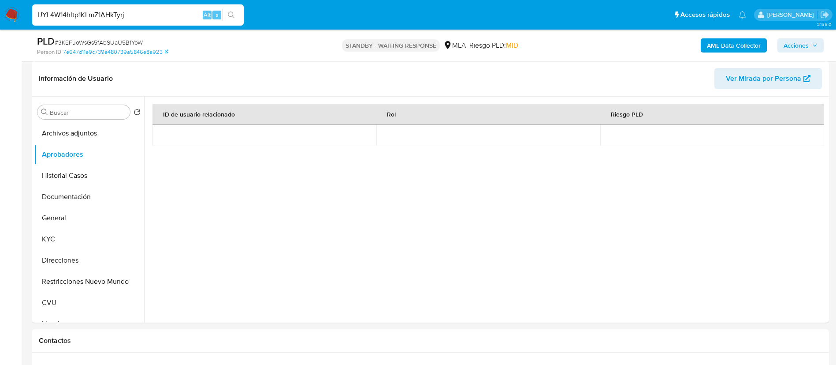
type input "UYL4W14hltp1KLmZ1AHkTyrj"
click at [234, 17] on icon "search-icon" at bounding box center [231, 14] width 7 height 7
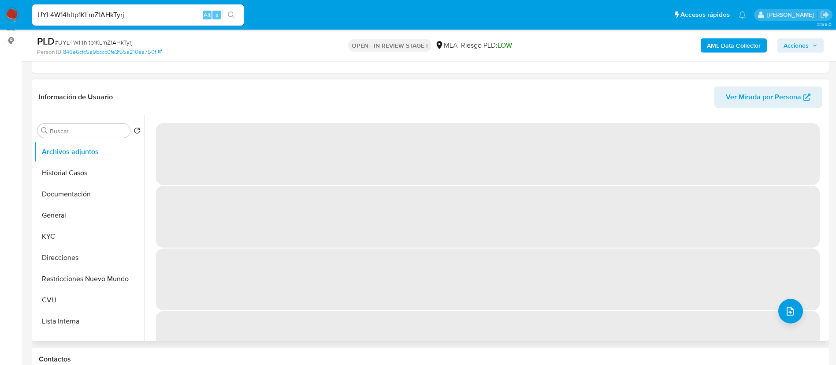
scroll to position [132, 0]
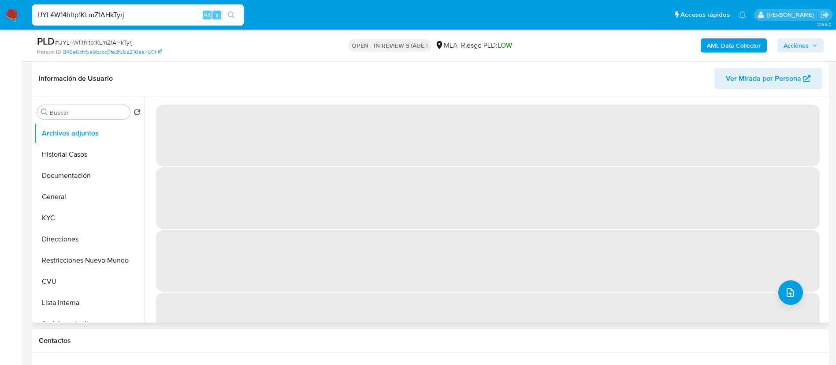
select select "10"
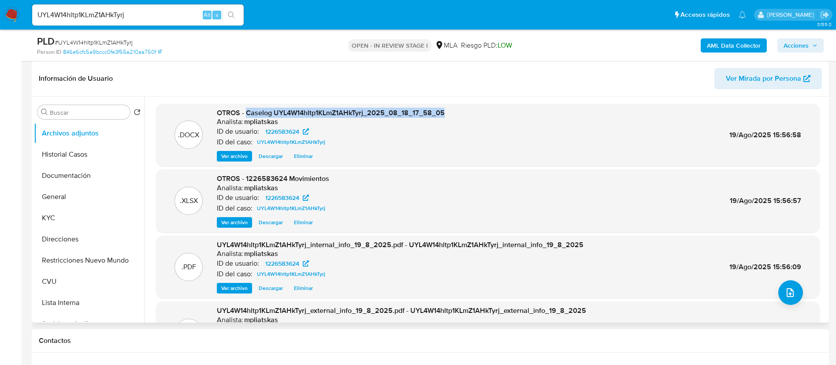
drag, startPoint x: 247, startPoint y: 110, endPoint x: 469, endPoint y: 98, distance: 221.6
click at [469, 98] on div ".DOCX OTROS - Caselog UYL4W14hltp1KLmZ1AHkTyrj_2025_08_18_17_58_05 Analista: mp…" at bounding box center [485, 210] width 683 height 226
copy span "Caselog UYL4W14hltp1KLmZ1AHkTyrj_2025_08_18_17_58_05"
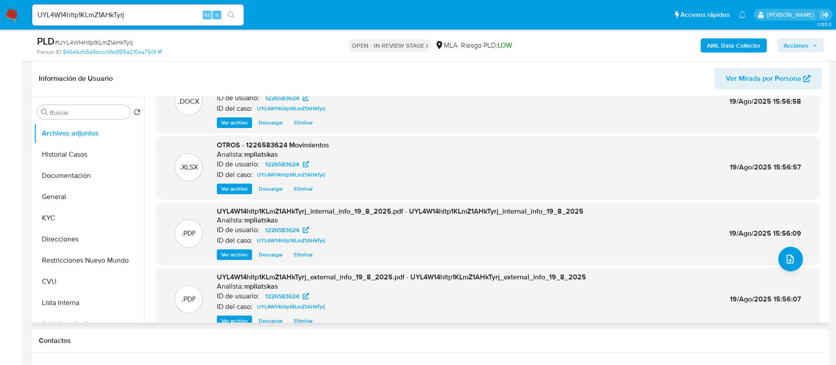
scroll to position [49, 0]
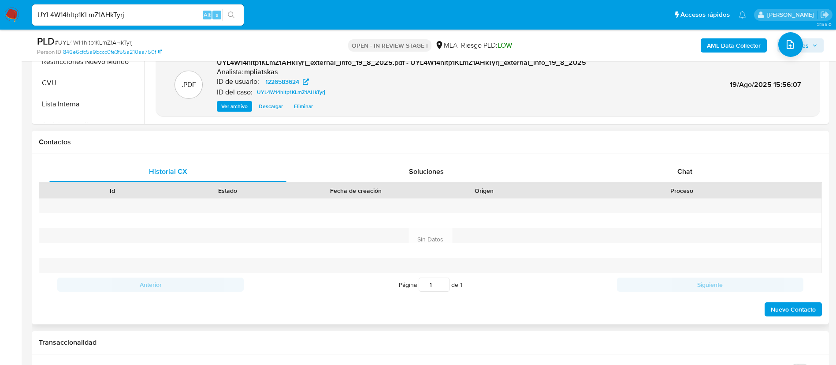
click at [639, 182] on div "Chat" at bounding box center [684, 171] width 237 height 21
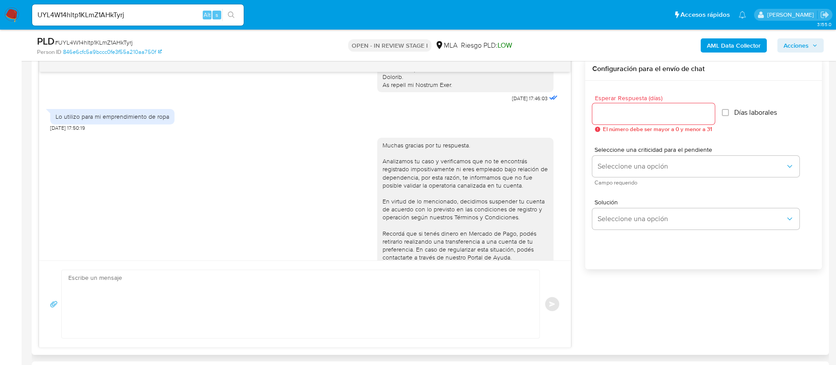
scroll to position [346, 0]
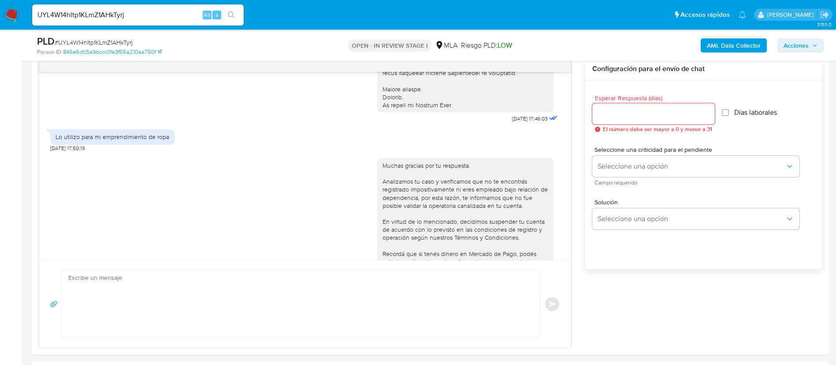
click at [801, 46] on span "Acciones" at bounding box center [796, 45] width 25 height 14
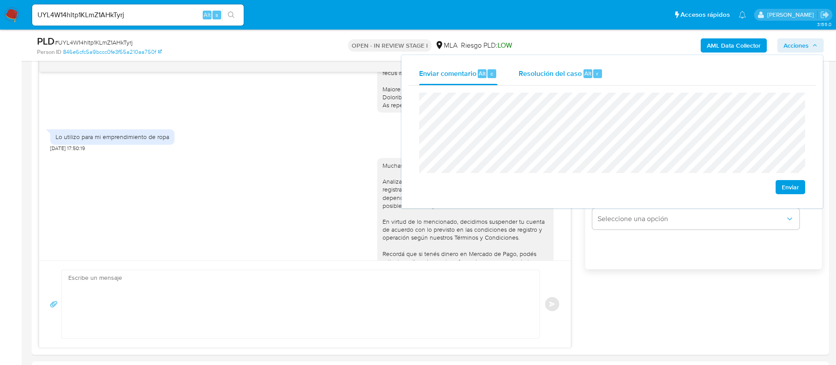
click at [560, 71] on span "Resolución del caso" at bounding box center [550, 73] width 63 height 10
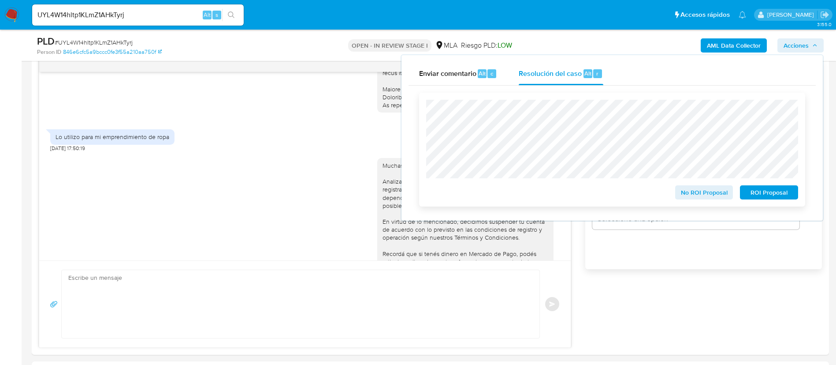
click at [754, 193] on span "ROI Proposal" at bounding box center [769, 192] width 46 height 12
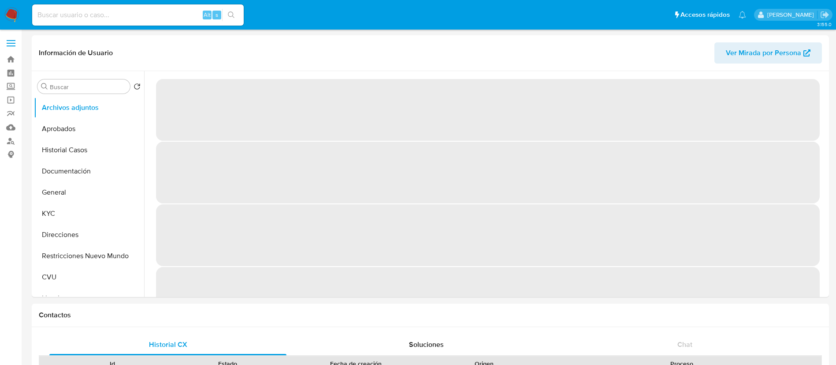
select select "10"
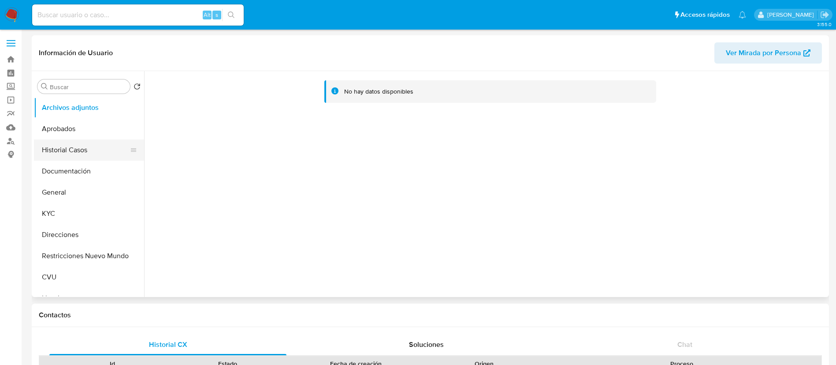
click at [78, 148] on button "Historial Casos" at bounding box center [85, 149] width 103 height 21
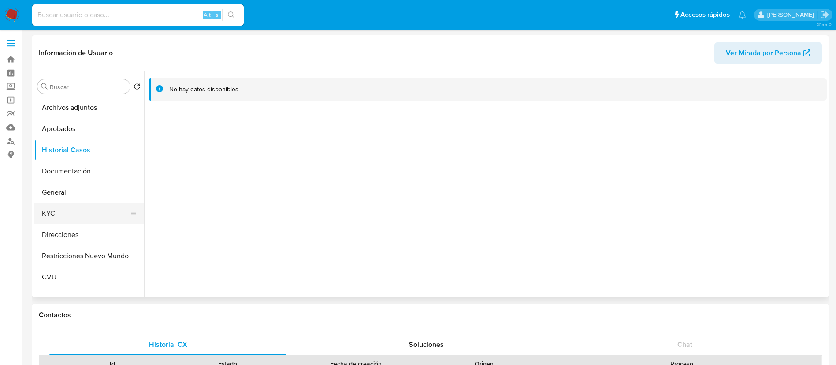
click at [79, 214] on button "KYC" at bounding box center [85, 213] width 103 height 21
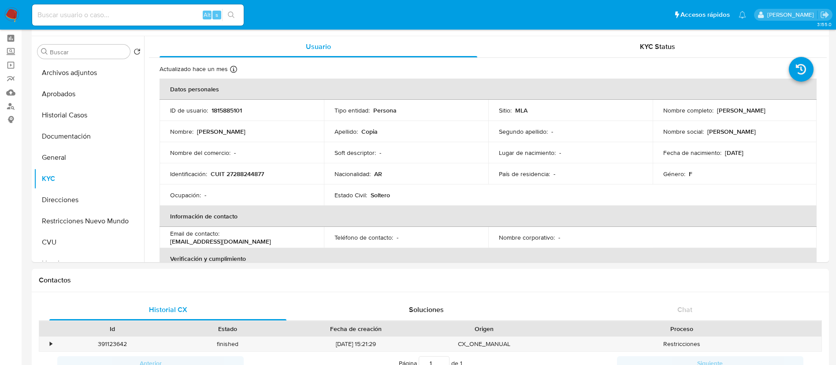
scroll to position [32, 0]
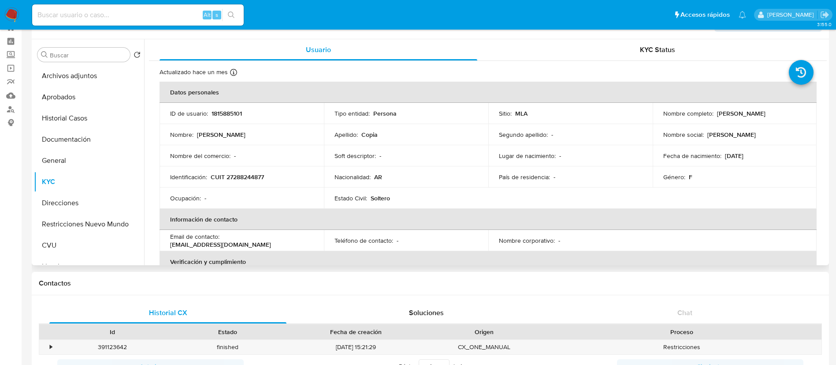
drag, startPoint x: 715, startPoint y: 113, endPoint x: 801, endPoint y: 112, distance: 85.5
click at [801, 112] on div "Nombre completo : Fernanda Soledad Copia" at bounding box center [734, 113] width 143 height 8
copy p "Fernanda Soledad Copia"
drag, startPoint x: 212, startPoint y: 175, endPoint x: 278, endPoint y: 171, distance: 66.3
click at [278, 171] on td "Identificación : CUIT 27288244877" at bounding box center [242, 176] width 164 height 21
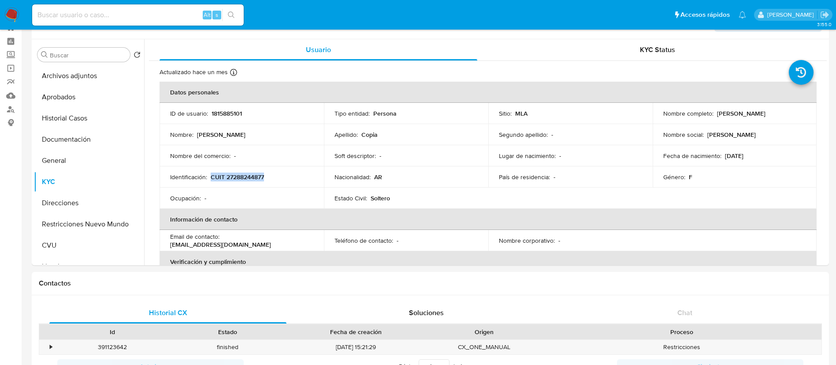
copy p "CUIT 27288244877"
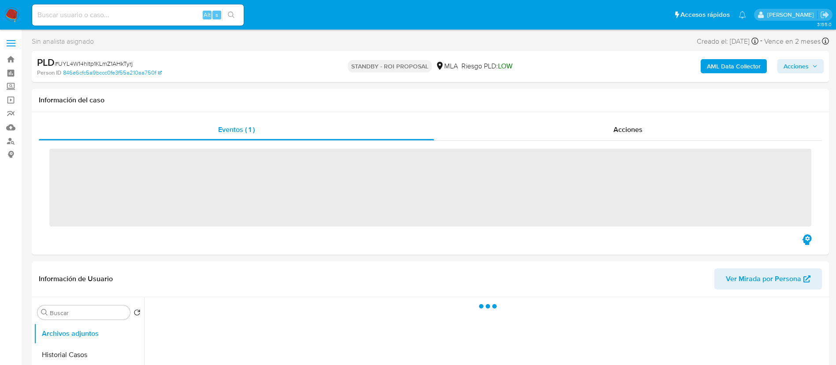
click at [170, 19] on input at bounding box center [138, 14] width 212 height 11
paste input "KAOhVzigQze4O3V9onjUzq5P"
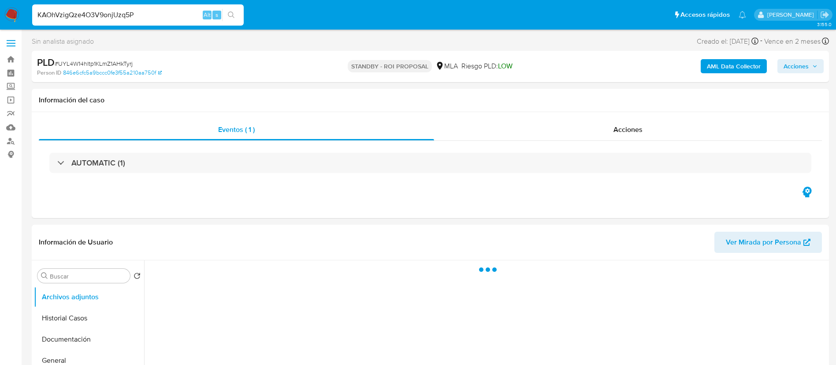
type input "KAOhVzigQze4O3V9onjUzq5P"
click at [231, 22] on div "KAOhVzigQze4O3V9onjUzq5P Alt s" at bounding box center [138, 14] width 212 height 21
click at [231, 16] on icon "search-icon" at bounding box center [231, 14] width 7 height 7
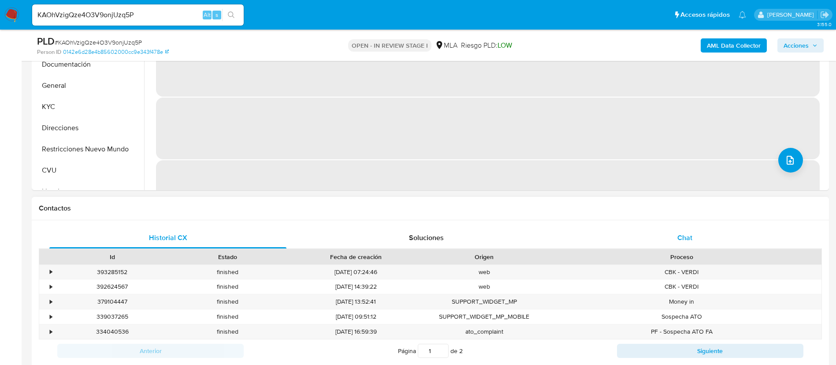
click at [629, 233] on div "Chat" at bounding box center [684, 237] width 237 height 21
select select "10"
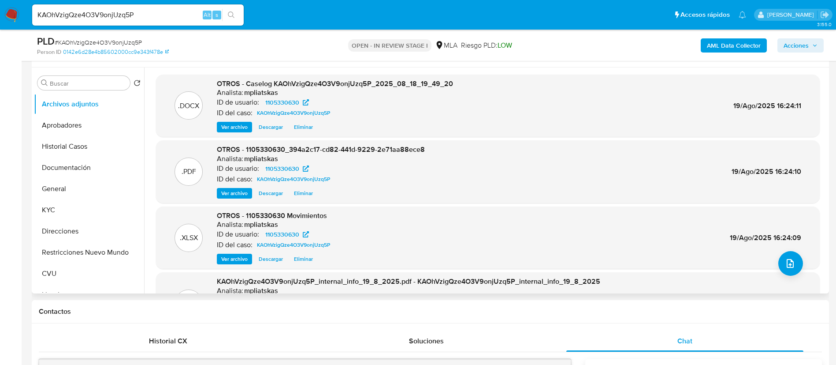
scroll to position [132, 0]
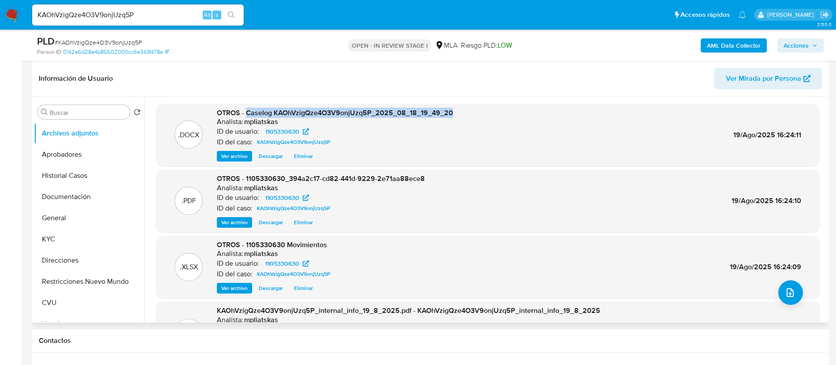
drag, startPoint x: 246, startPoint y: 106, endPoint x: 456, endPoint y: 100, distance: 209.5
click at [456, 100] on div ".DOCX OTROS - Caselog KAOhVzigQze4O3V9onjUzq5P_2025_08_18_19_49_20 Analista: mp…" at bounding box center [485, 210] width 683 height 226
copy span "Caselog KAOhVzigQze4O3V9onjUzq5P_2025_08_18_19_49_20"
drag, startPoint x: 799, startPoint y: 45, endPoint x: 787, endPoint y: 53, distance: 14.7
click at [798, 45] on span "Acciones" at bounding box center [796, 45] width 25 height 14
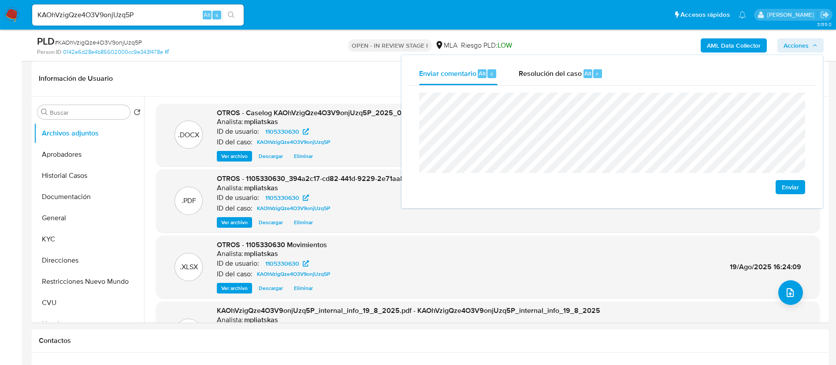
click at [585, 74] on span "Alt" at bounding box center [588, 73] width 7 height 8
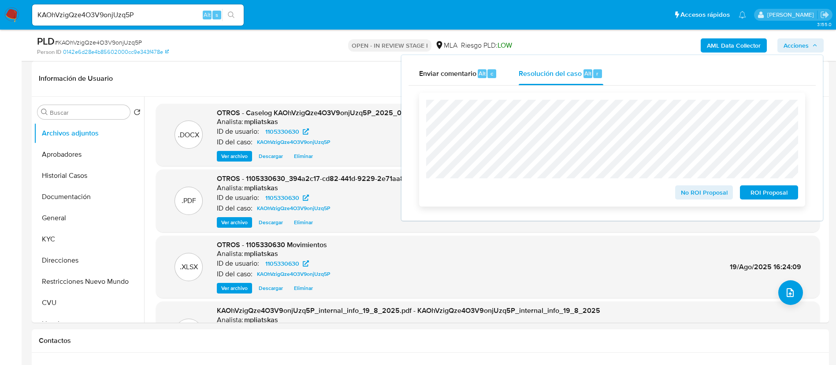
click at [764, 192] on span "ROI Proposal" at bounding box center [769, 192] width 46 height 12
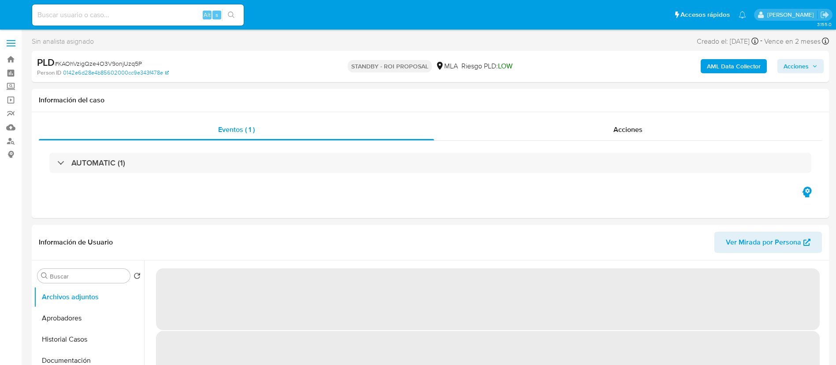
select select "10"
